Goal: Communication & Community: Answer question/provide support

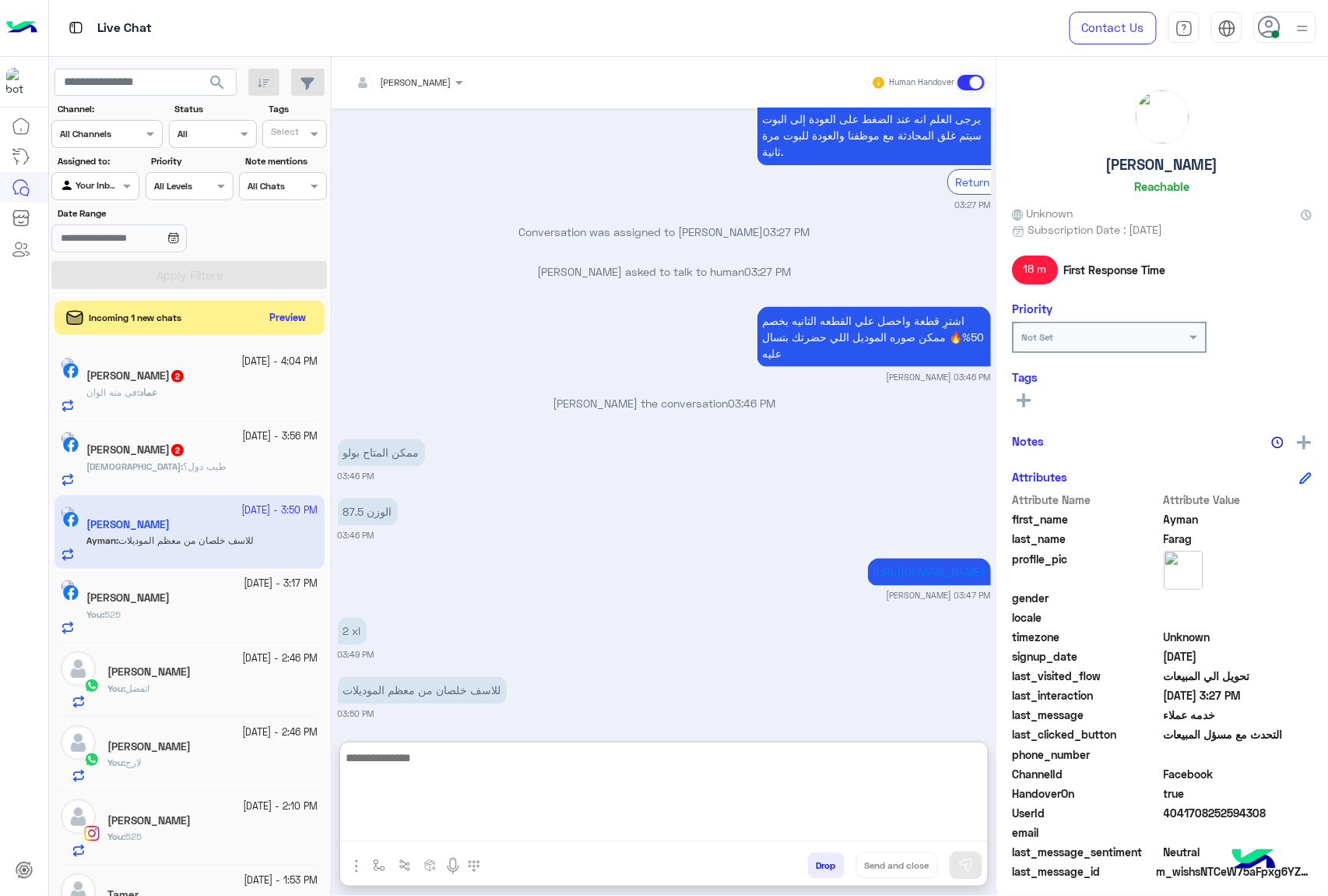
scroll to position [2732, 0]
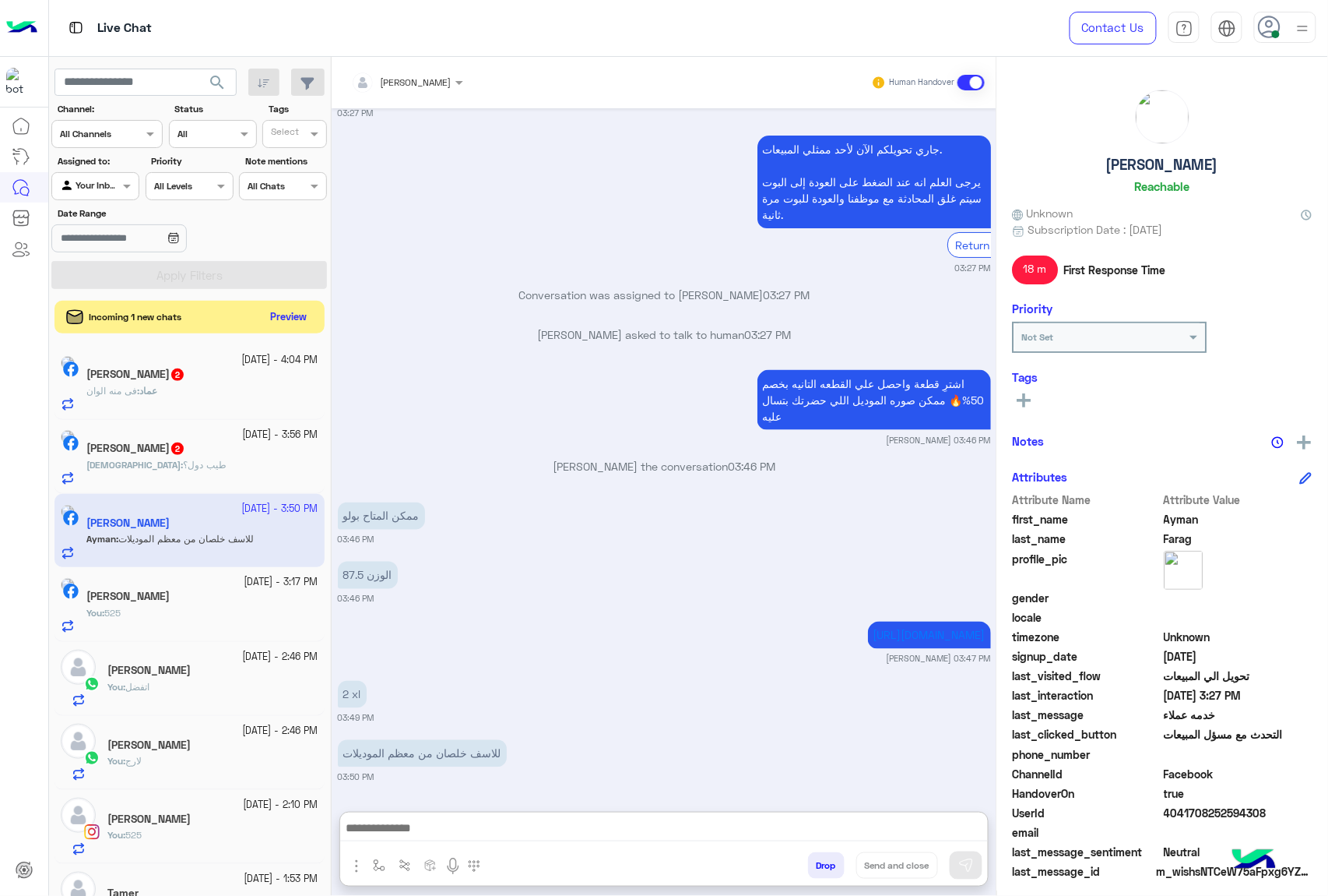
click at [276, 314] on button "Preview" at bounding box center [289, 316] width 48 height 21
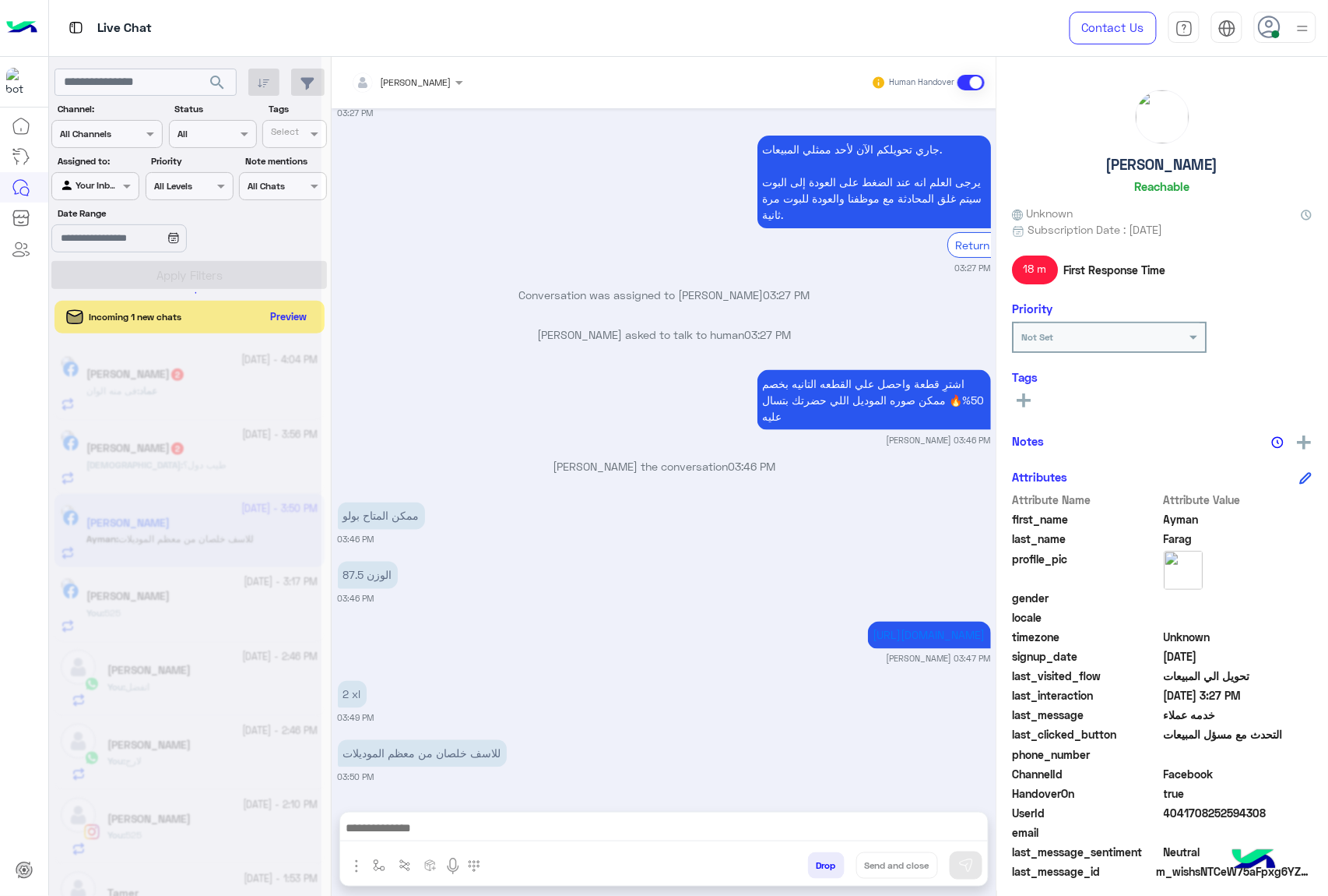
scroll to position [2661, 0]
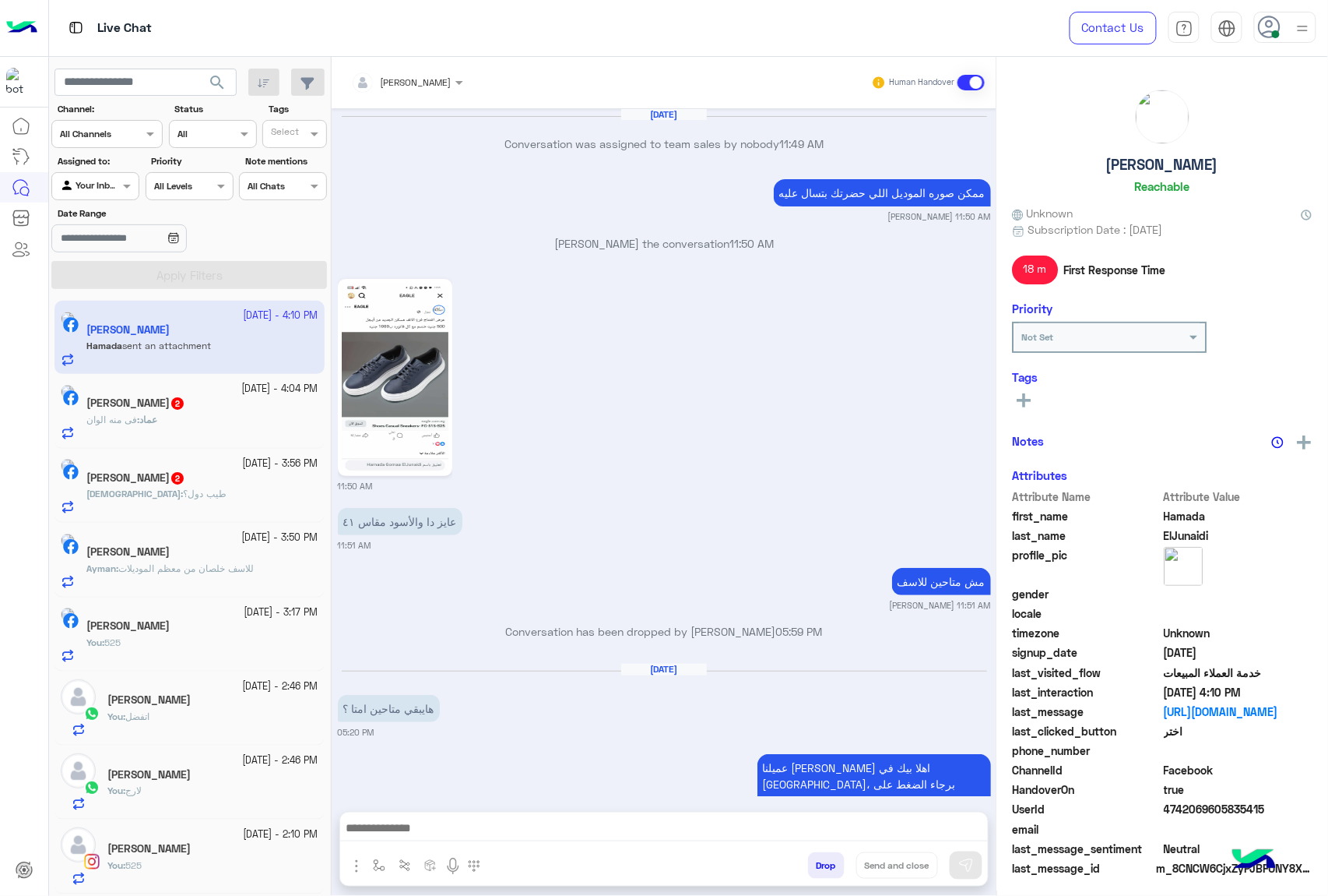
scroll to position [2000, 0]
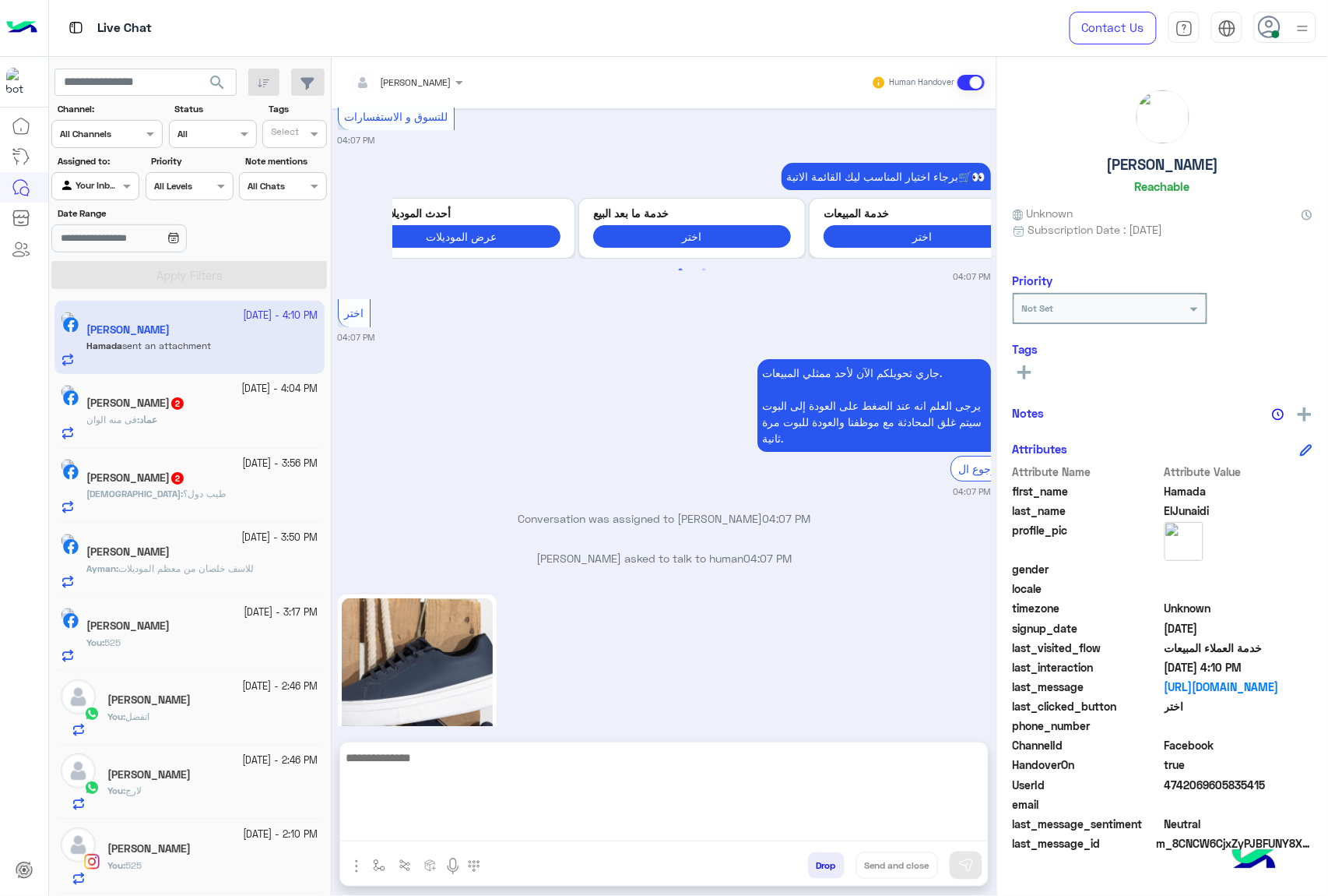
click at [434, 823] on textarea at bounding box center [664, 794] width 648 height 93
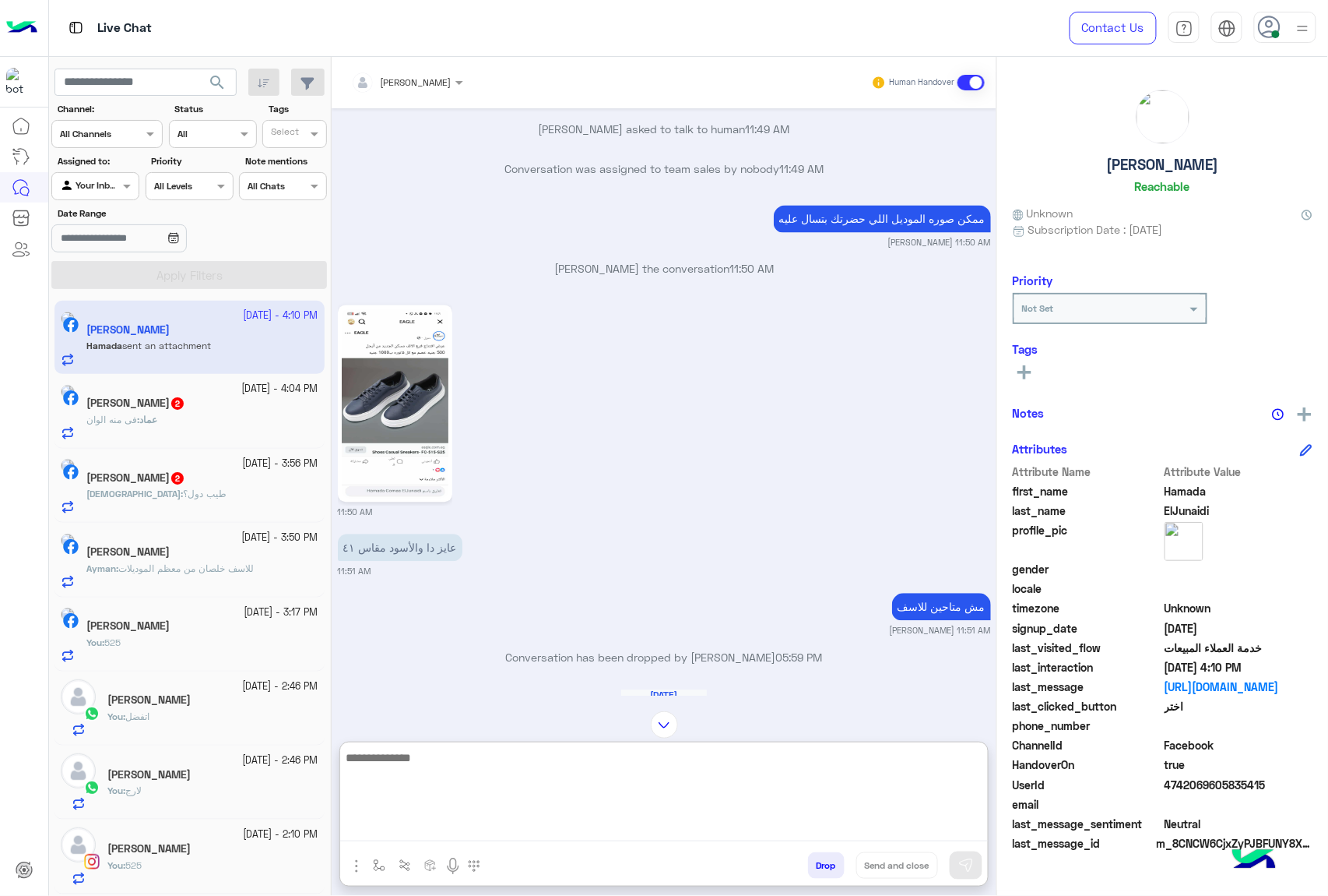
scroll to position [3212, 0]
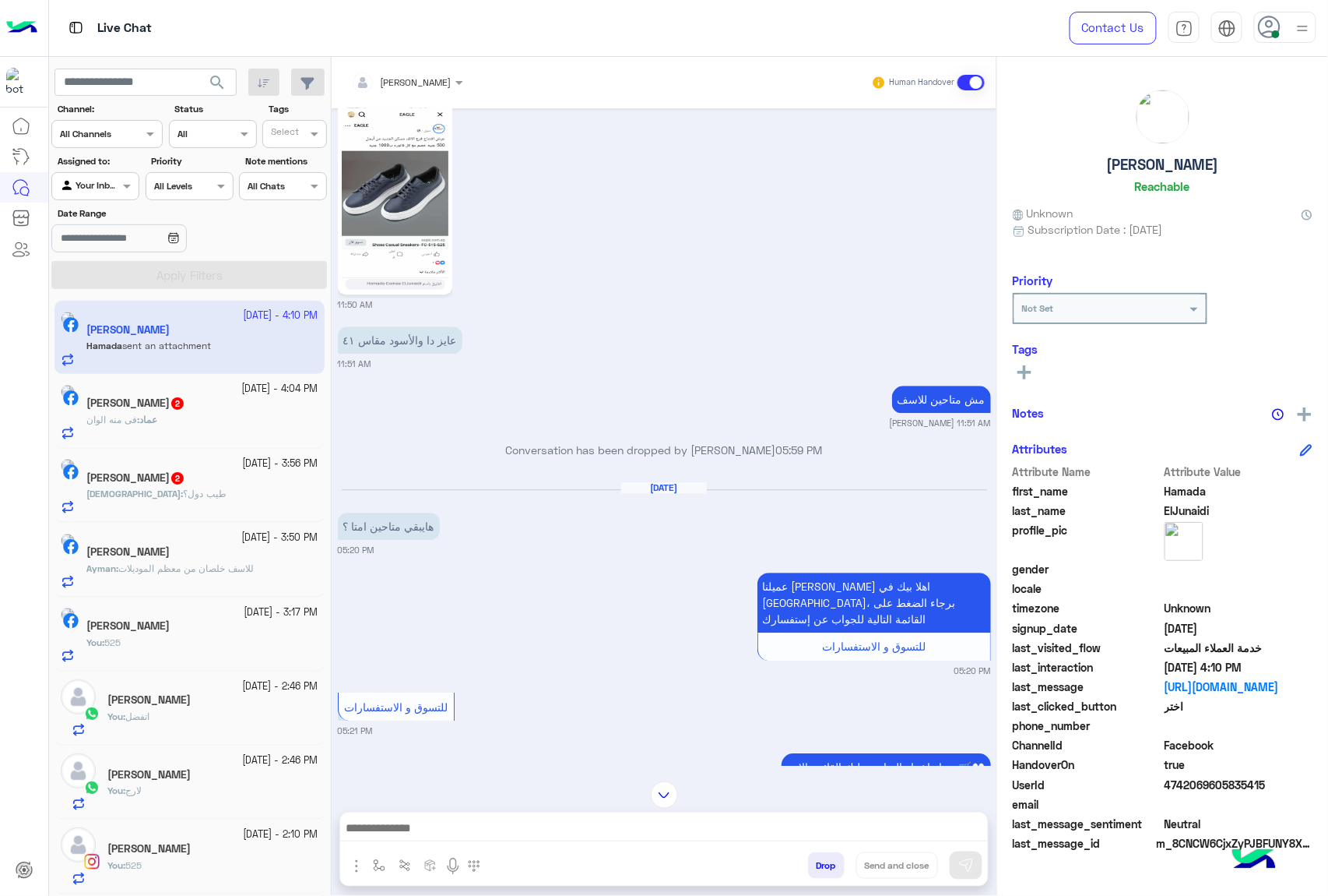
click at [157, 412] on p "[PERSON_NAME] : فى منه الوان" at bounding box center [122, 419] width 71 height 14
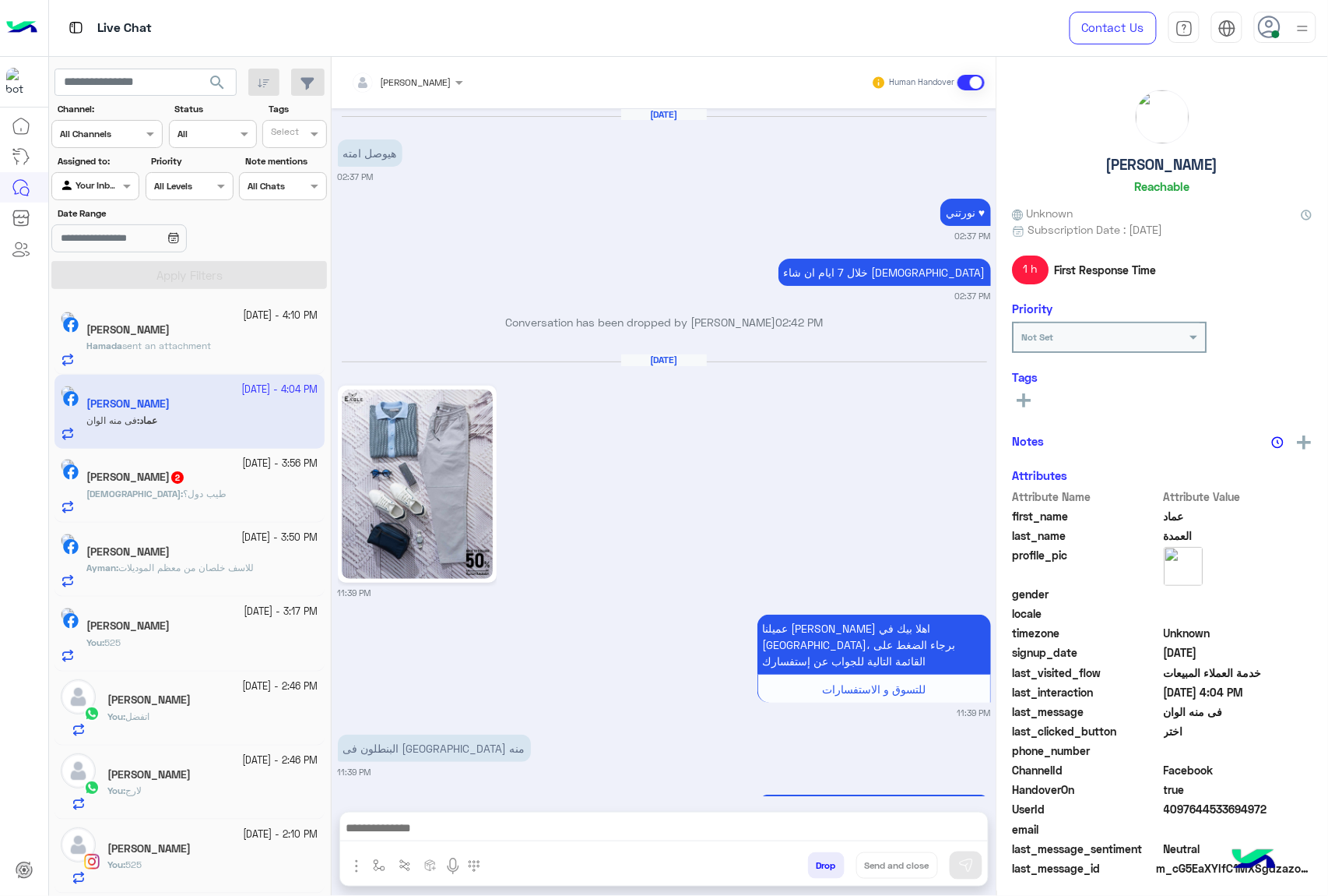
scroll to position [2620, 0]
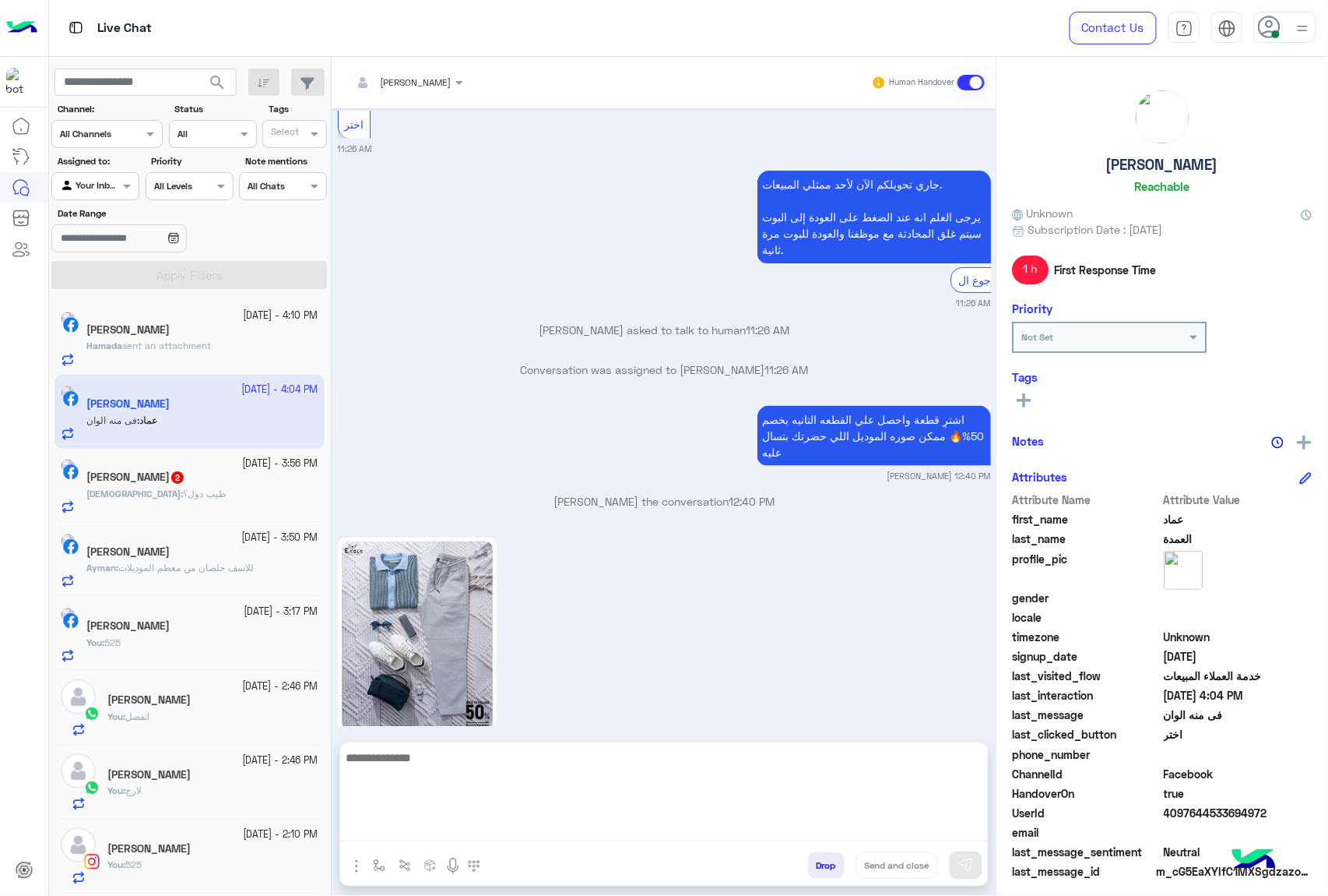
click at [462, 819] on textarea at bounding box center [664, 794] width 648 height 93
type textarea "********"
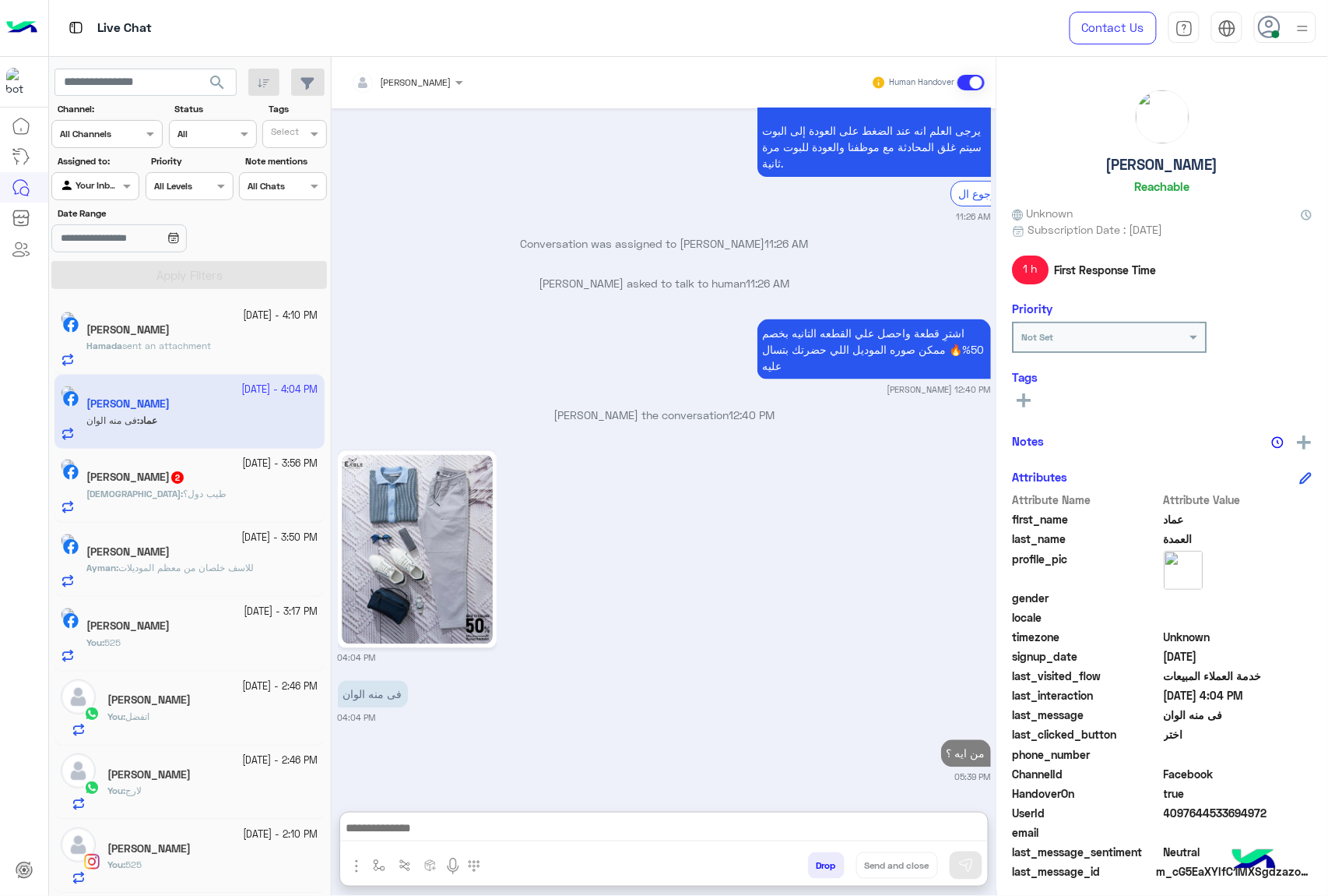
click at [109, 506] on div "Adham : طيب دول؟" at bounding box center [202, 500] width 232 height 28
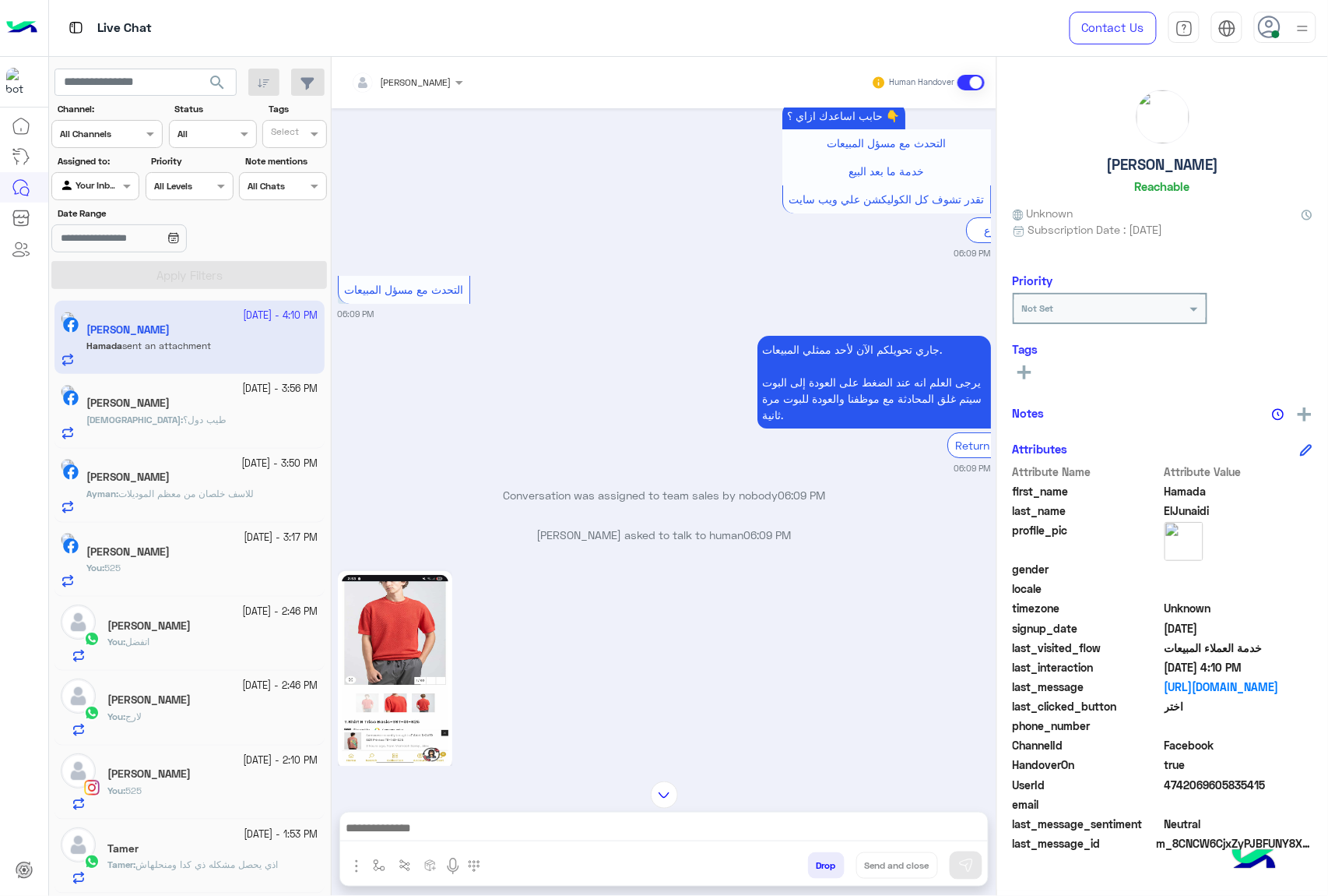
scroll to position [4626, 0]
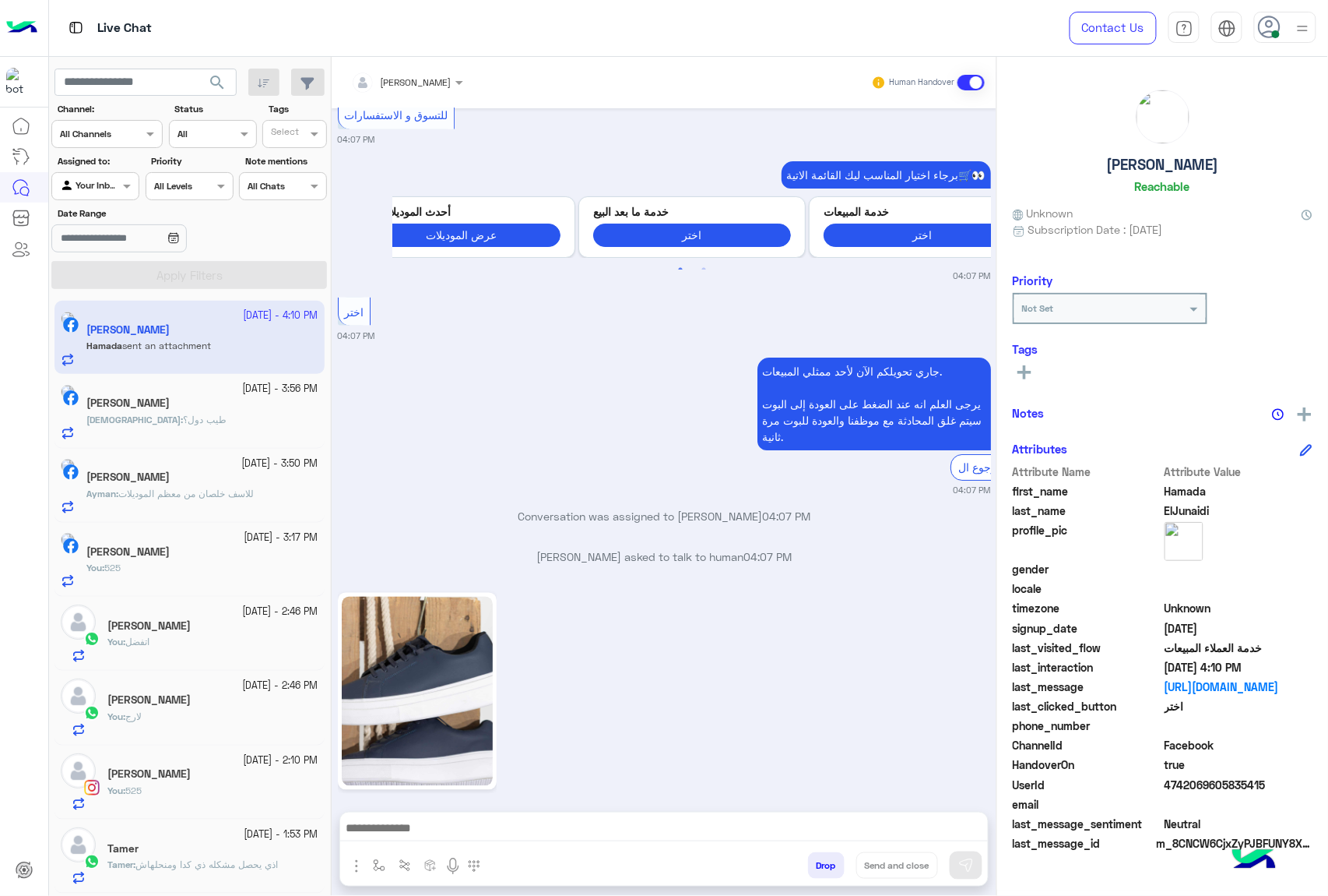
click at [170, 409] on h5 "[PERSON_NAME]" at bounding box center [128, 403] width 83 height 13
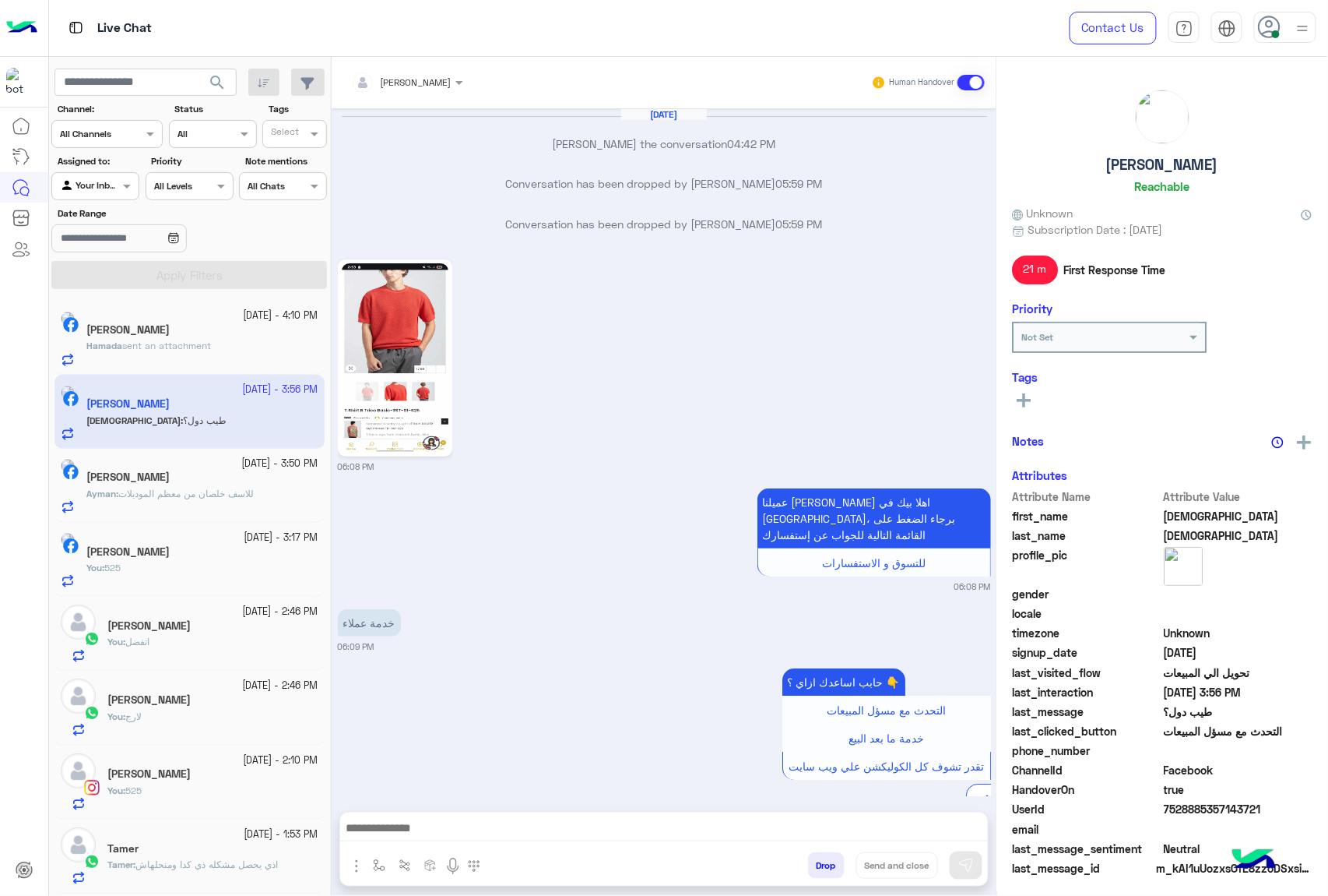
scroll to position [1967, 0]
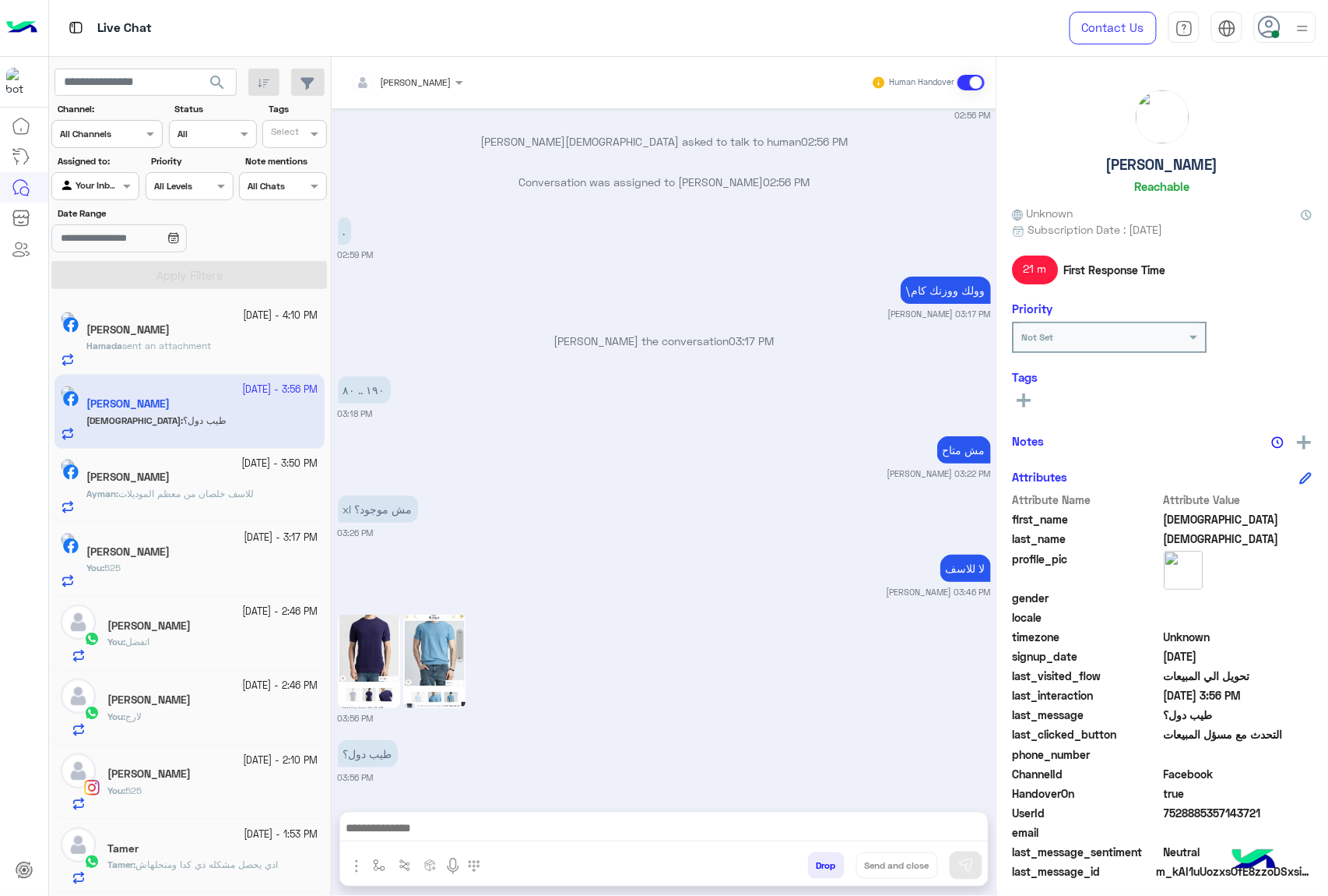
click at [441, 815] on div at bounding box center [664, 831] width 648 height 39
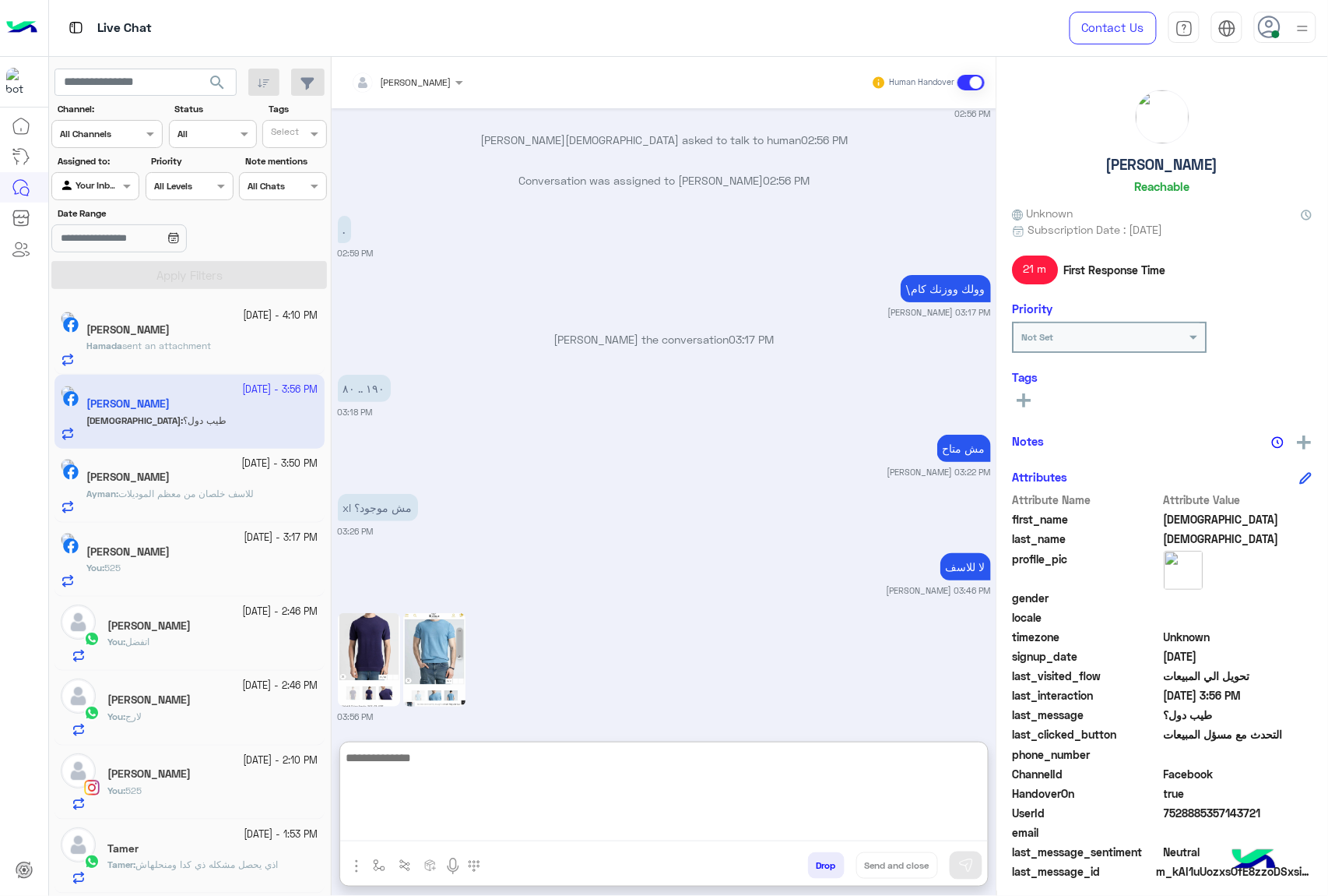
click at [442, 824] on textarea at bounding box center [664, 794] width 648 height 93
type textarea "*"
type textarea "**********"
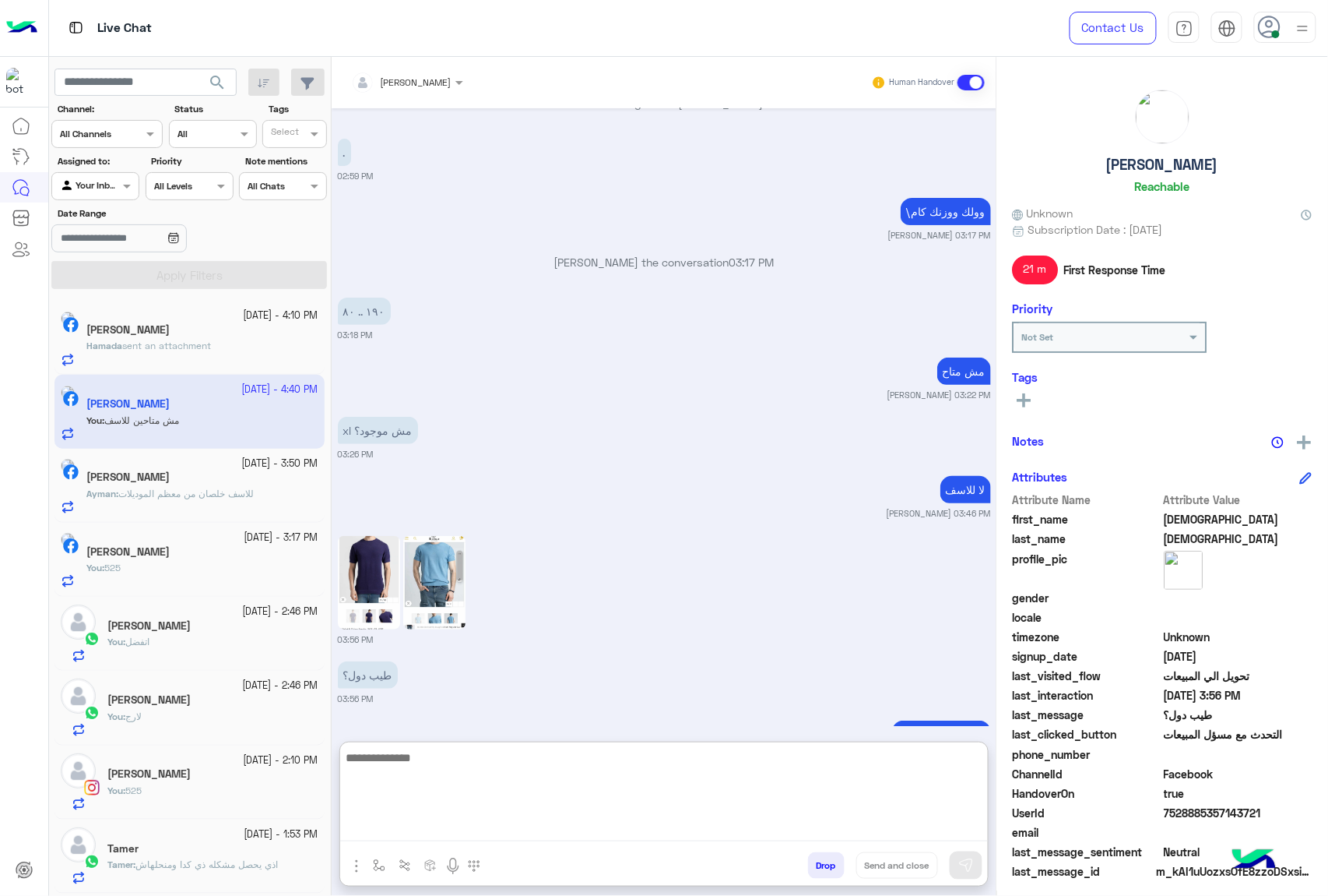
scroll to position [2097, 0]
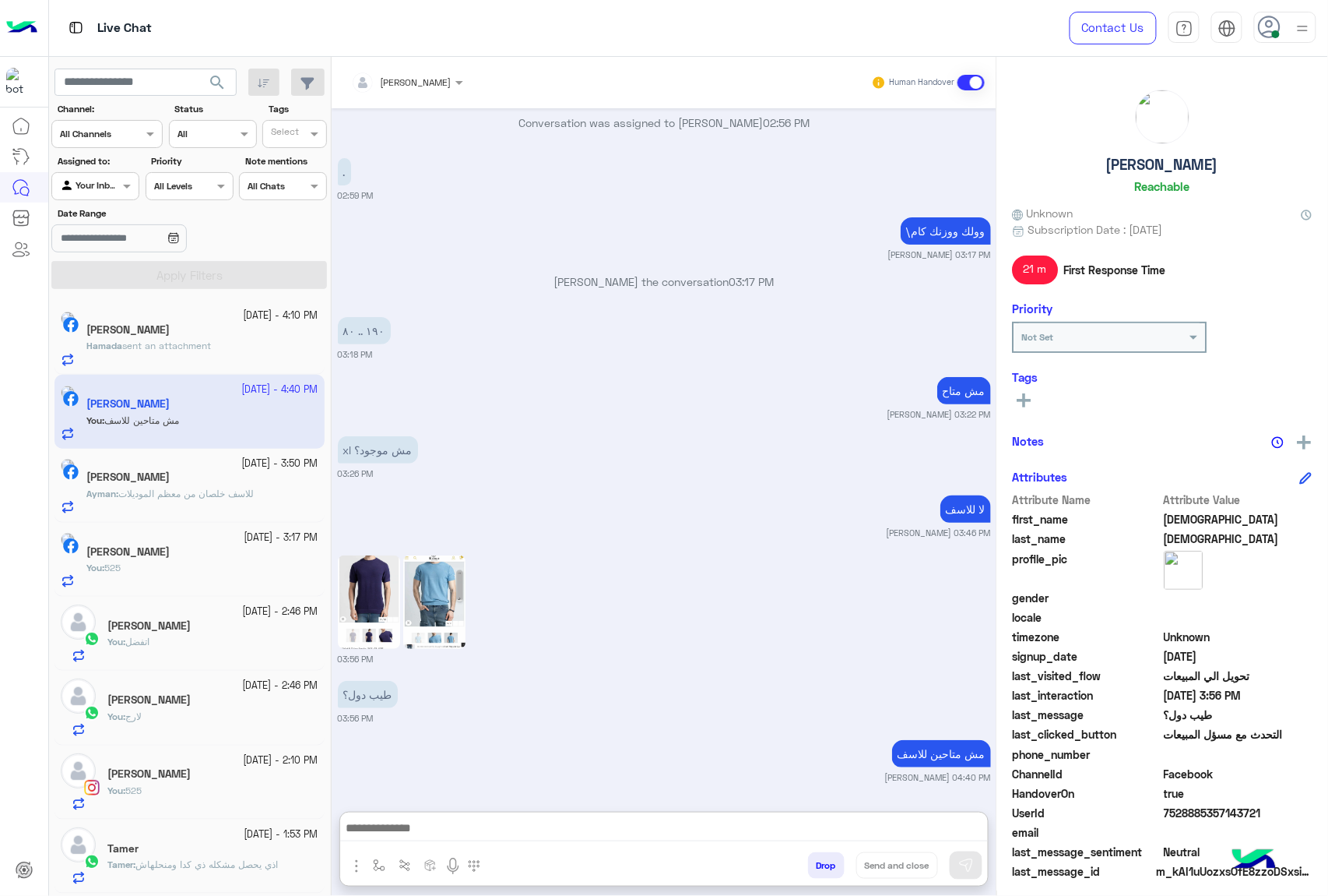
click at [230, 331] on div "[PERSON_NAME]" at bounding box center [202, 331] width 232 height 17
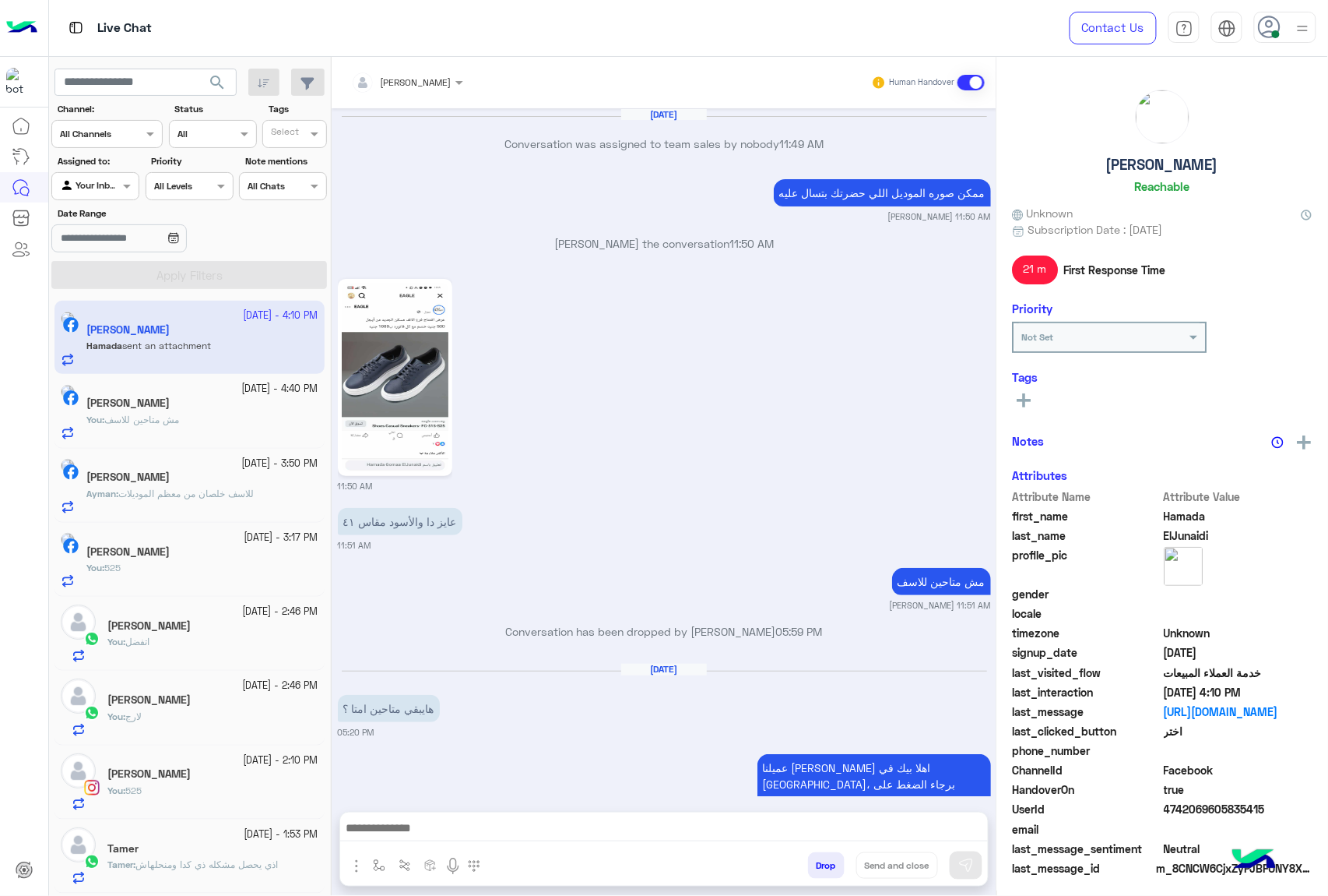
scroll to position [2000, 0]
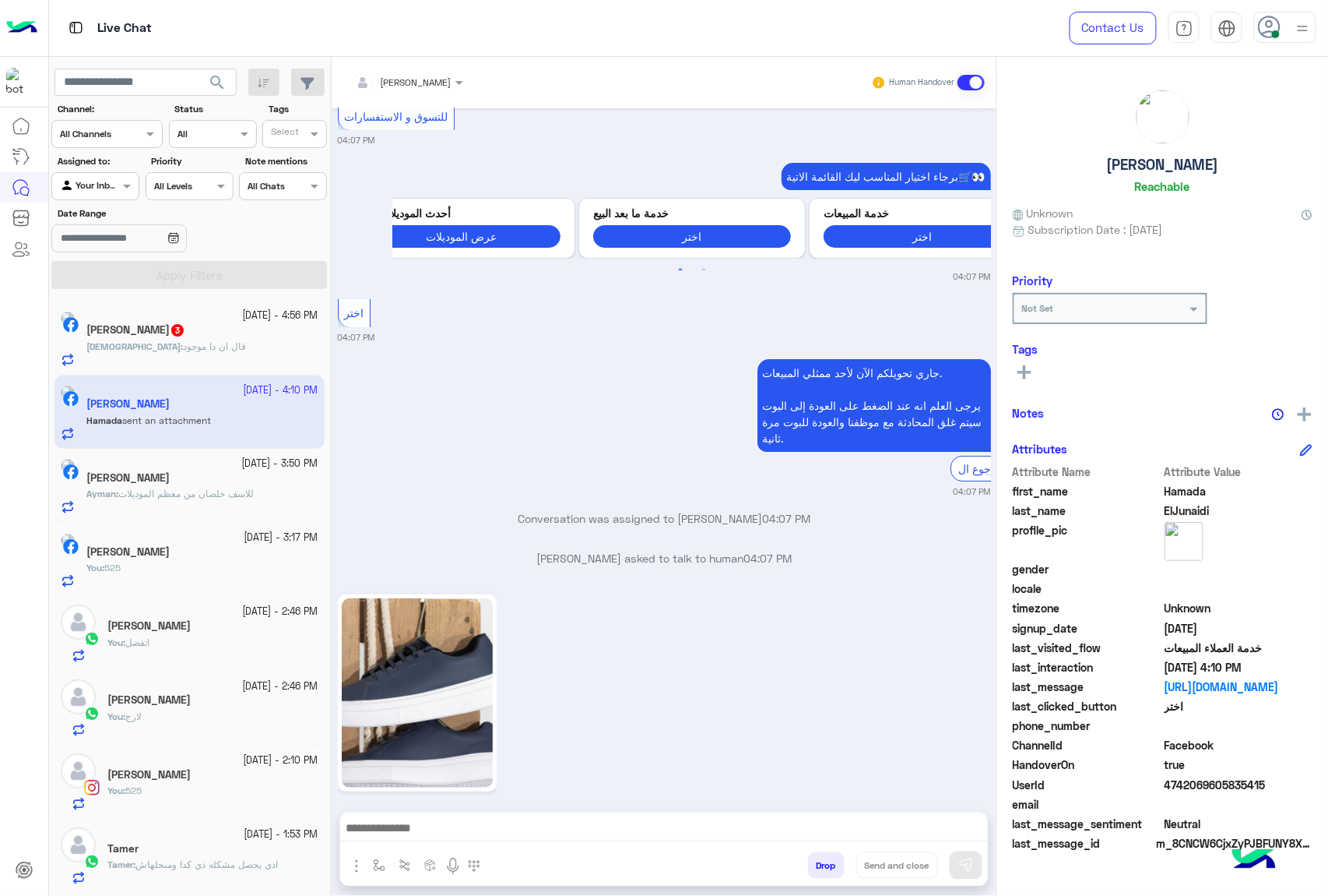
click at [243, 352] on div "Adham : قال ان دا موجود" at bounding box center [202, 353] width 232 height 28
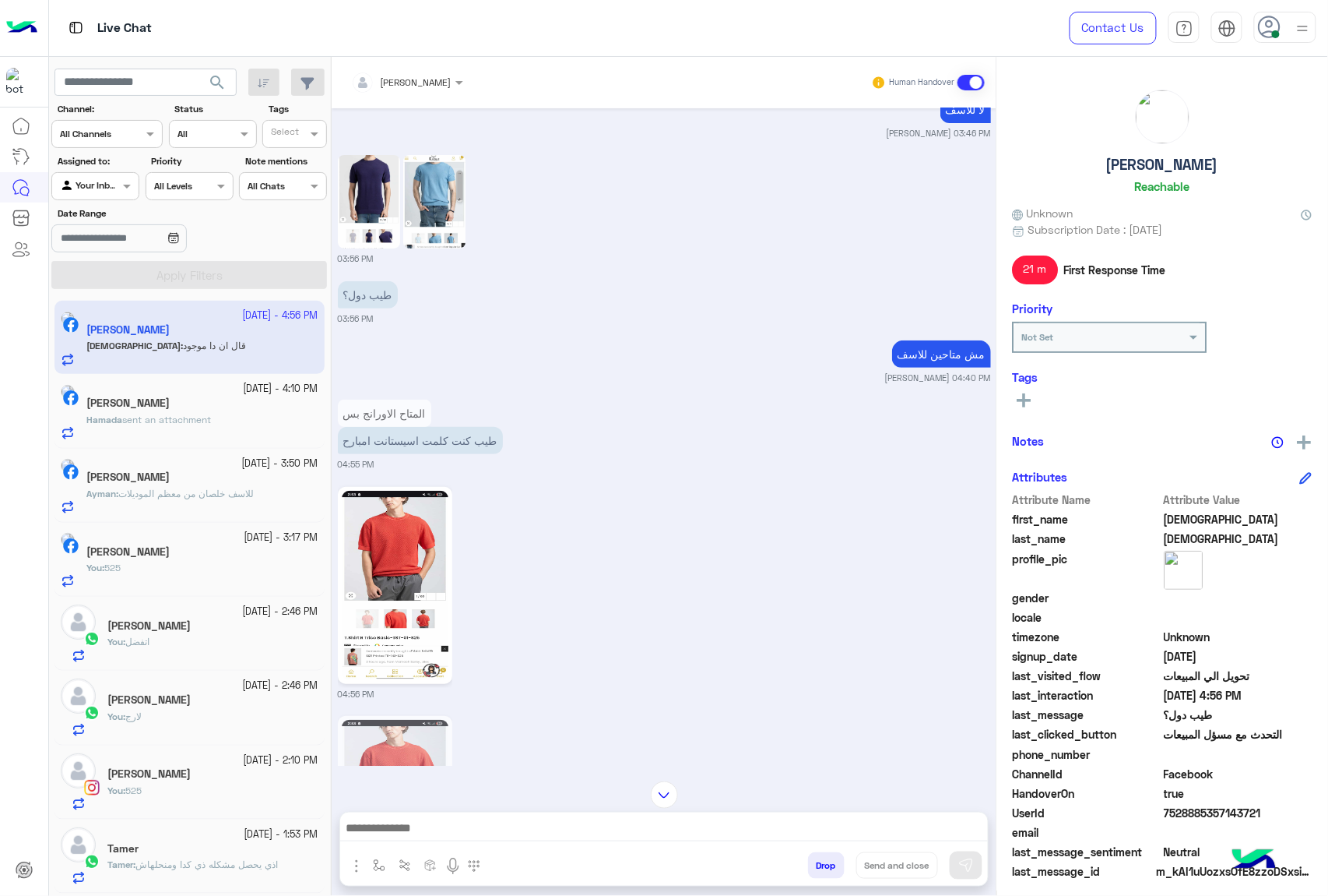
scroll to position [2250, 0]
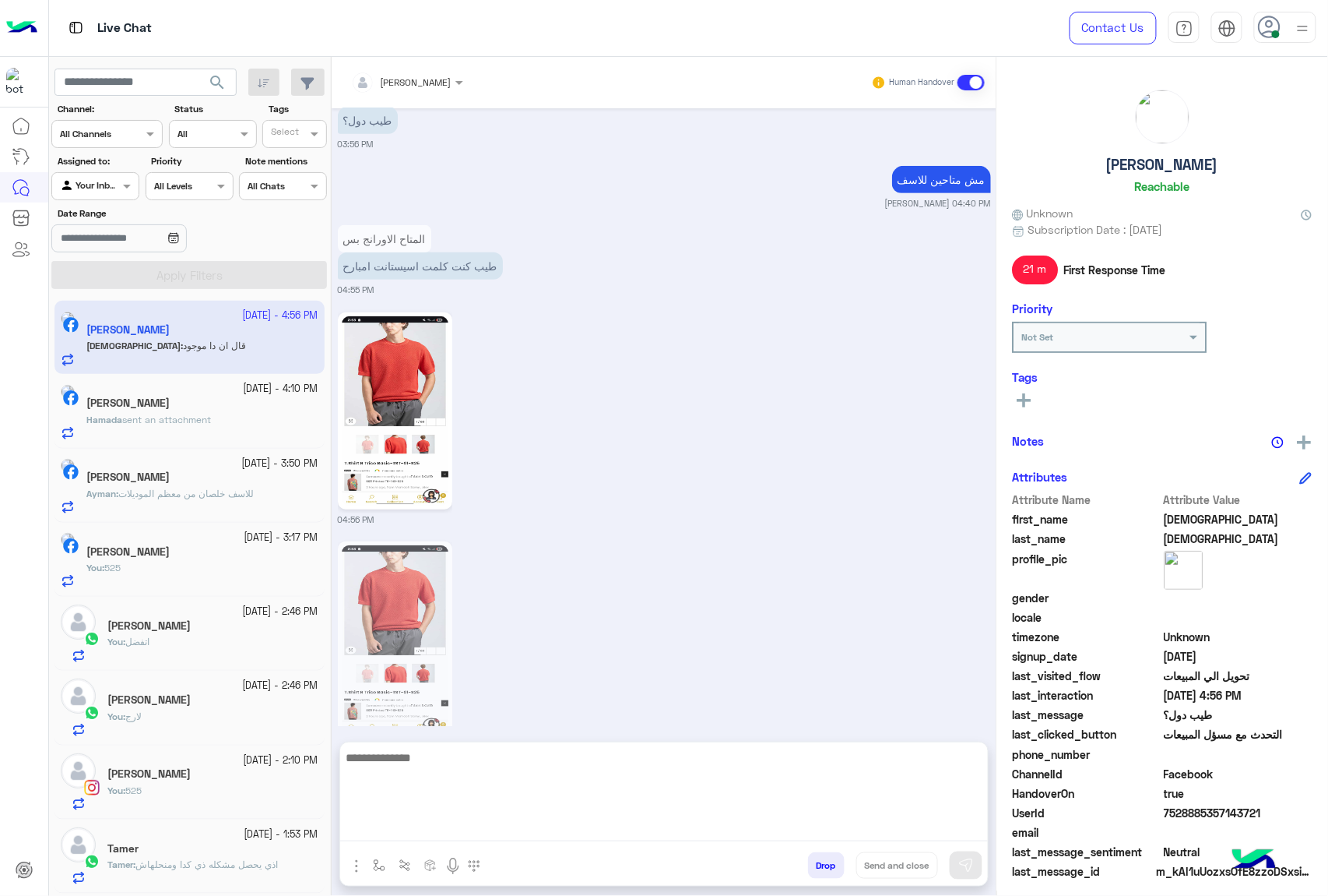
click at [449, 832] on textarea at bounding box center [664, 794] width 648 height 93
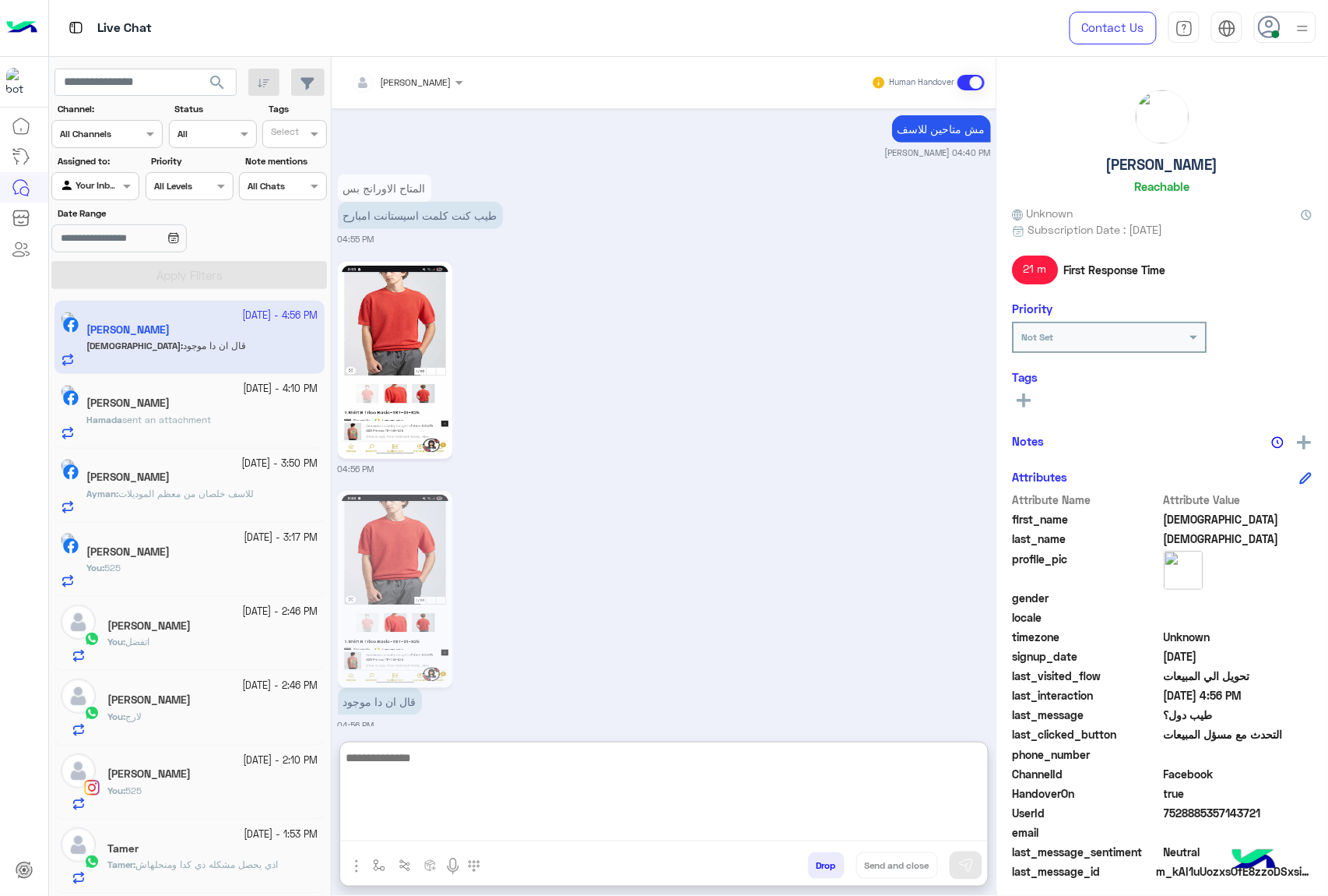
scroll to position [2320, 0]
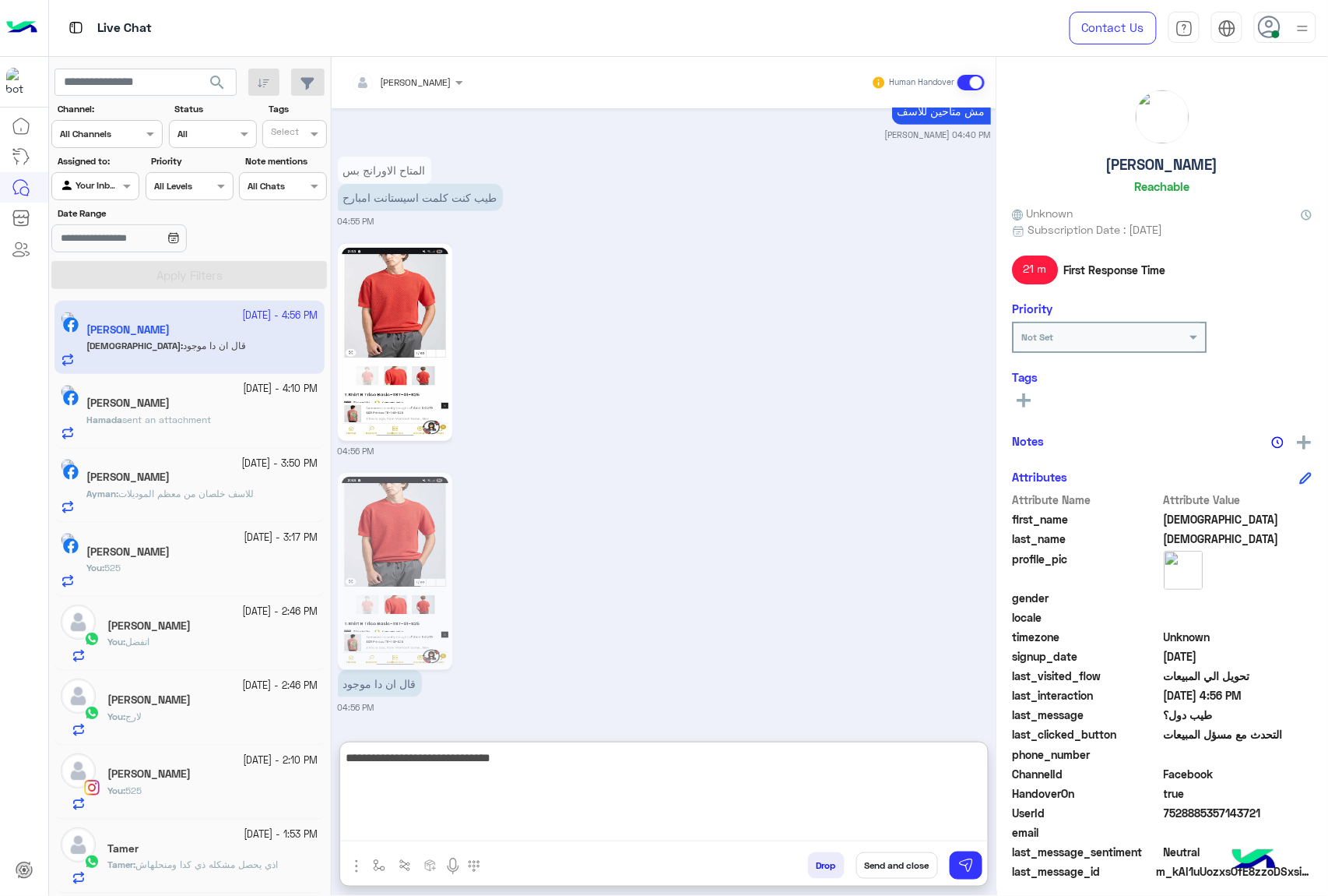
type textarea "**********"
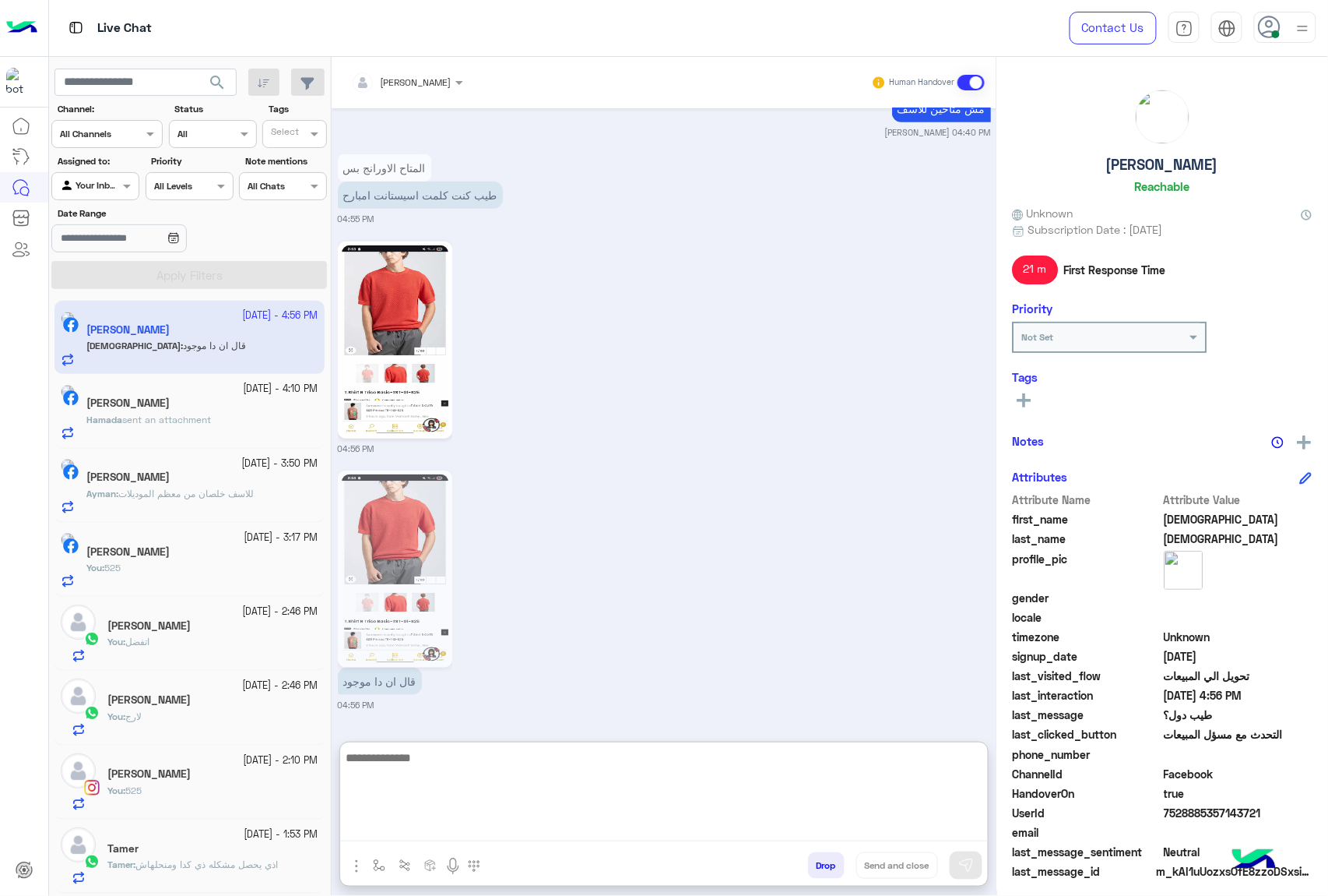
scroll to position [2379, 0]
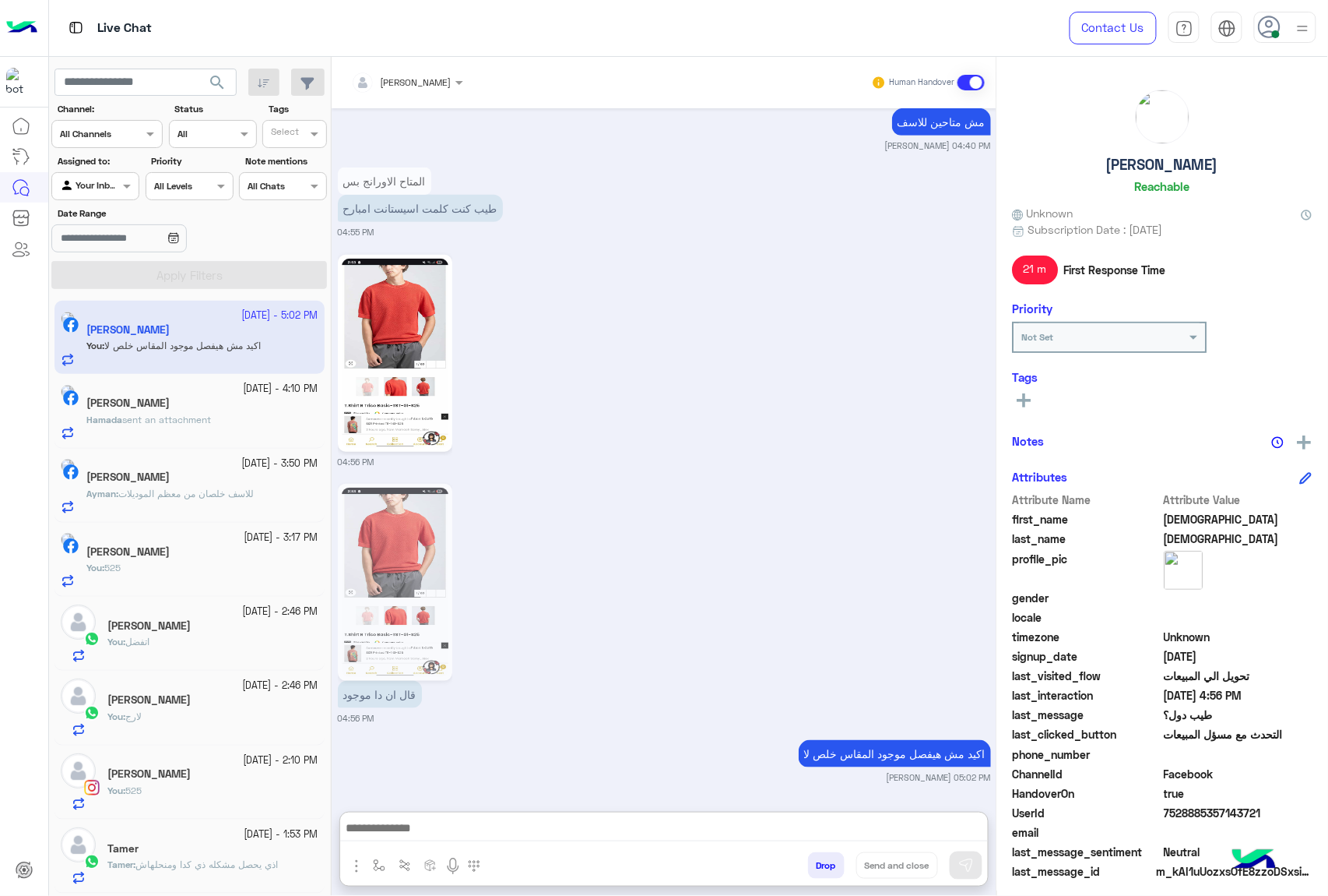
click at [832, 861] on button "Drop" at bounding box center [826, 864] width 37 height 27
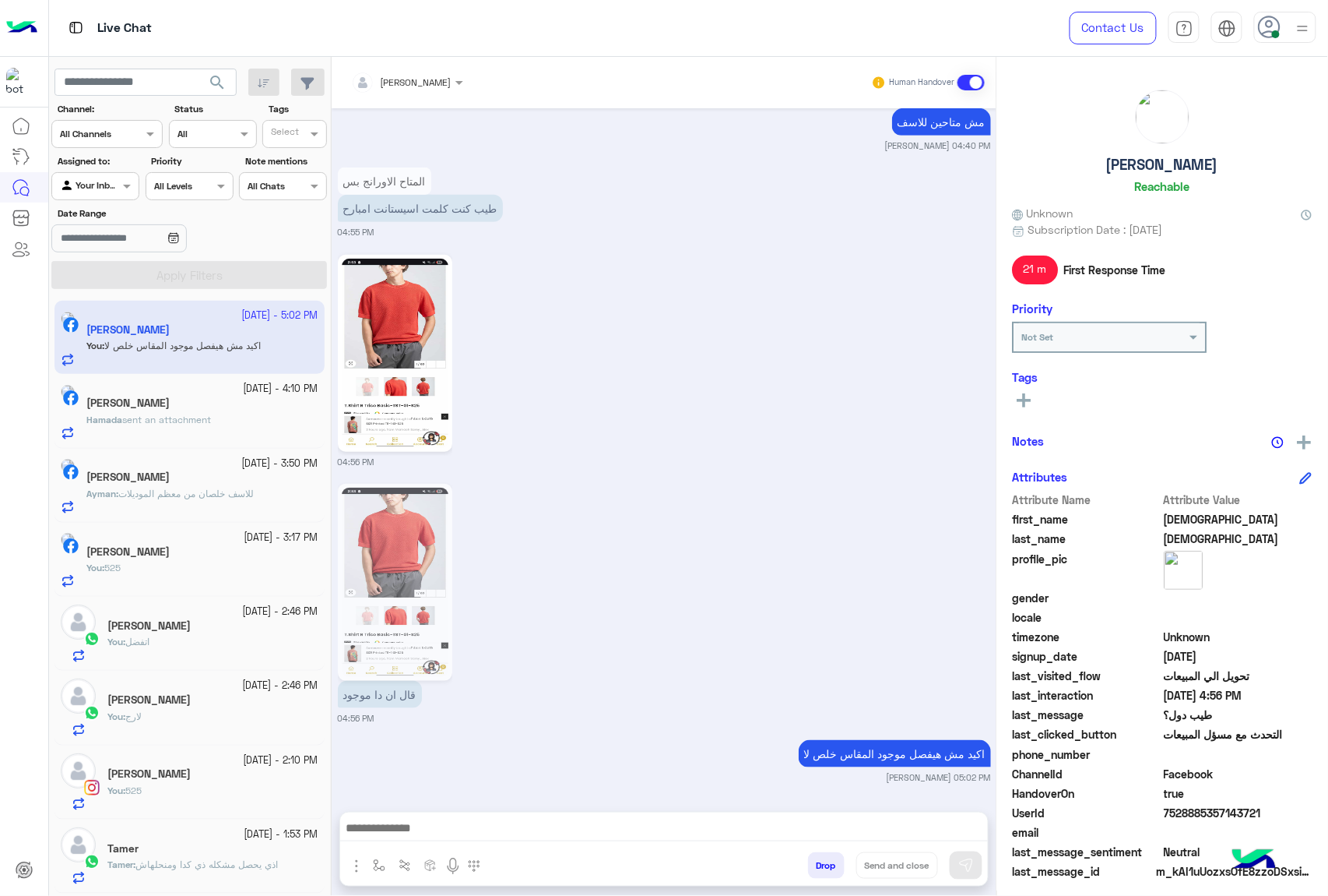
scroll to position [2350, 0]
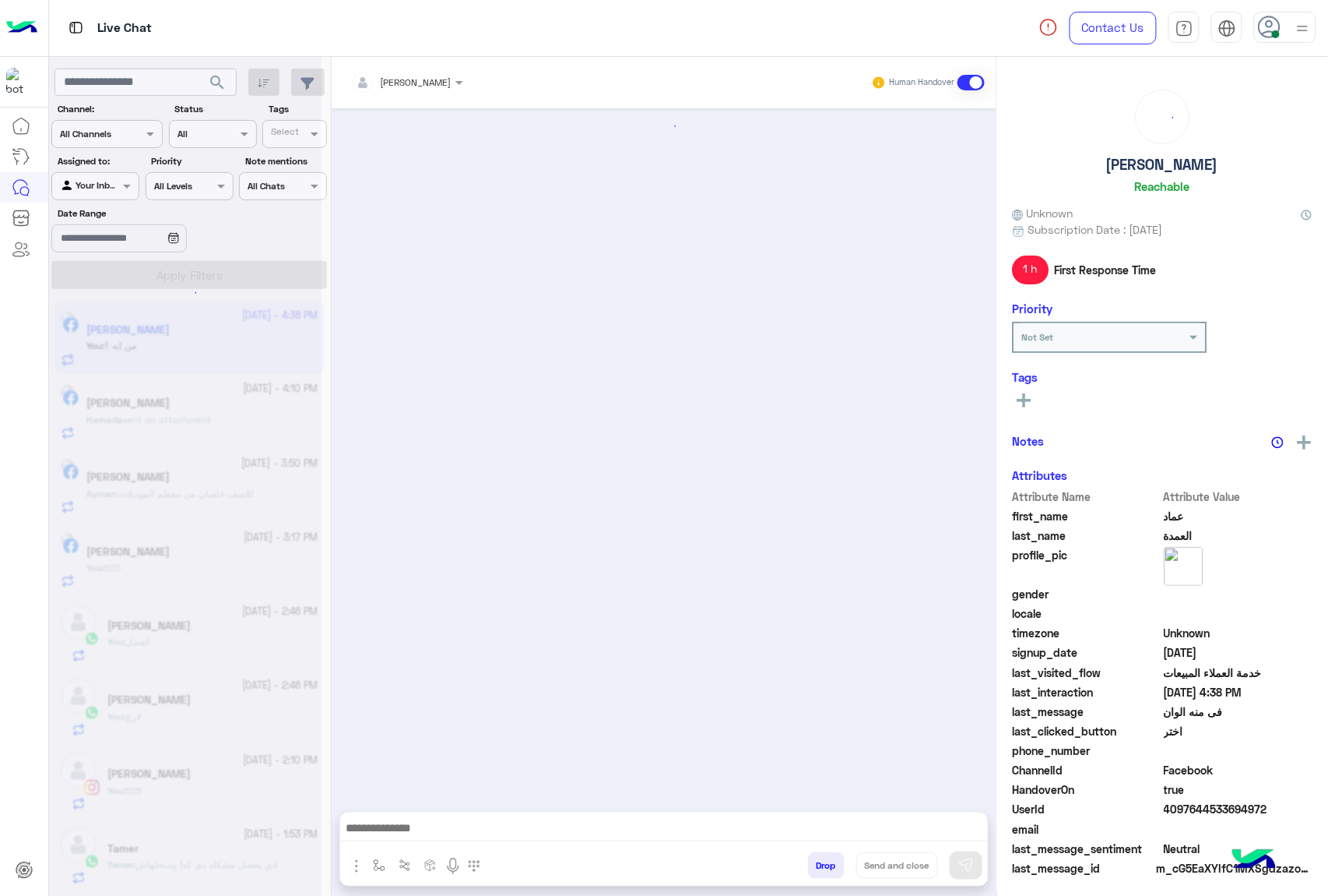
click at [832, 861] on button "Drop" at bounding box center [826, 864] width 37 height 27
click at [832, 861] on div "[PERSON_NAME] Human Handover Drop Send and close" at bounding box center [664, 479] width 664 height 845
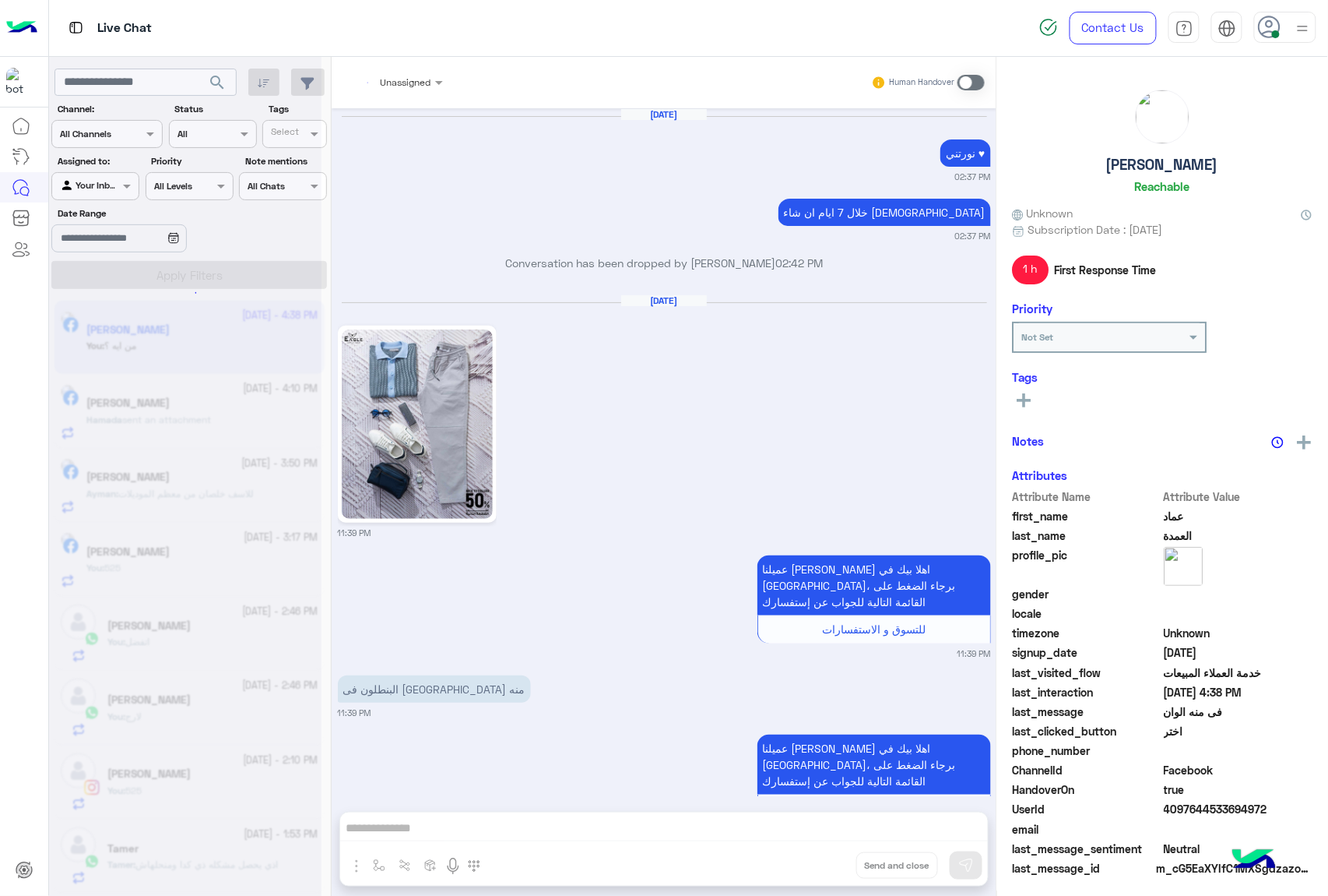
scroll to position [2660, 0]
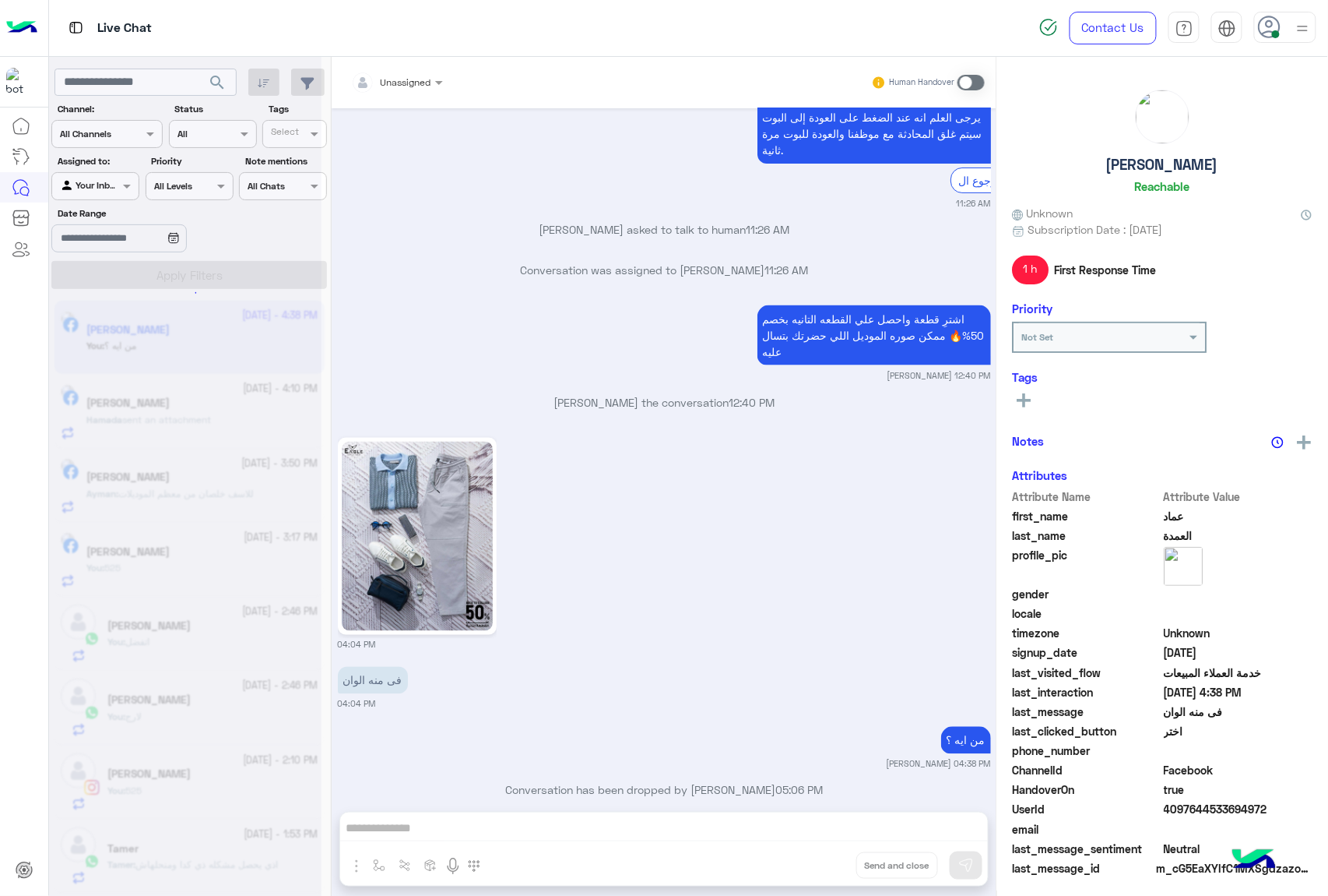
click at [832, 861] on div "Unassigned Human Handover [DATE] نورتني ♥ 02:37 PM خلال 7 ايام ان شاء الله 02:3…" at bounding box center [664, 479] width 664 height 845
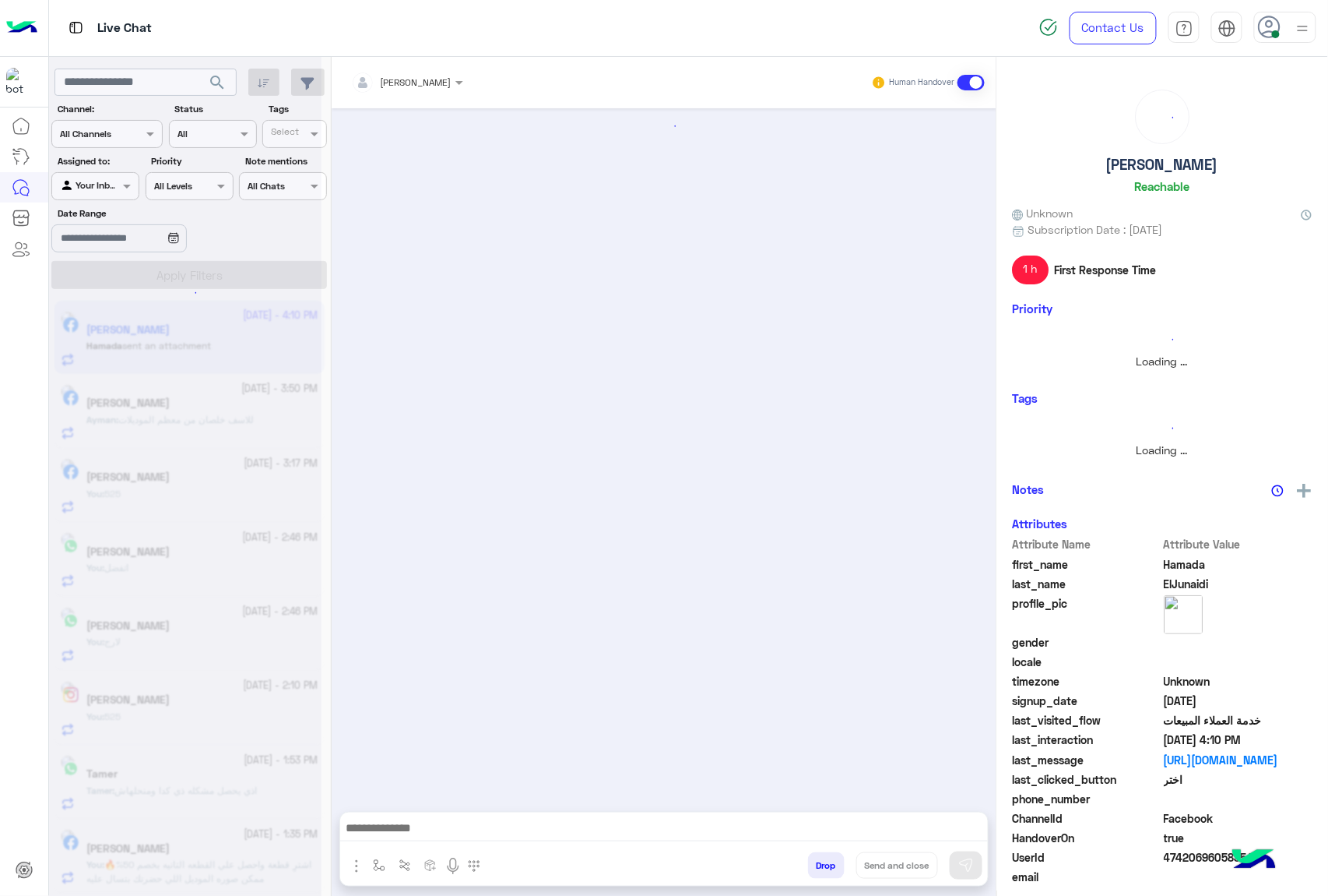
click at [832, 861] on button "Drop" at bounding box center [826, 864] width 37 height 27
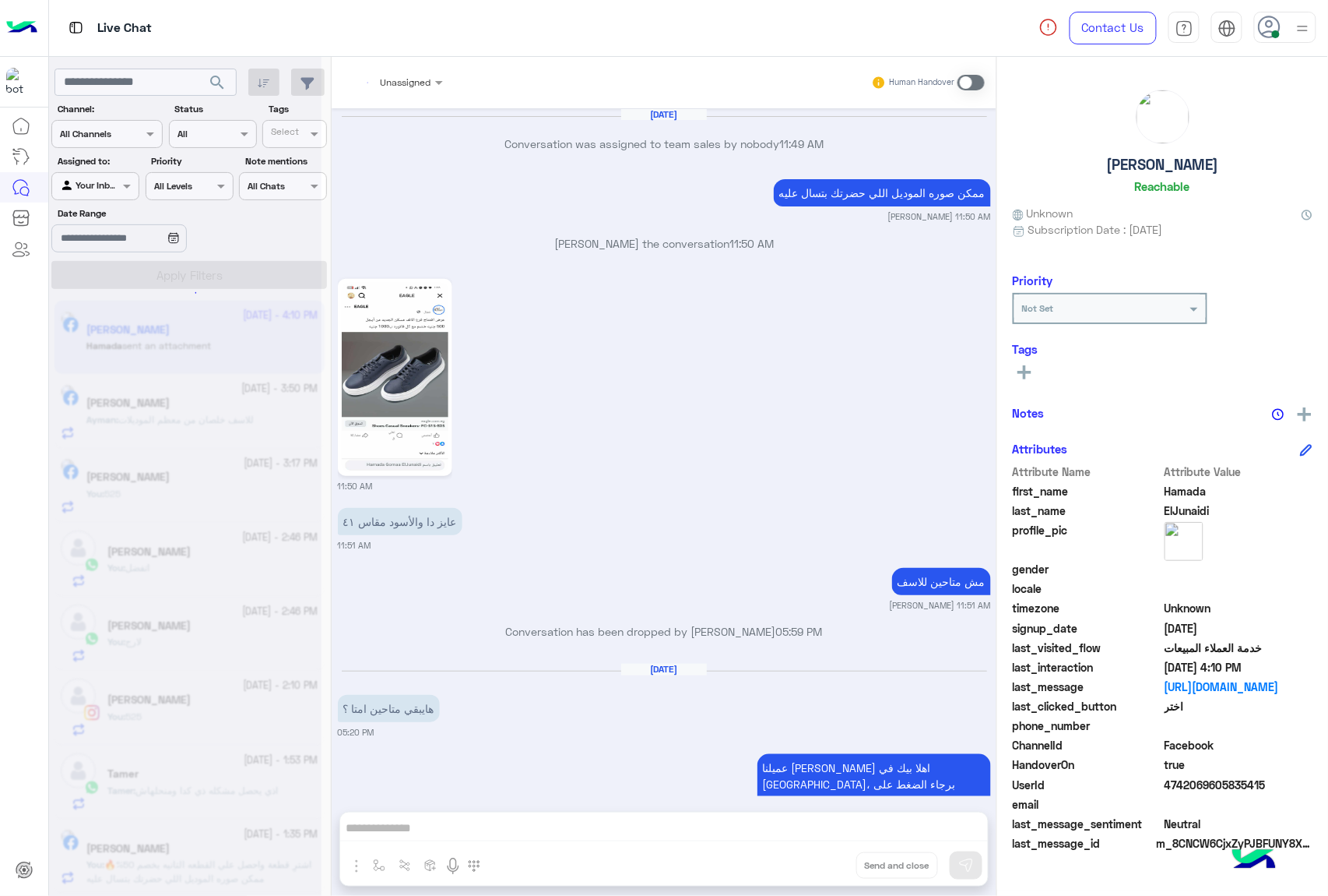
click at [832, 861] on div "Unassigned Human Handover [DATE] Conversation was assigned to team sales by nob…" at bounding box center [664, 479] width 664 height 845
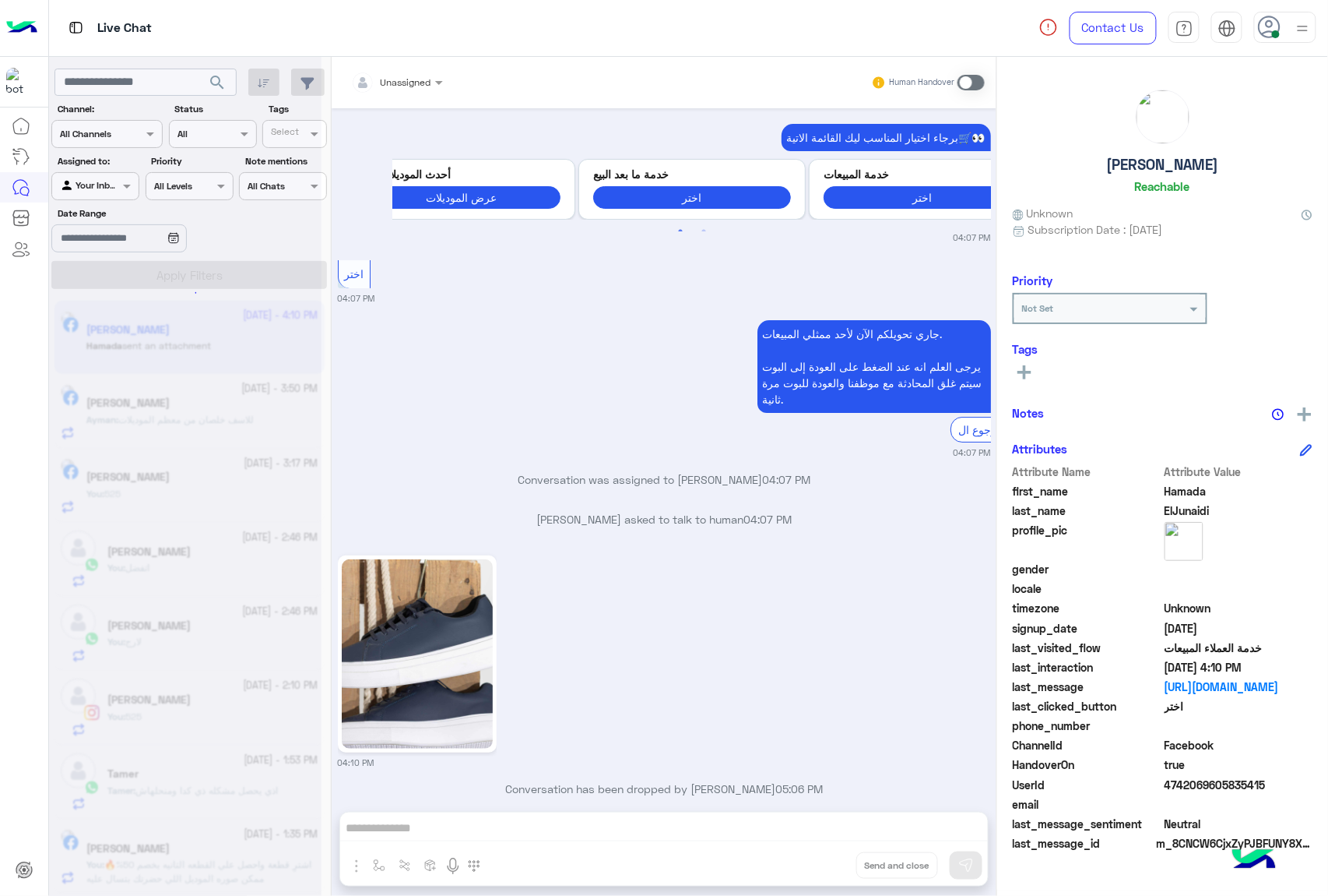
click at [832, 861] on div "Unassigned Human Handover [DATE] Conversation was assigned to team sales by nob…" at bounding box center [664, 479] width 664 height 845
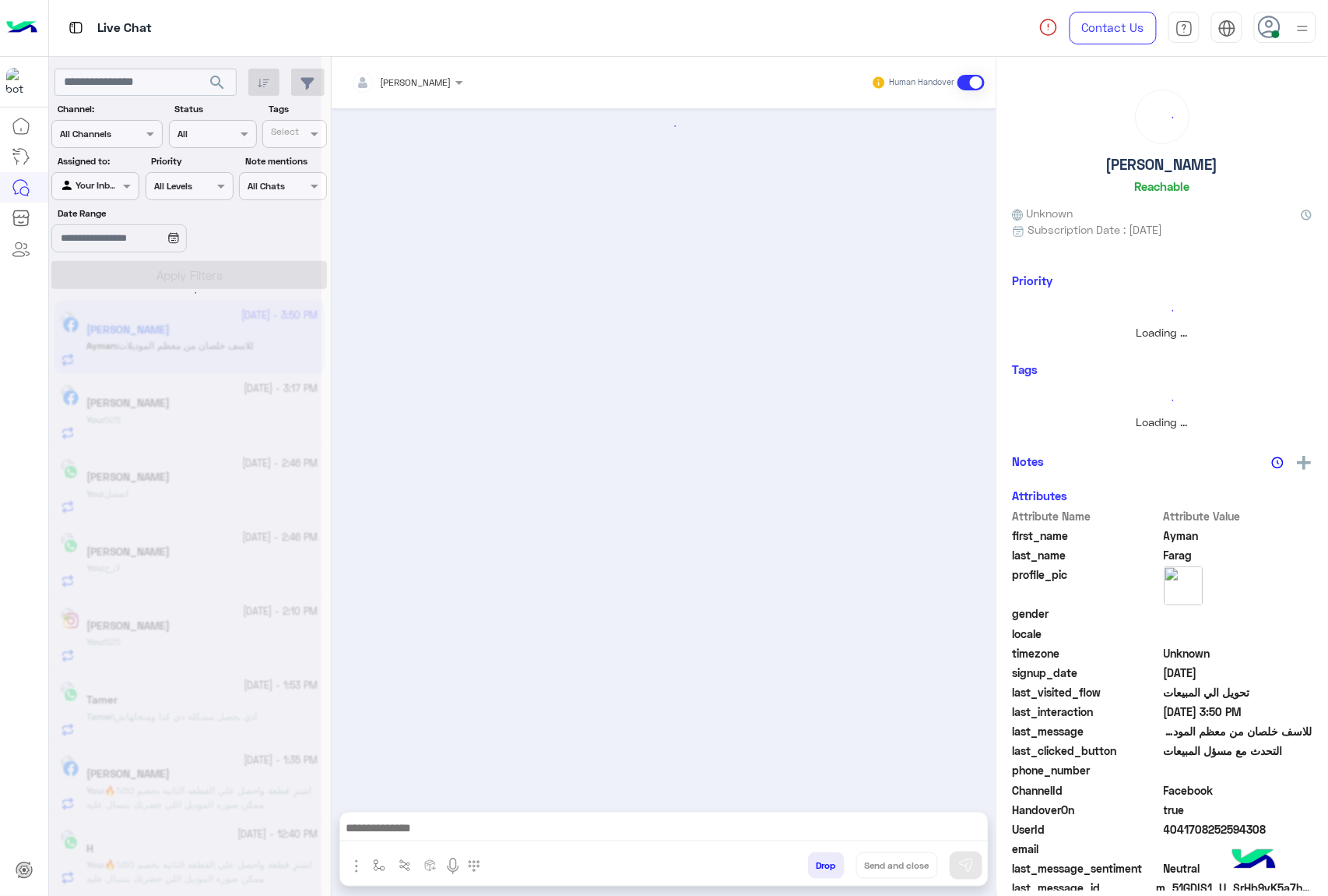
click at [832, 861] on button "Drop" at bounding box center [826, 864] width 37 height 27
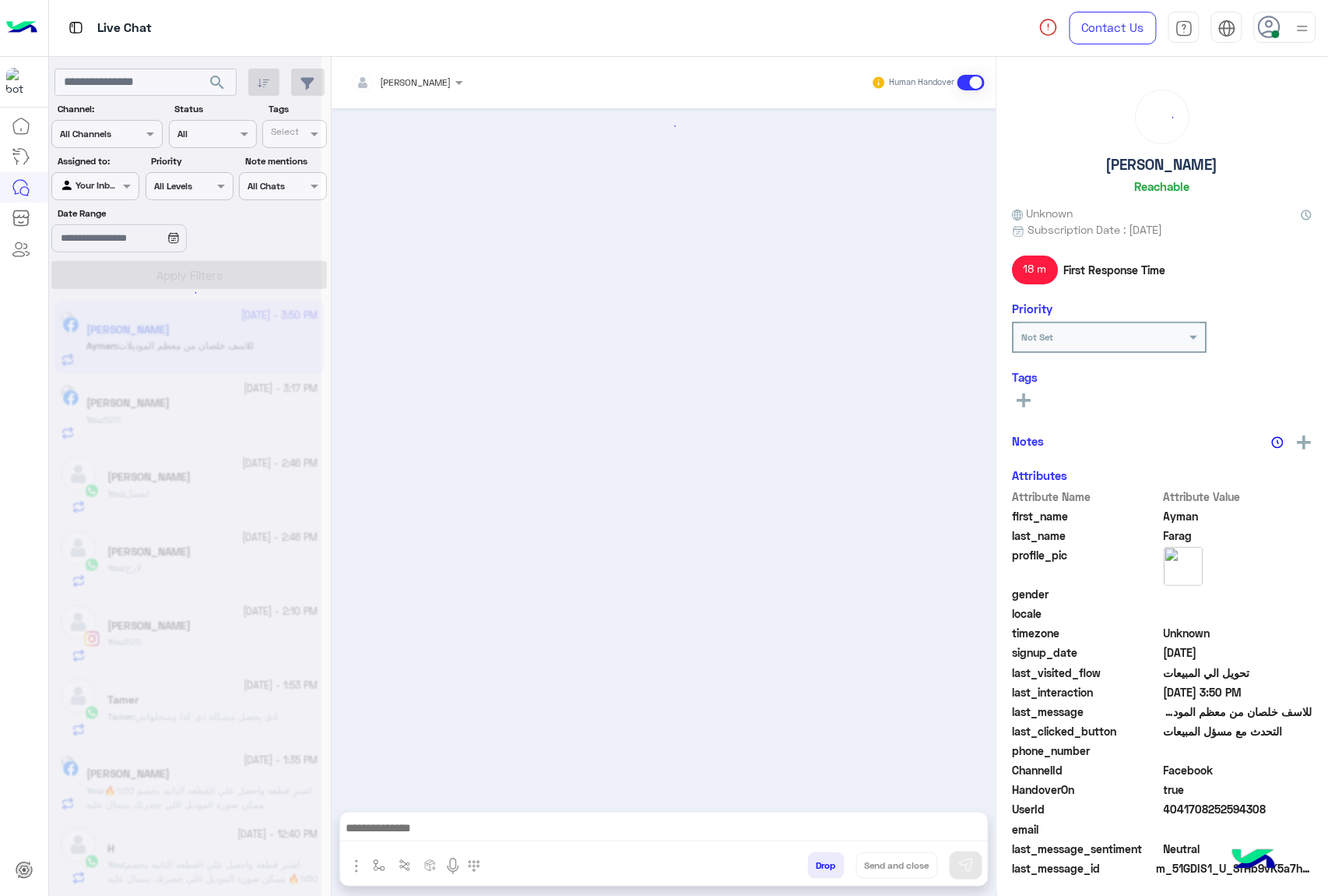
click at [832, 861] on button "Drop" at bounding box center [826, 864] width 37 height 27
click at [829, 861] on div "[PERSON_NAME] Human Handover Drop Send and close" at bounding box center [664, 479] width 664 height 845
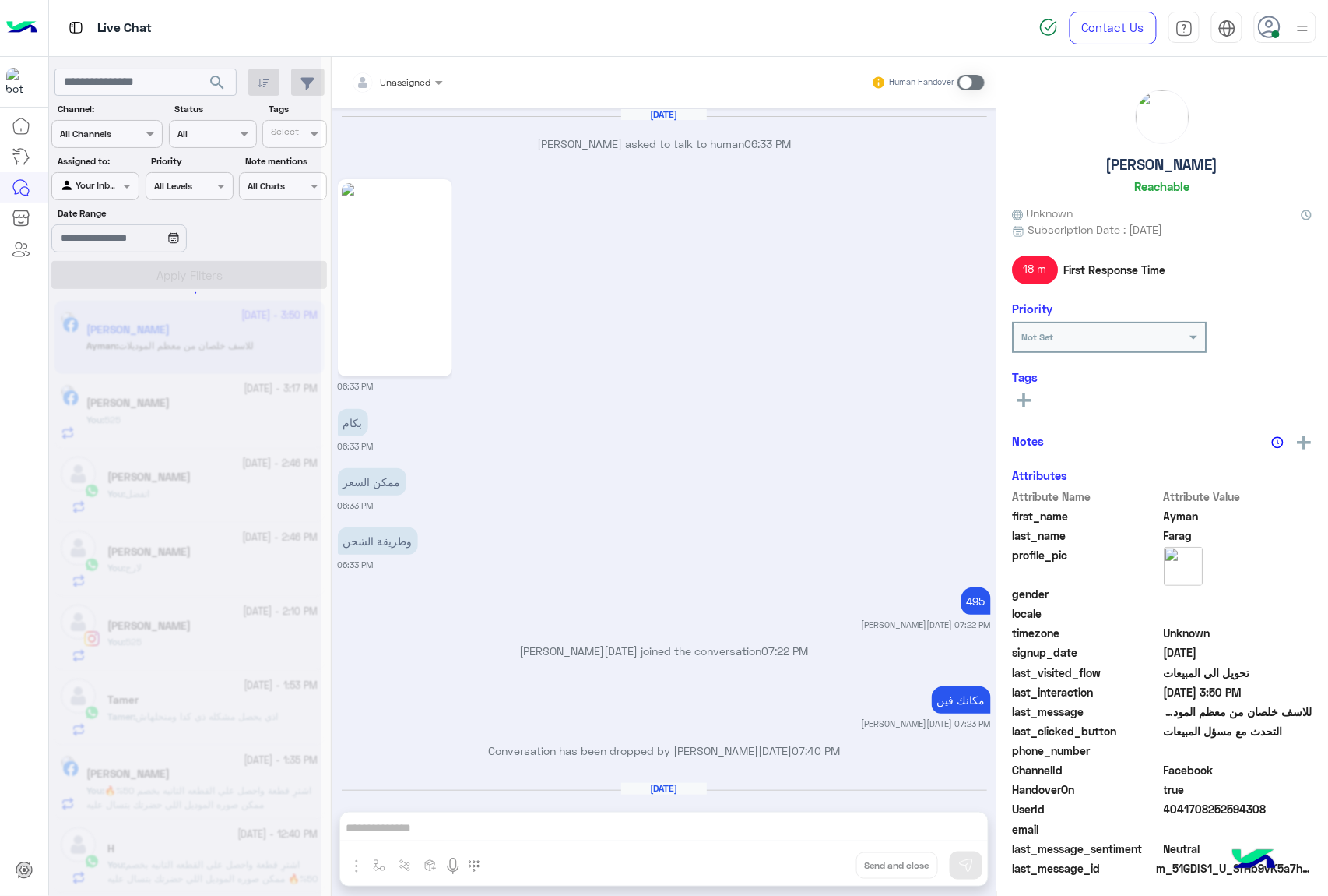
scroll to position [2026, 0]
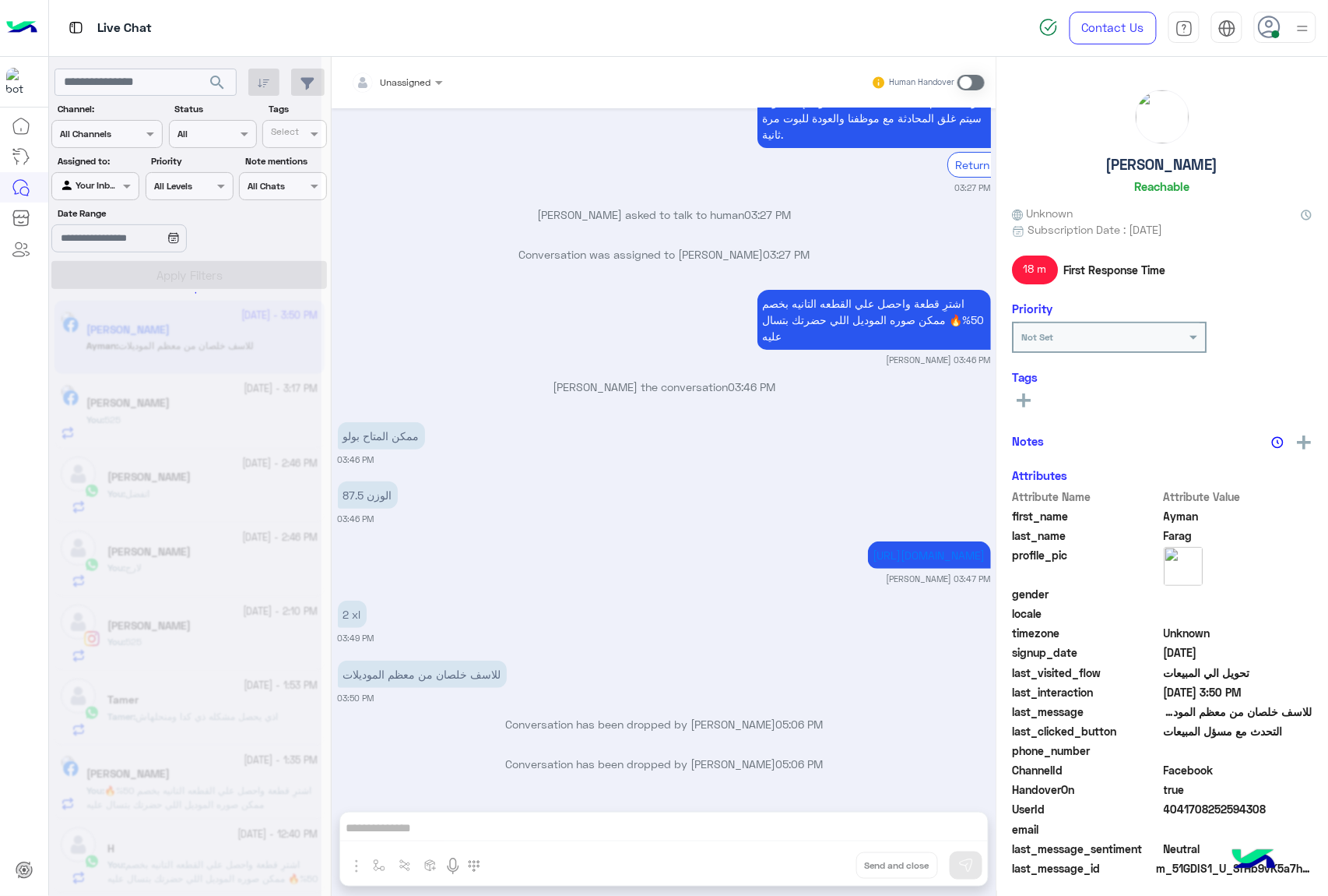
click at [829, 861] on div "Unassigned Human Handover [DATE] [PERSON_NAME] asked to talk to human 06:33 PM …" at bounding box center [664, 479] width 664 height 845
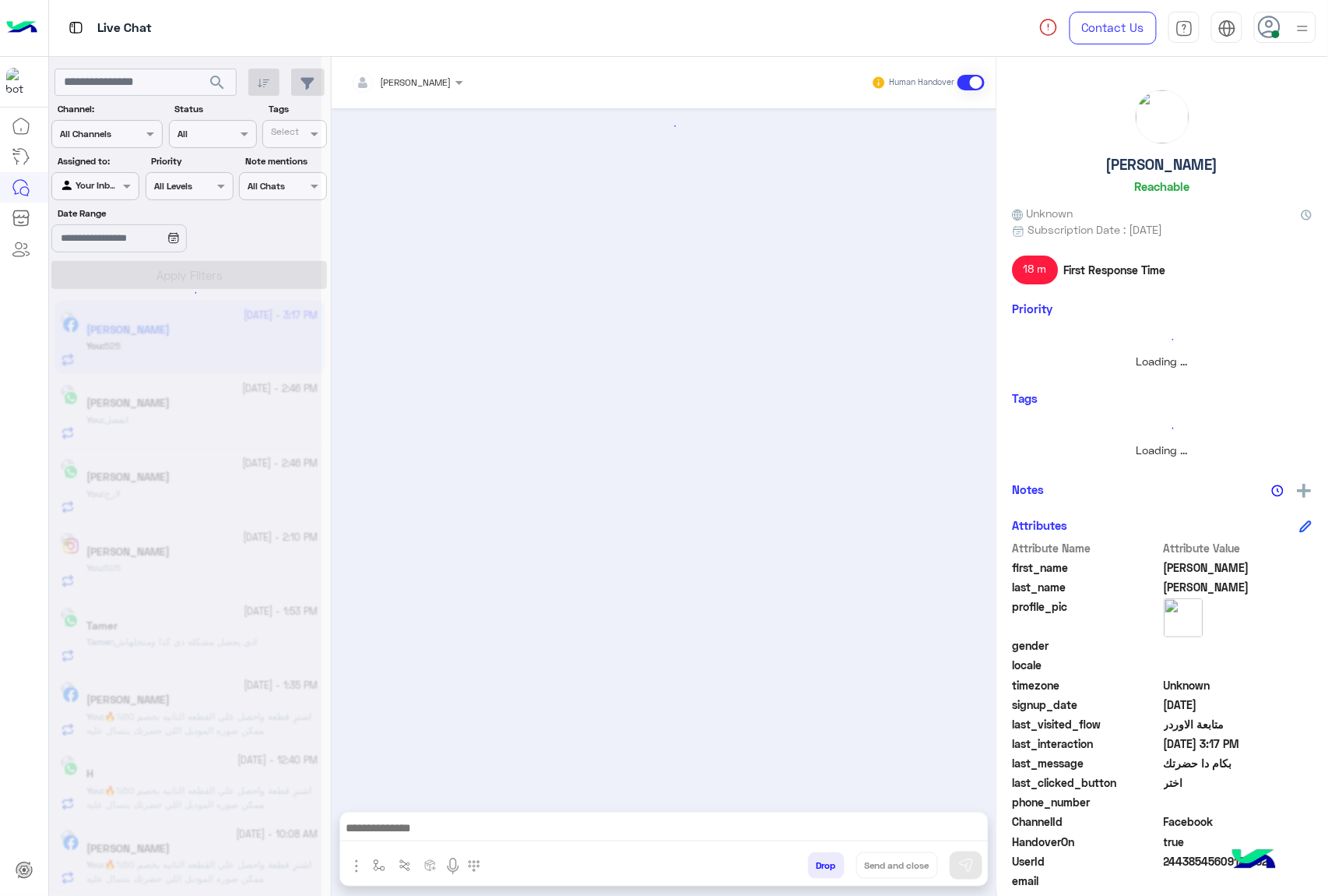
click at [829, 861] on button "Drop" at bounding box center [826, 864] width 37 height 27
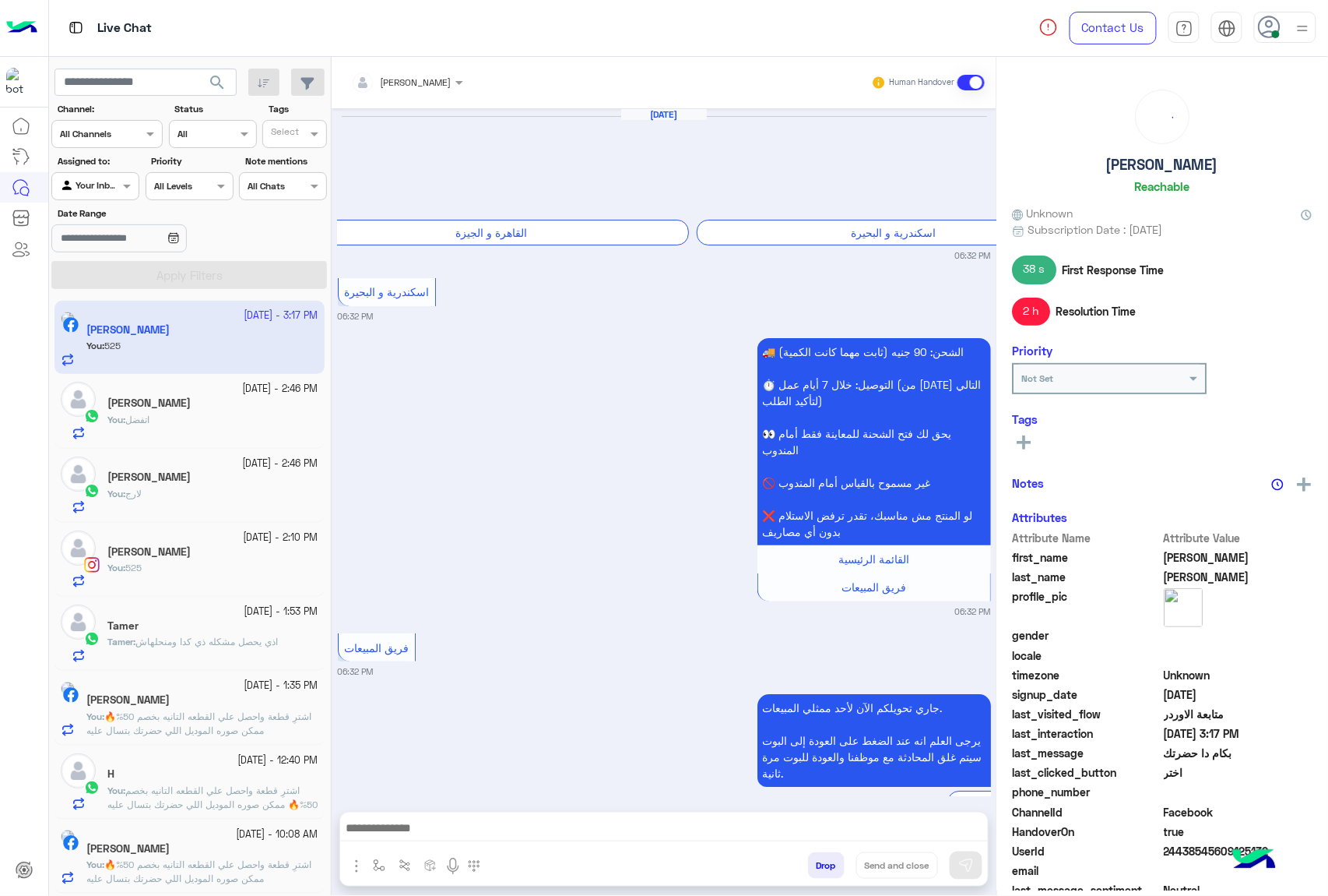
click at [829, 861] on div "[PERSON_NAME] Human Handover [DATE] 🚚 الشحن متاح لكل المحافظات! أسعار الشحن موج…" at bounding box center [664, 479] width 664 height 845
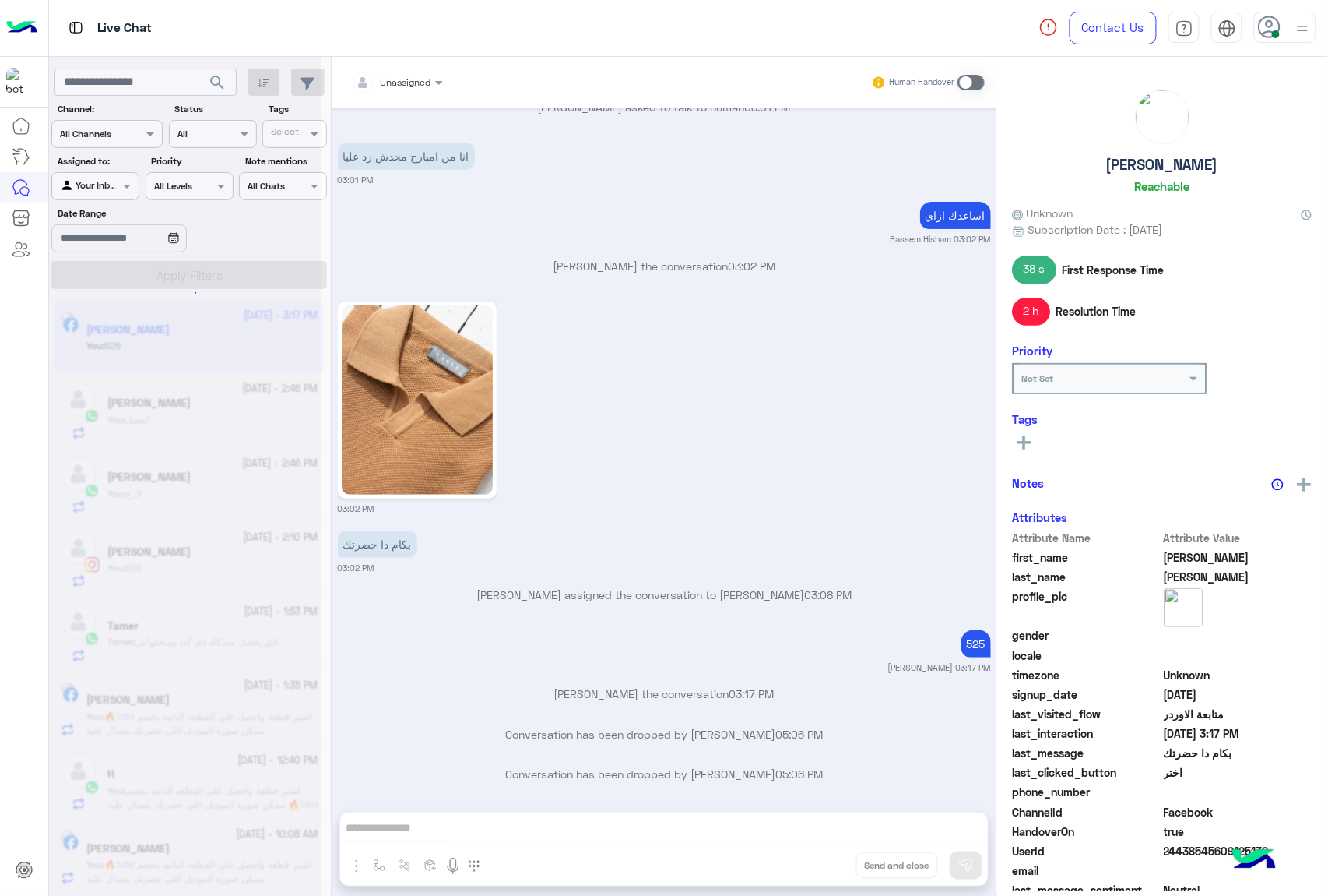
scroll to position [2137, 0]
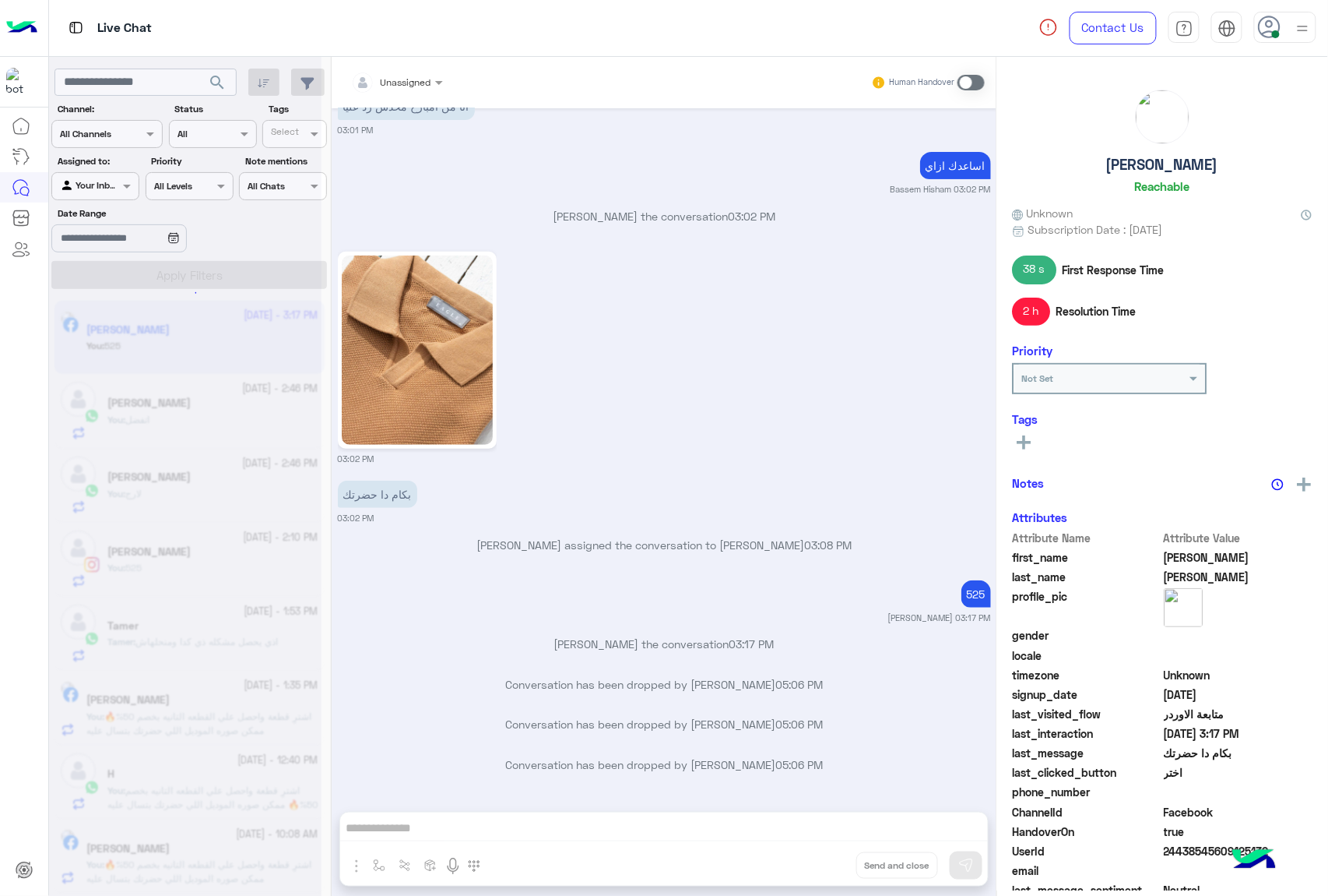
click at [829, 861] on div "Unassigned Human Handover [DATE] 🚚 الشحن متاح لكل المحافظات! أسعار الشحن موجودة…" at bounding box center [664, 479] width 664 height 845
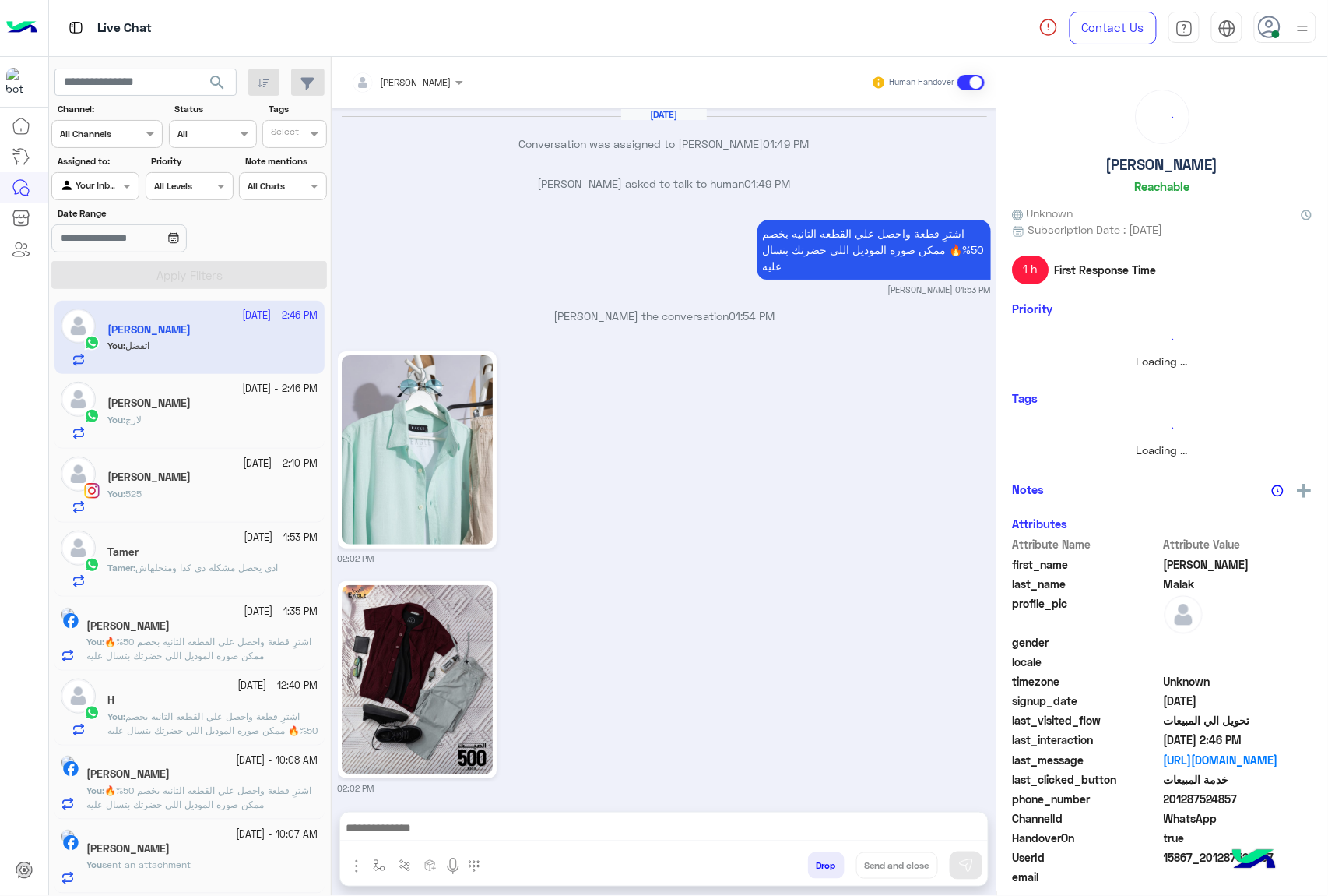
scroll to position [2589, 0]
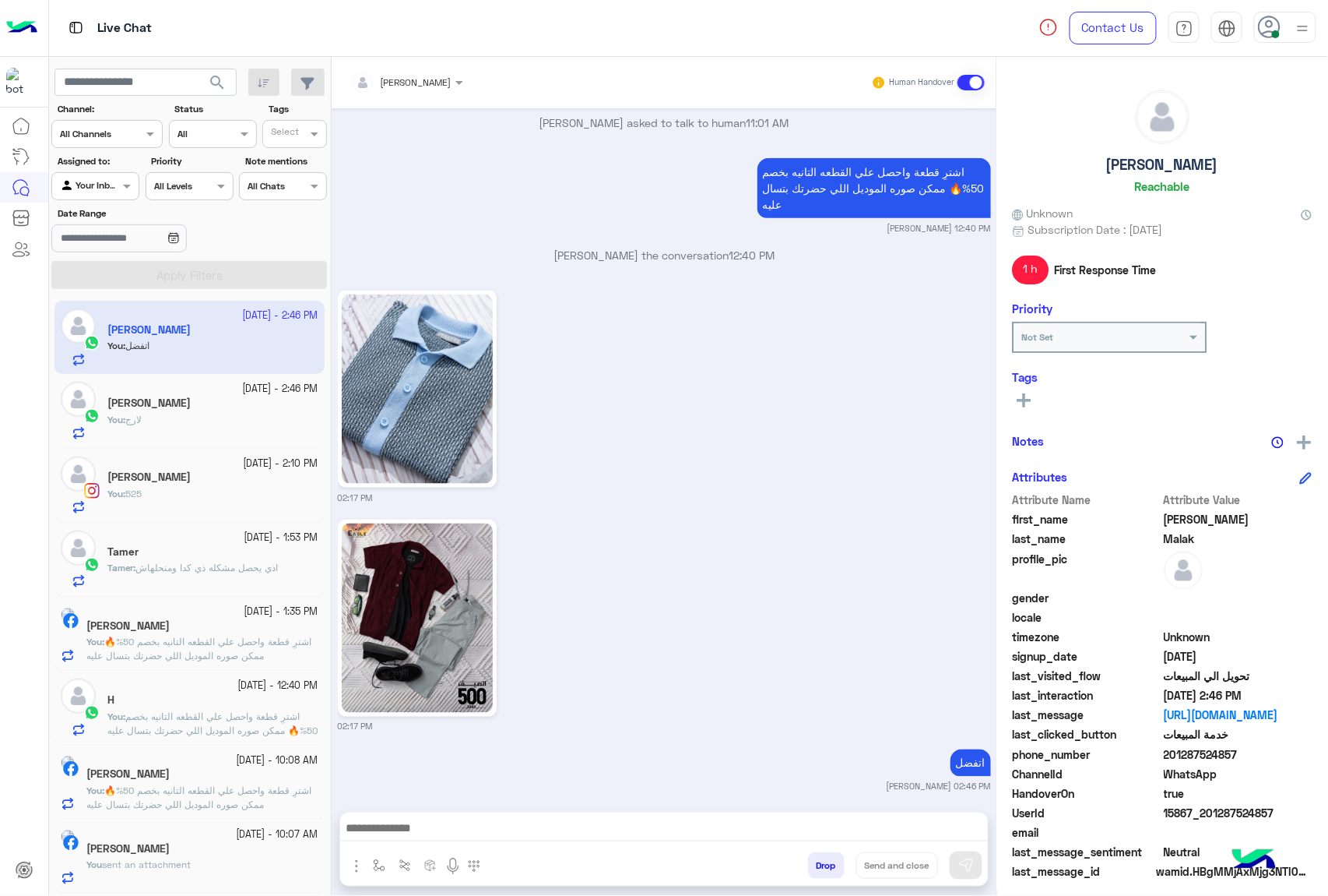
click at [819, 862] on button "Drop" at bounding box center [826, 864] width 37 height 27
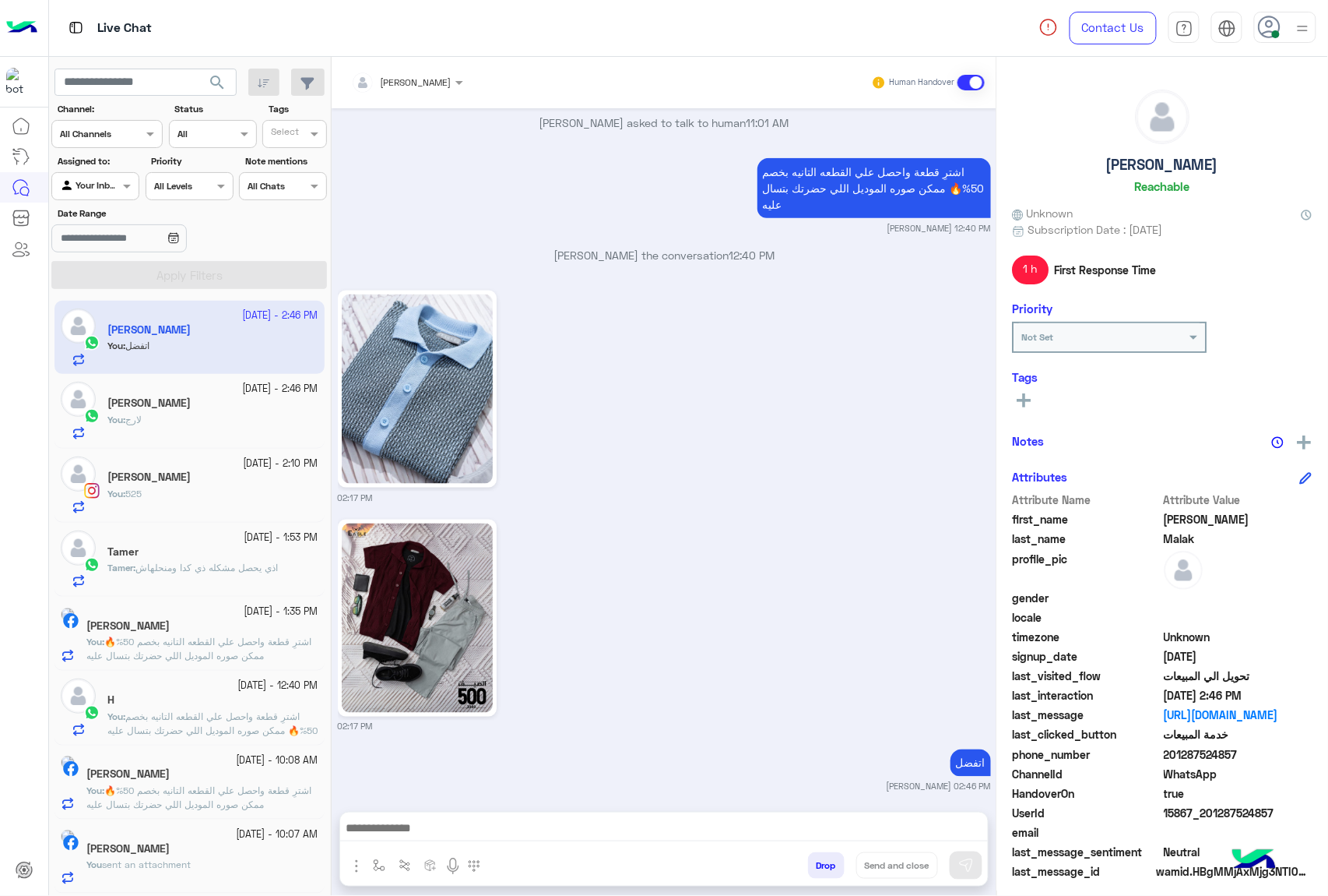
click at [819, 862] on div "[PERSON_NAME] Human Handover [DATE] Conversation was assigned to [PERSON_NAME] …" at bounding box center [664, 479] width 664 height 845
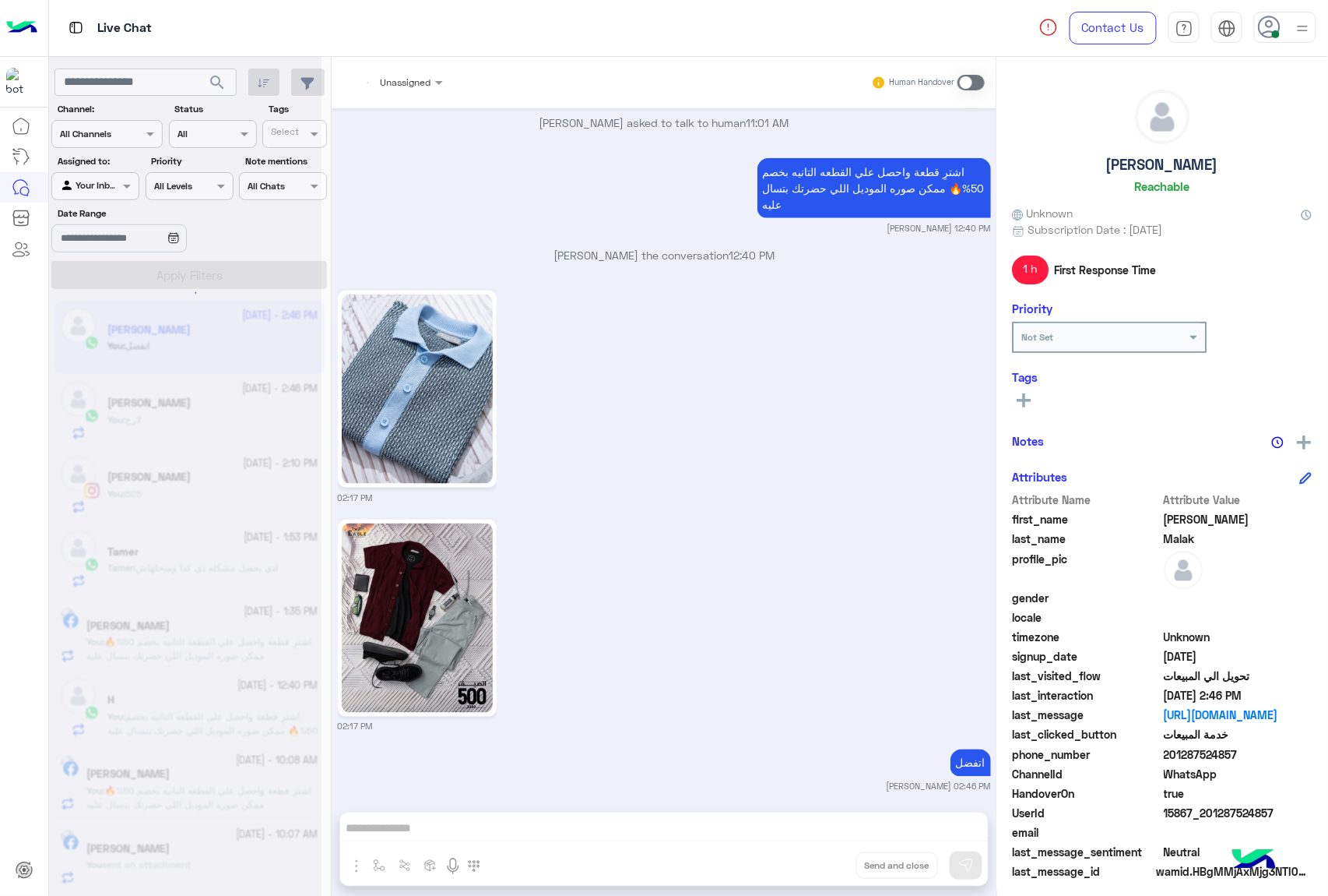
scroll to position [2749, 0]
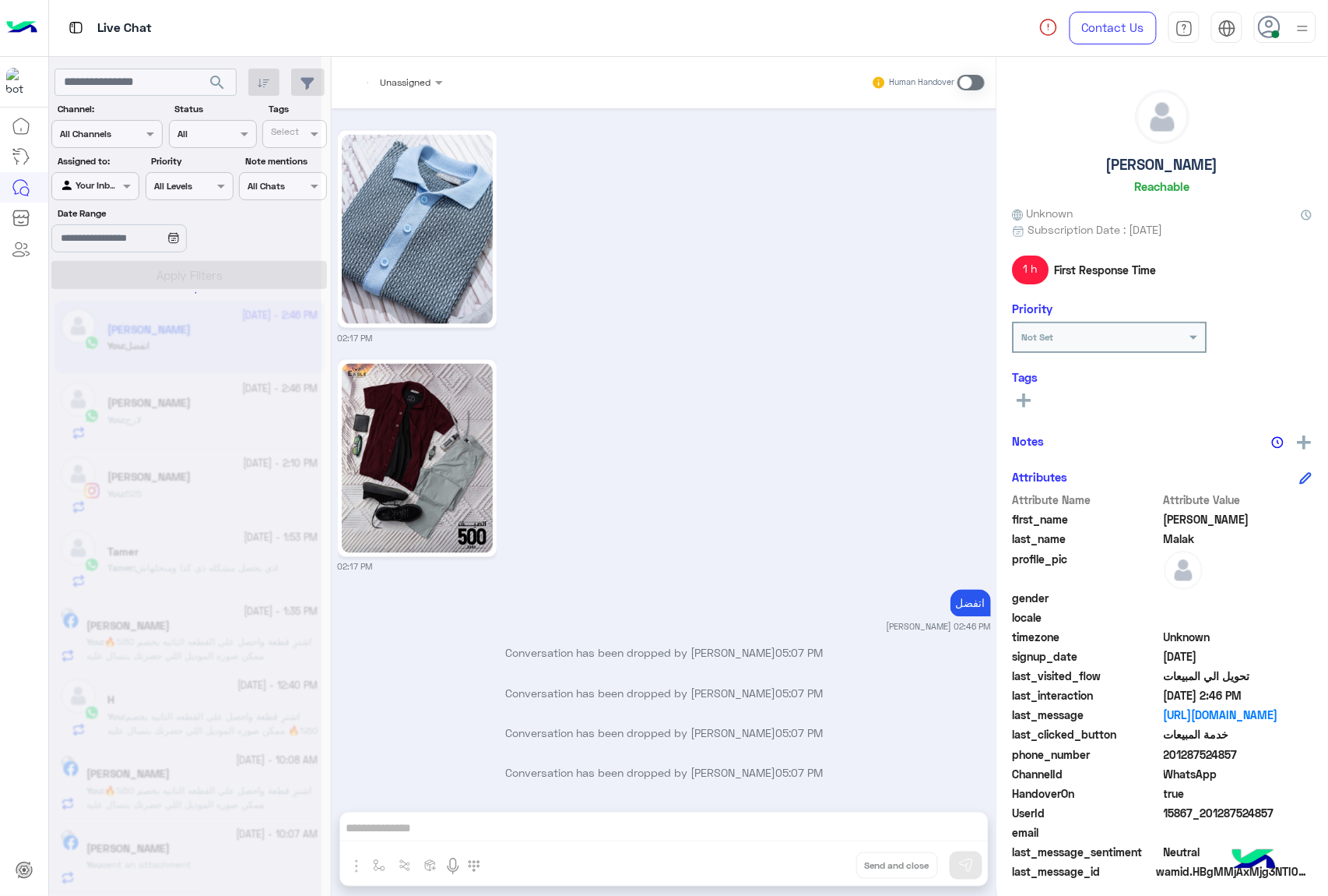
click at [819, 862] on div "Unassigned Human Handover [DATE] Conversation was assigned to [PERSON_NAME] 01:…" at bounding box center [664, 479] width 664 height 845
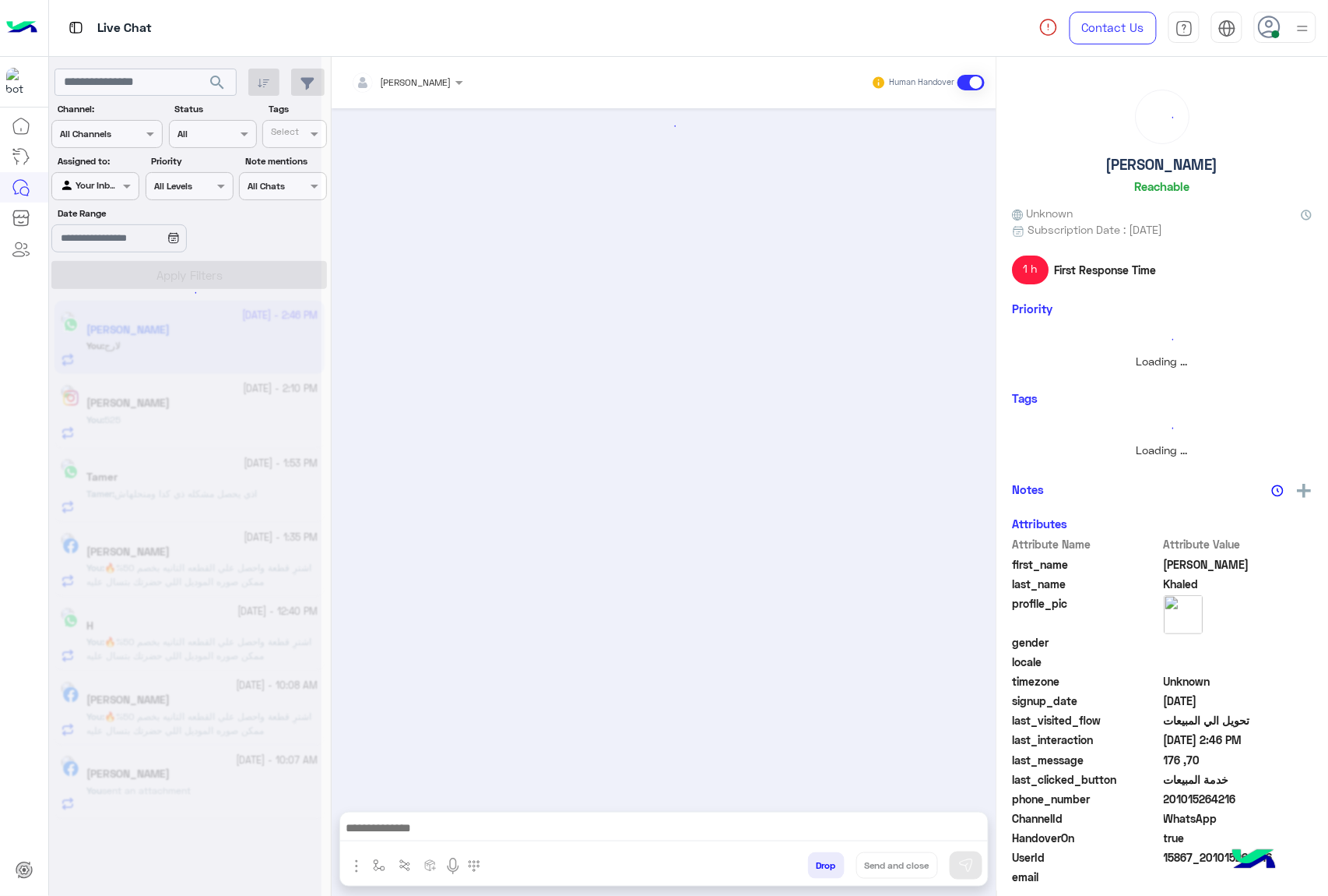
click at [819, 862] on button "Drop" at bounding box center [826, 864] width 37 height 27
click at [819, 862] on div "[PERSON_NAME] Human Handover Drop Send and close" at bounding box center [664, 479] width 664 height 845
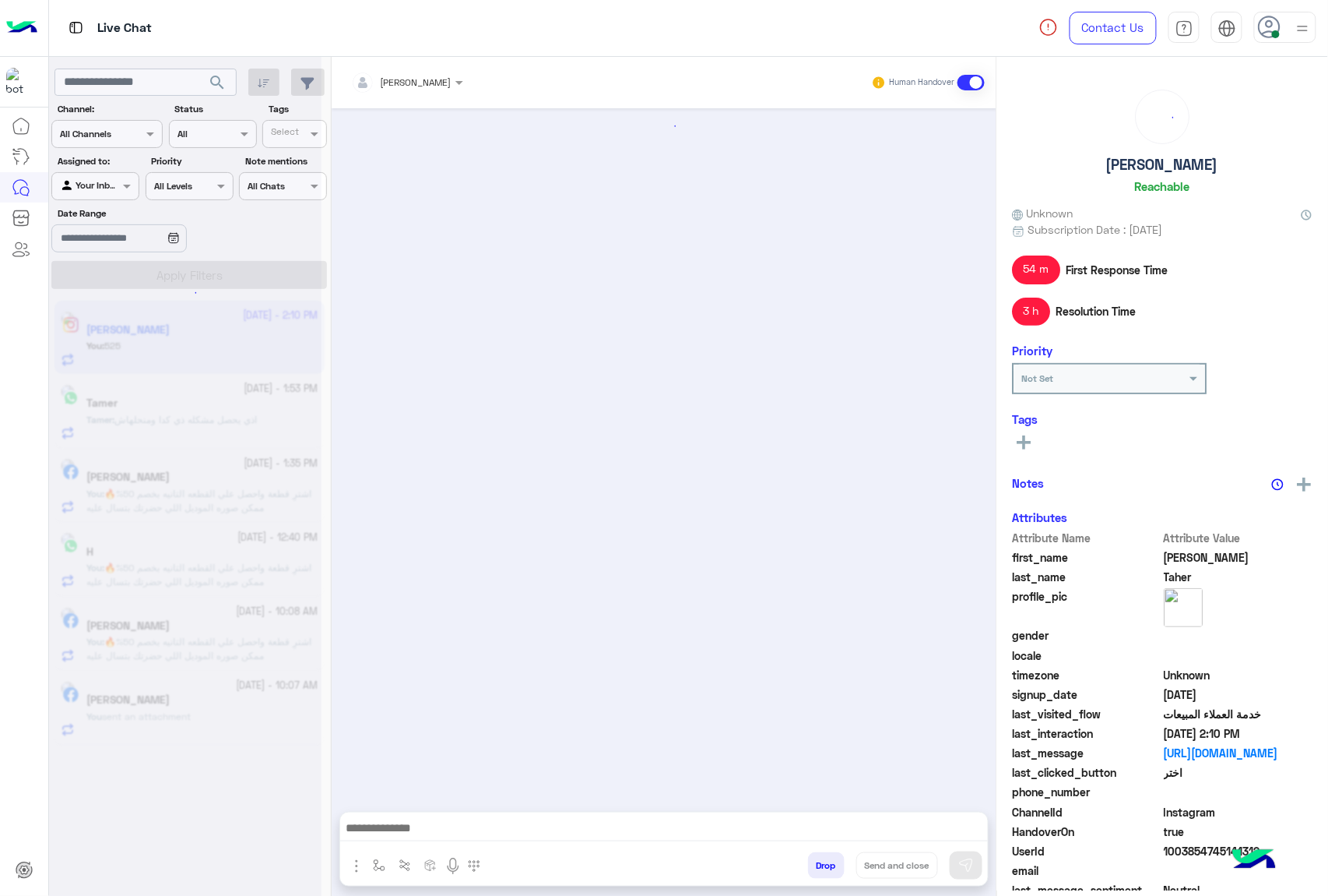
click at [819, 862] on button "Drop" at bounding box center [826, 864] width 37 height 27
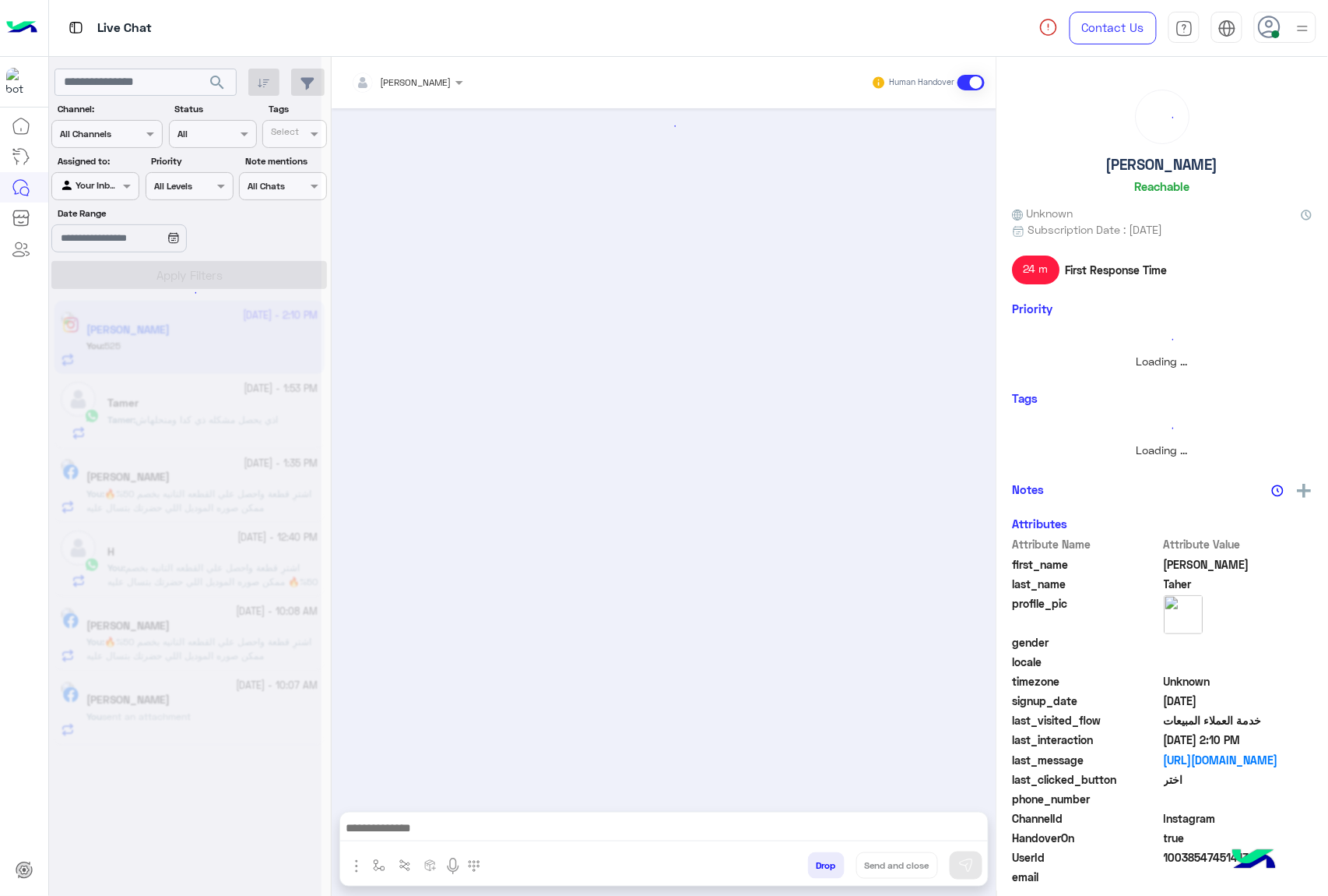
click at [819, 862] on div "[PERSON_NAME] Human Handover Drop Send and close" at bounding box center [664, 479] width 664 height 845
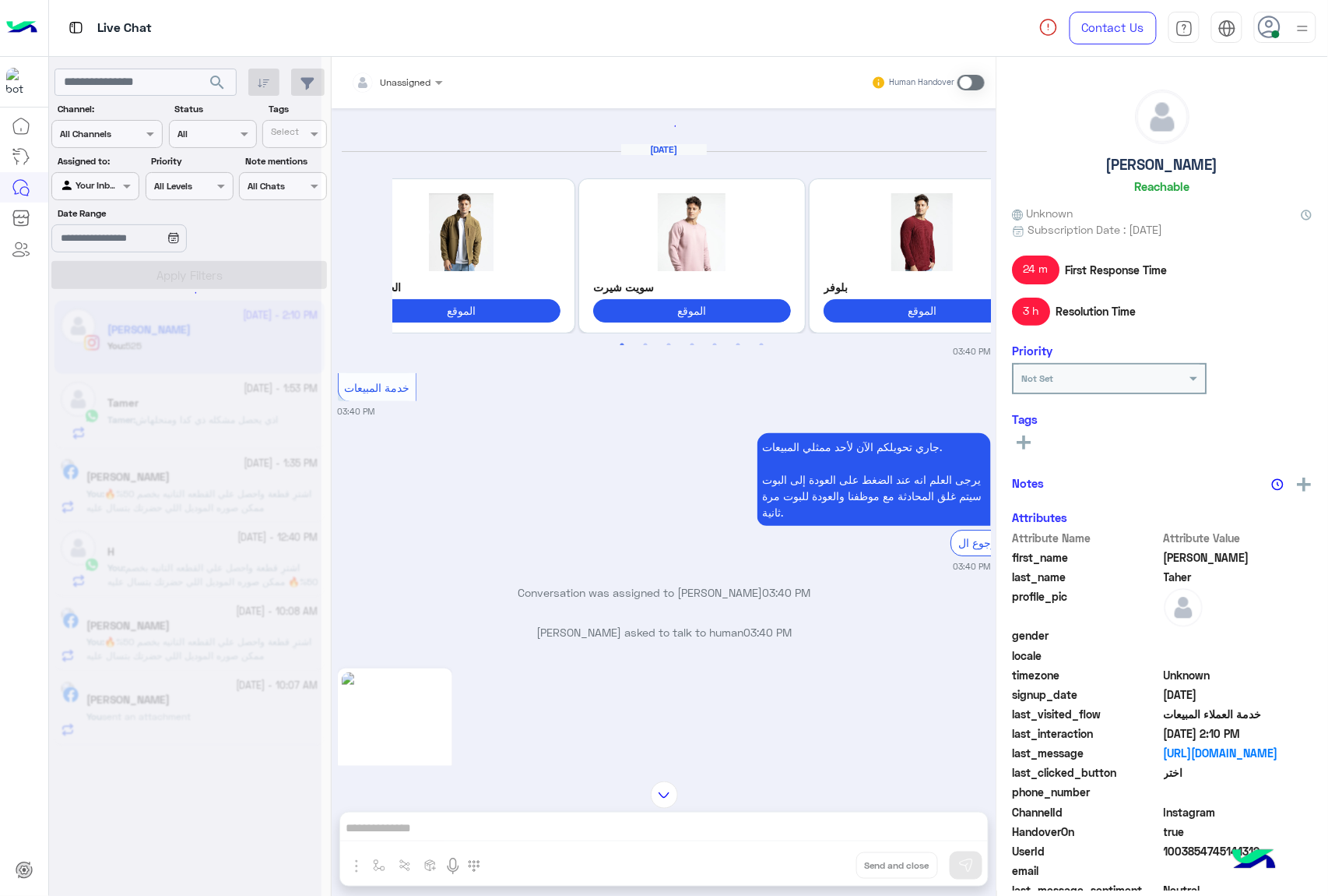
scroll to position [41, 0]
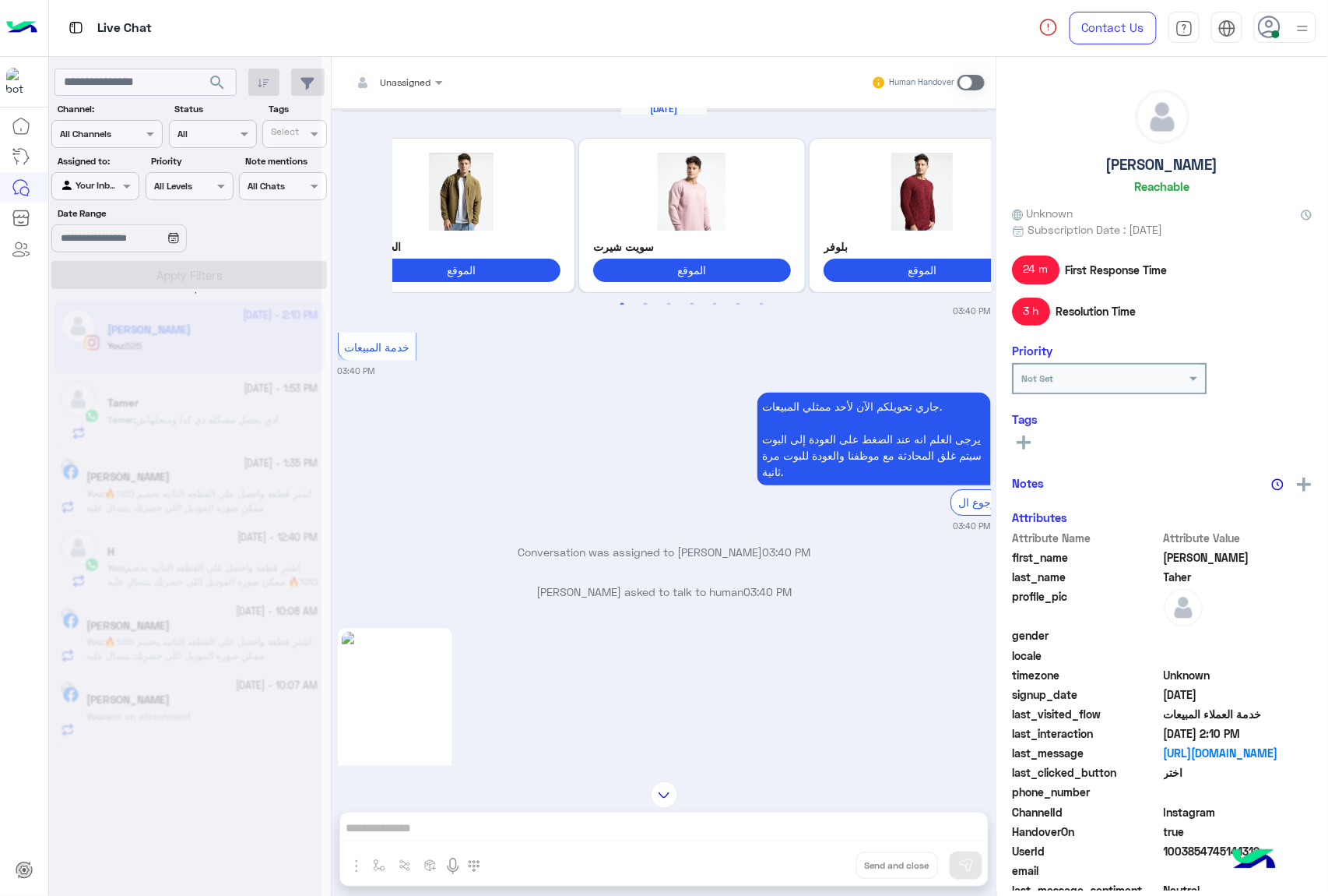
click at [0, 0] on button "Drop" at bounding box center [0, 0] width 0 height 0
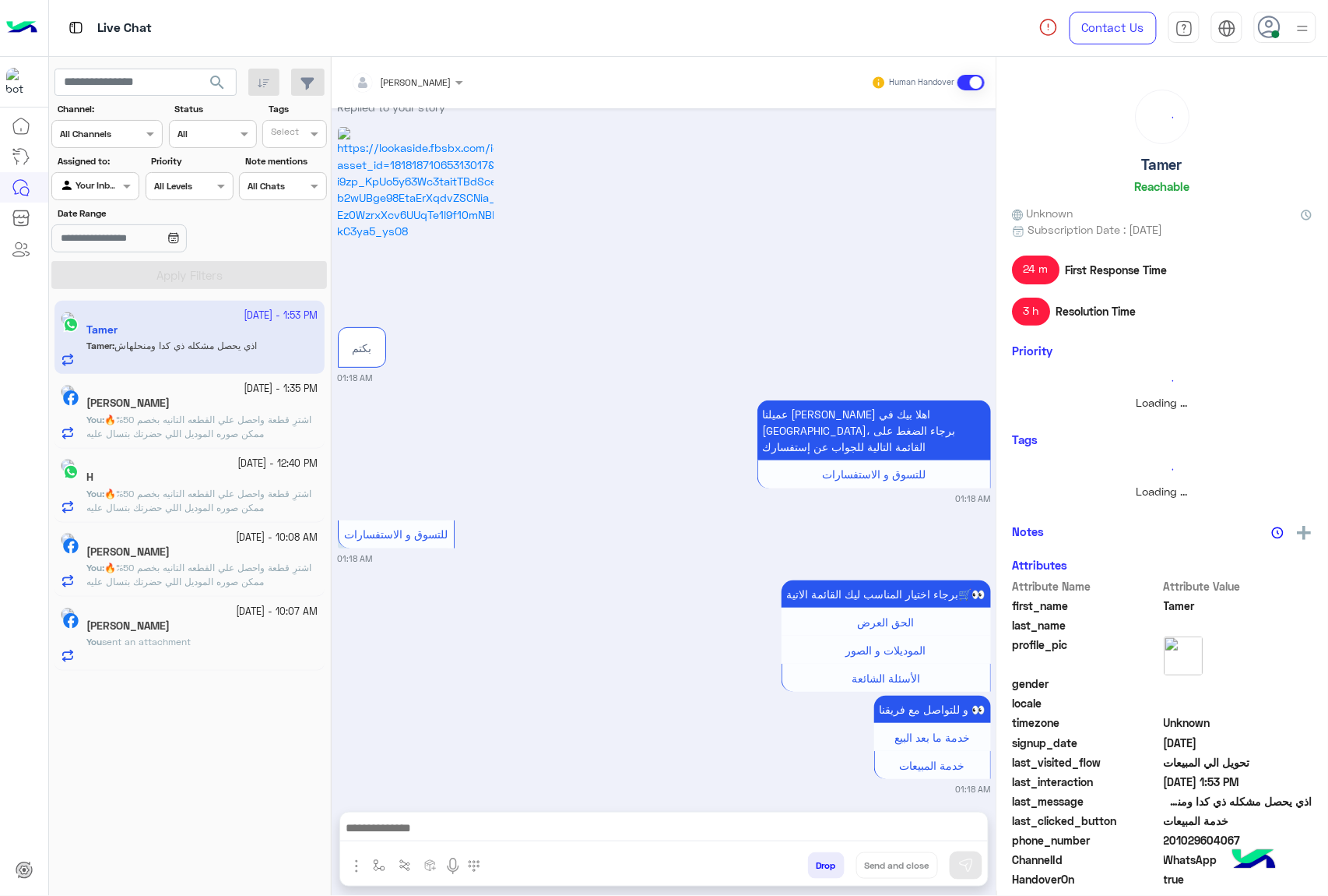
click at [819, 862] on button "Drop" at bounding box center [826, 864] width 37 height 27
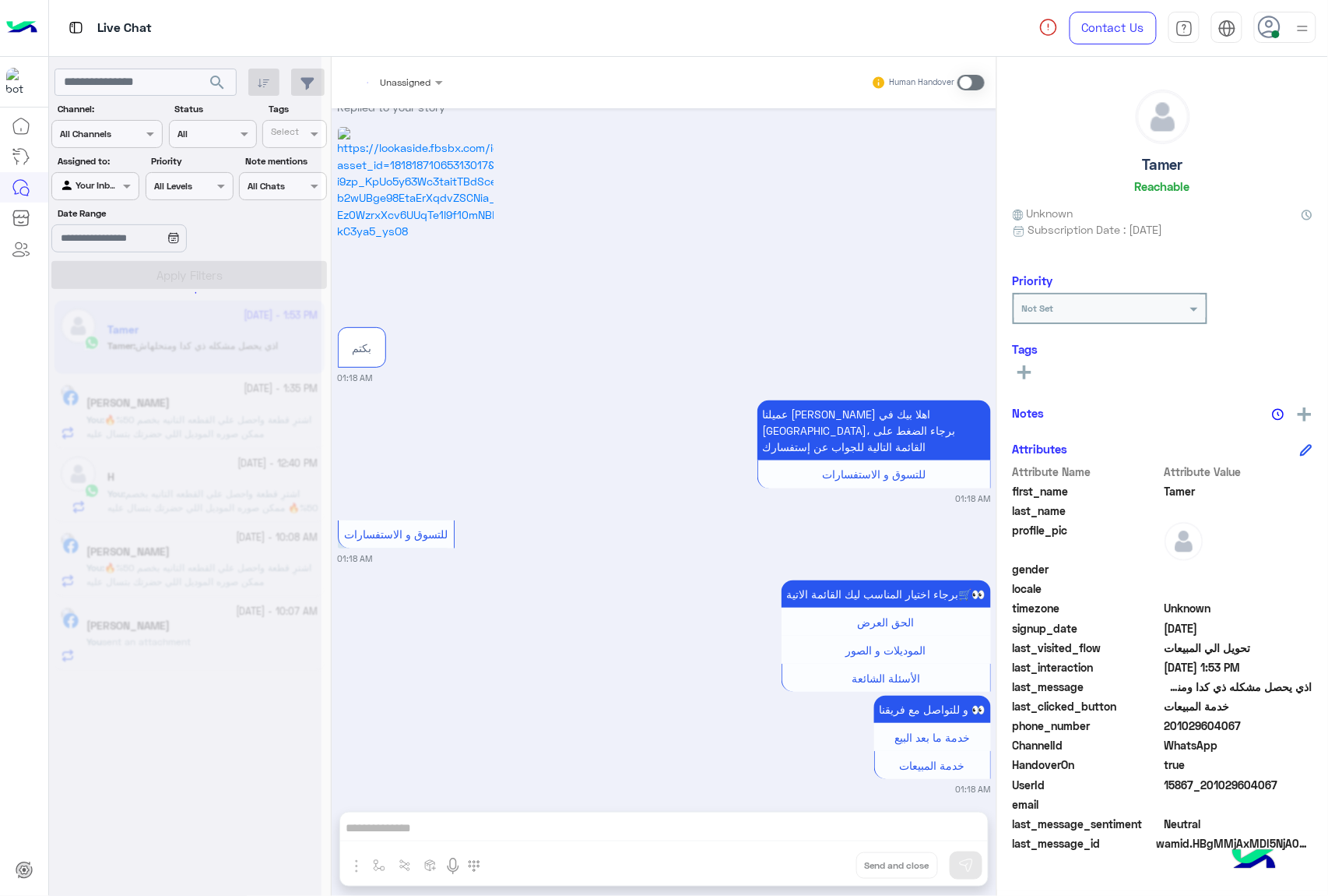
click at [819, 862] on div "Unassigned Human Handover [DATE] Replied to your story بكتم 01:18 AM عميلنا [PE…" at bounding box center [664, 479] width 664 height 845
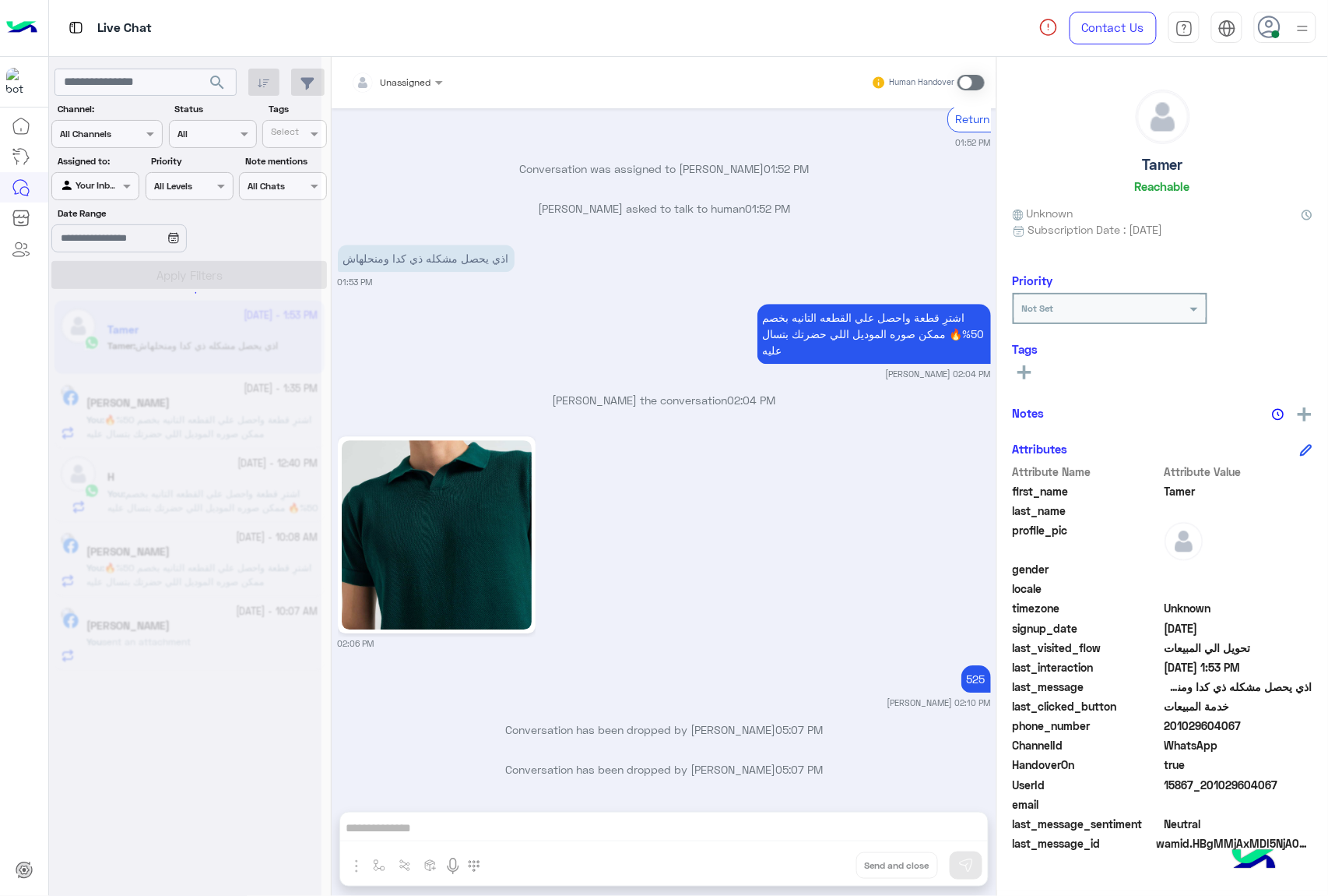
click at [819, 862] on div "Unassigned Human Handover [DATE] Replied to your story بكتم 01:18 AM عميلنا [PE…" at bounding box center [664, 479] width 664 height 845
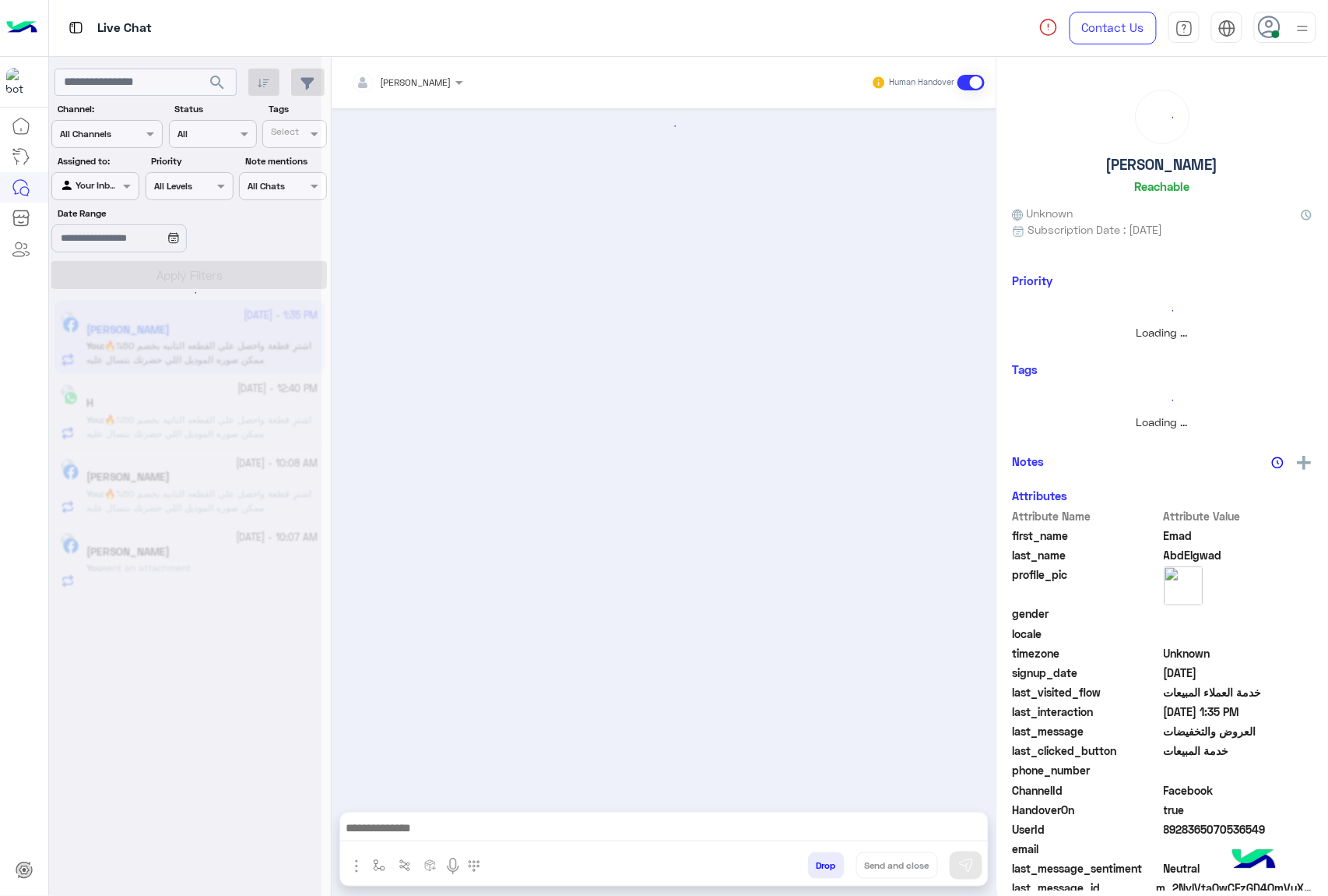
click at [819, 862] on button "Drop" at bounding box center [826, 864] width 37 height 27
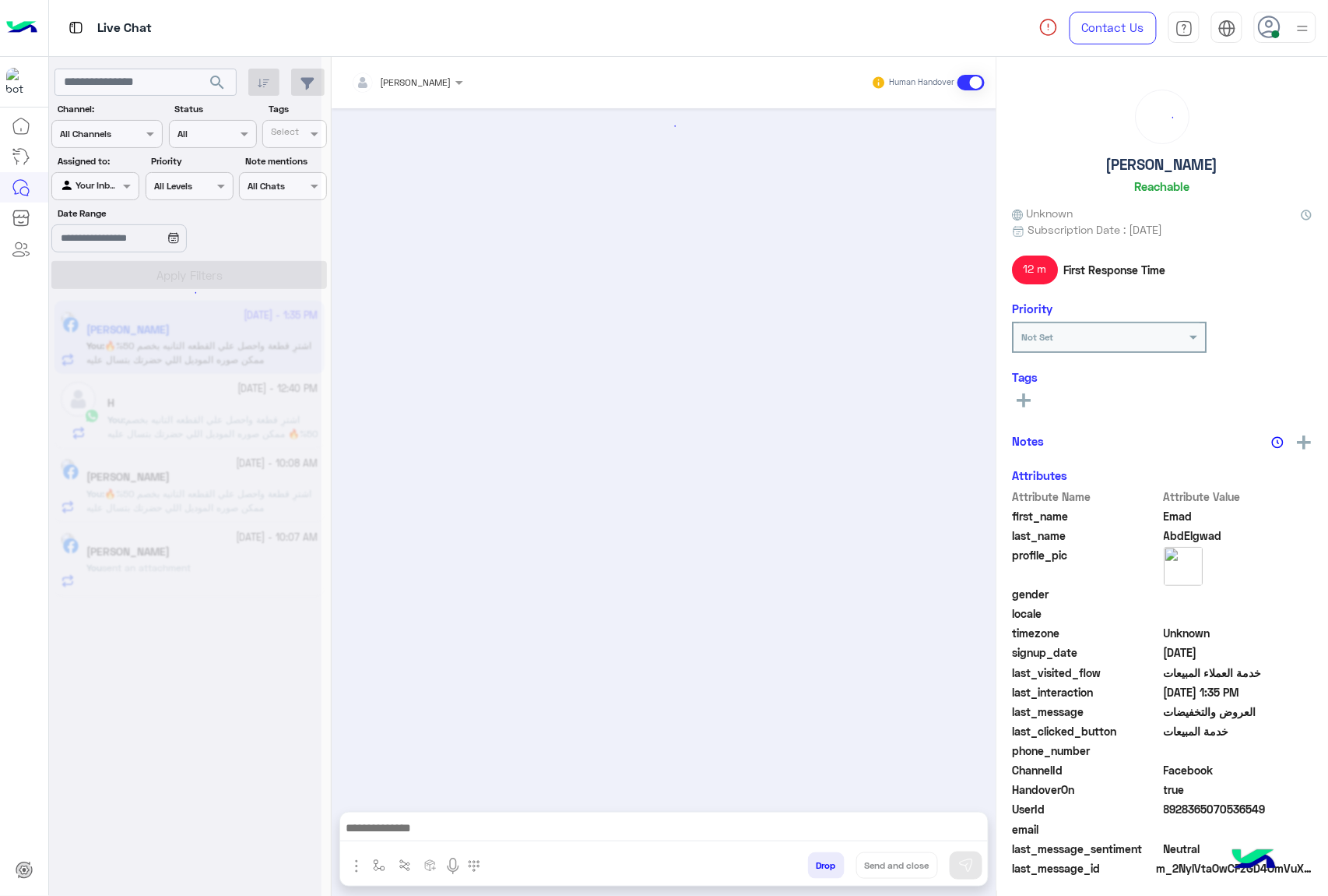
click at [819, 862] on button "Drop" at bounding box center [826, 864] width 37 height 27
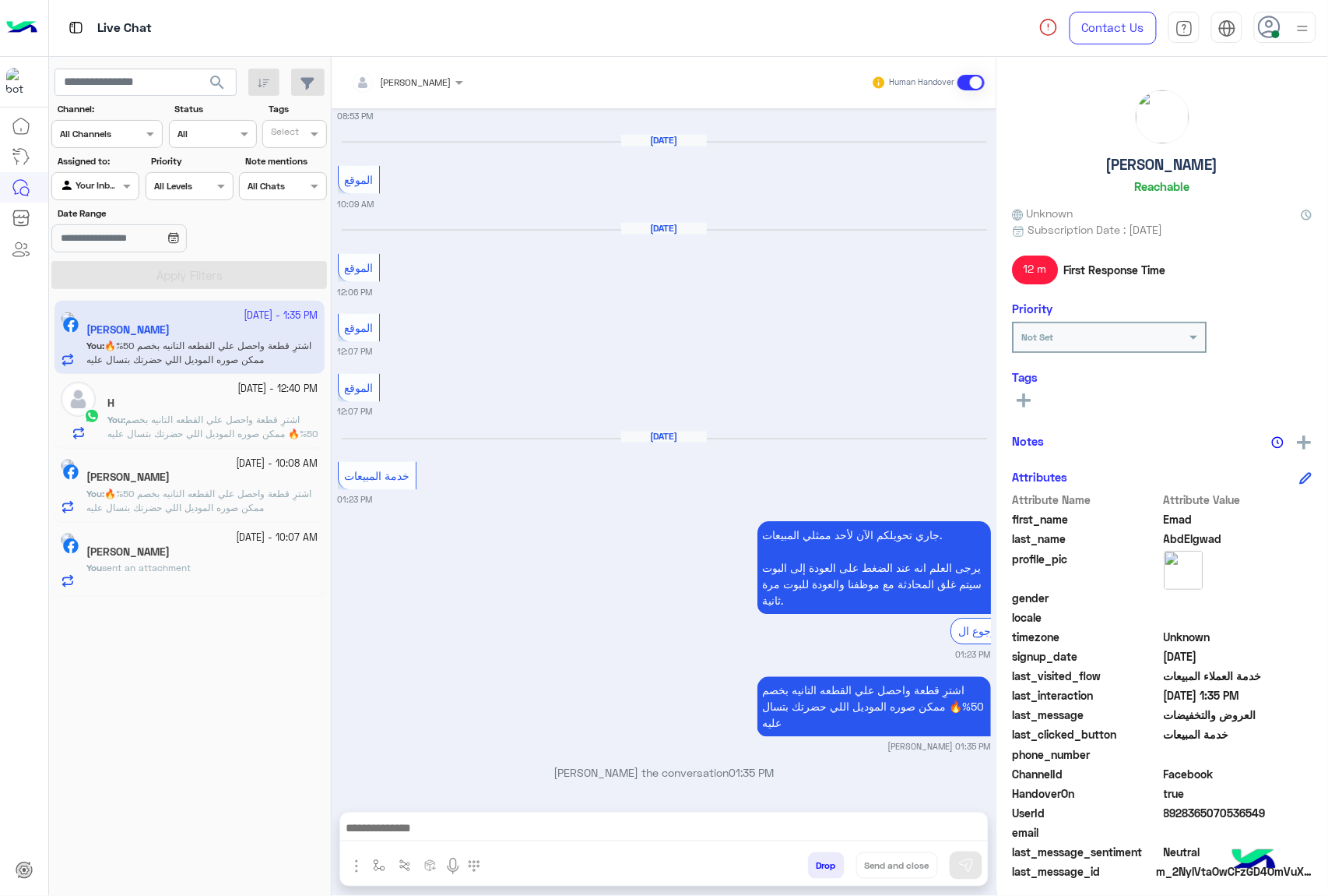
click at [819, 862] on div "[PERSON_NAME] Human Handover [DATE] العروض والتخفيضات 08:52 PM عميلنا [PERSON_N…" at bounding box center [664, 479] width 664 height 845
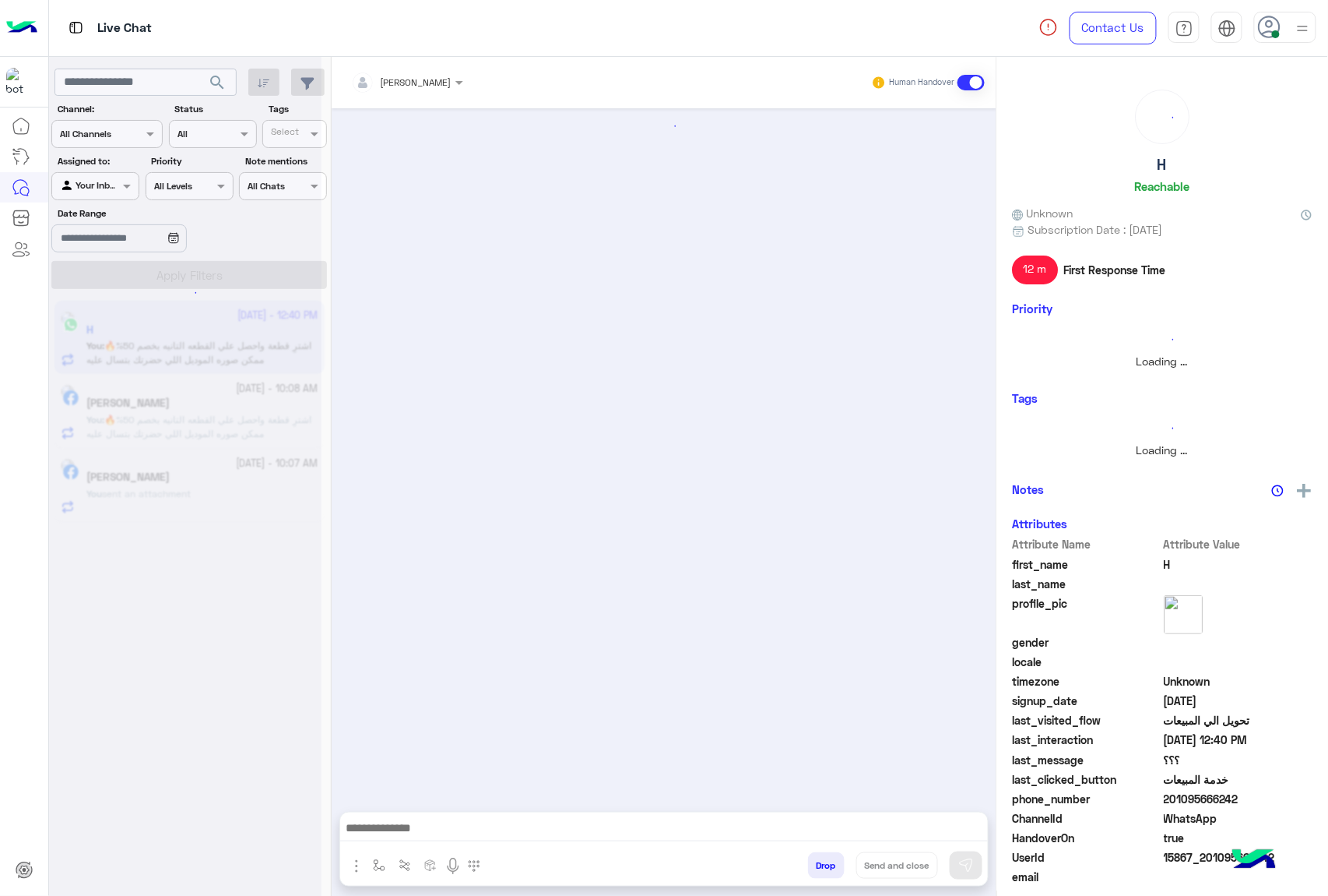
click at [819, 862] on button "Drop" at bounding box center [826, 864] width 37 height 27
click at [819, 862] on div "[PERSON_NAME] Human Handover Drop Send and close" at bounding box center [664, 479] width 664 height 845
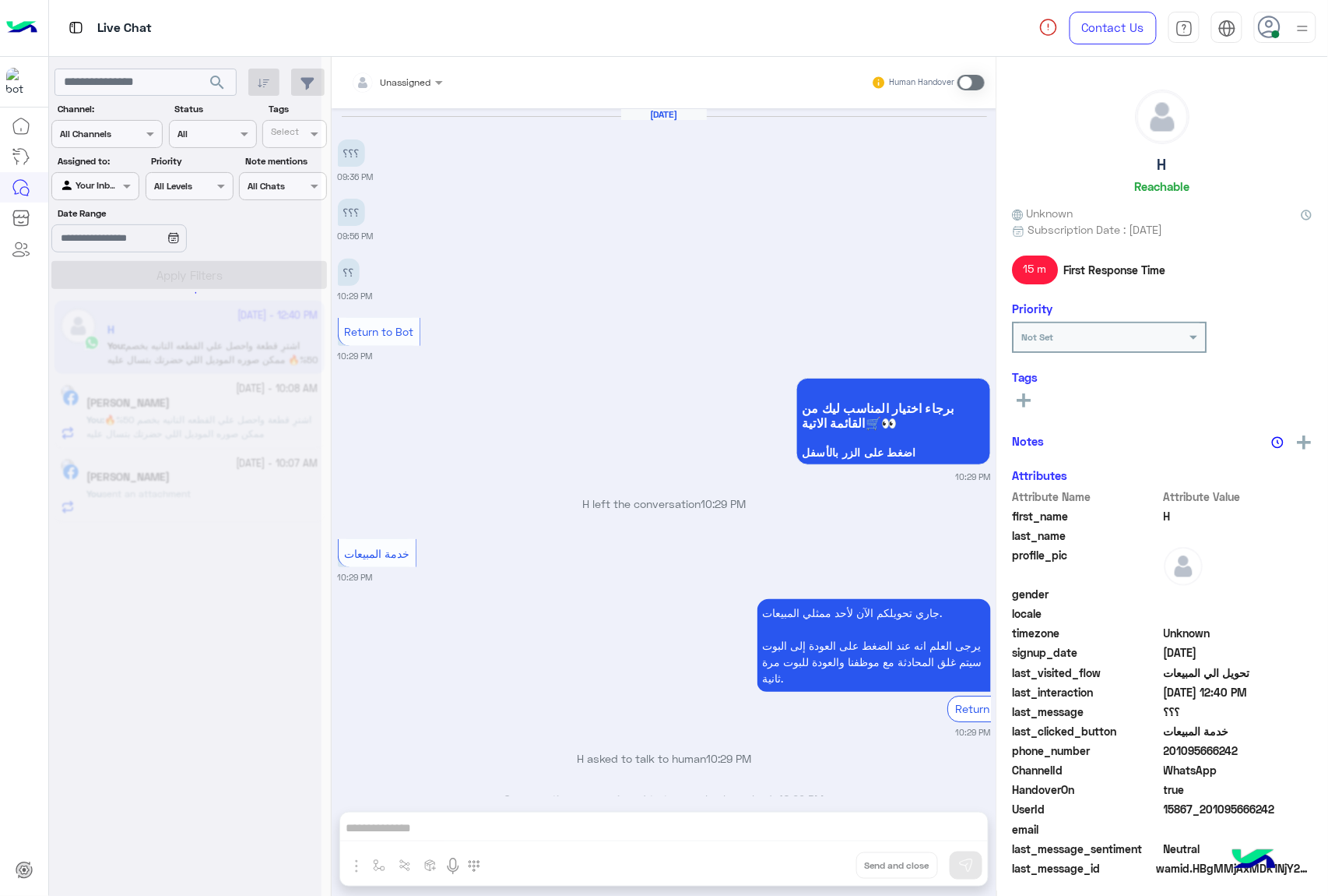
click at [819, 862] on div "Unassigned Human Handover [DATE] ؟؟؟ 09:36 PM ؟؟؟ 09:56 PM ؟؟ 10:29 PM Return t…" at bounding box center [664, 479] width 664 height 845
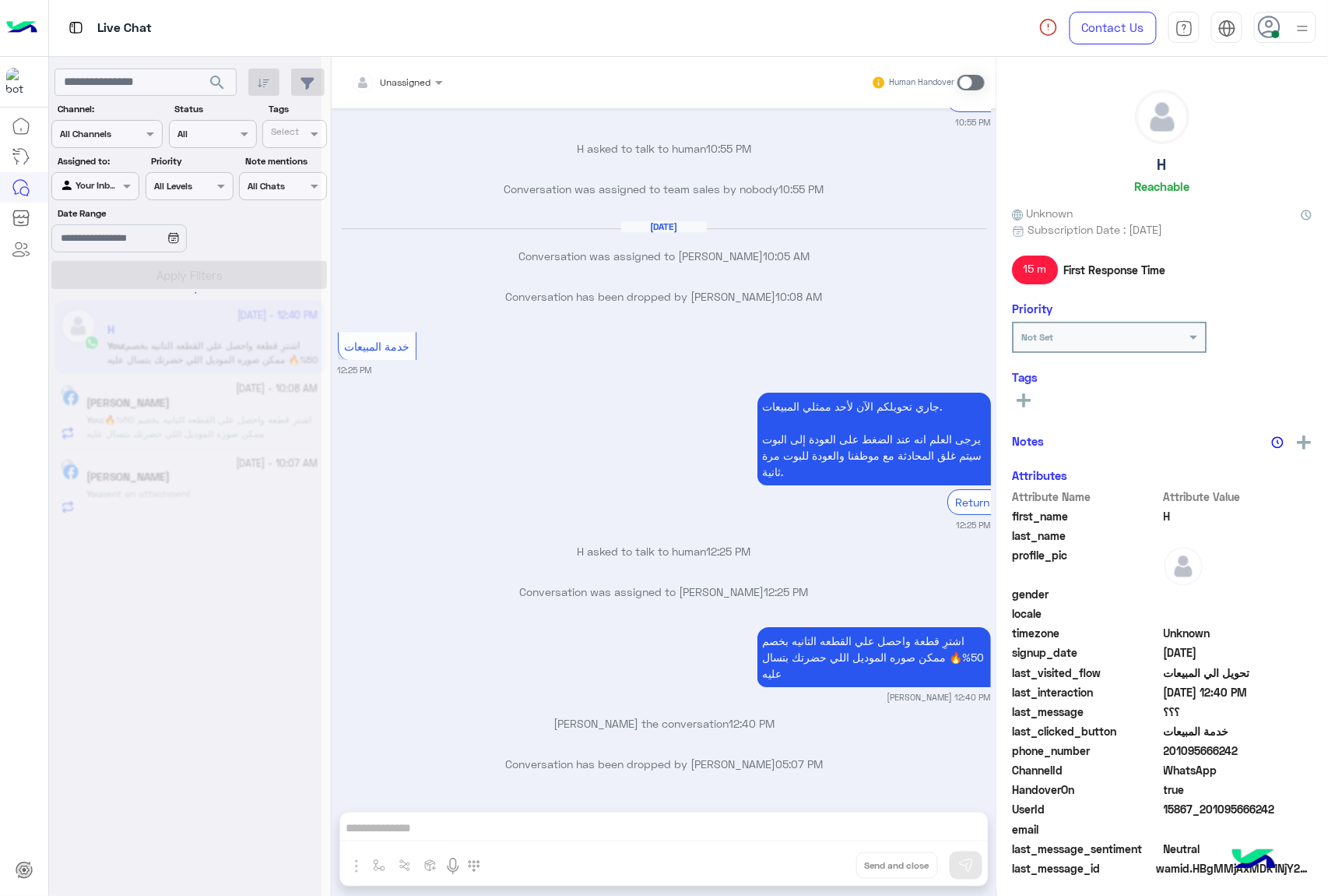
click at [819, 862] on div "Unassigned Human Handover [DATE] ؟؟؟ 09:36 PM ؟؟؟ 09:56 PM ؟؟ 10:29 PM Return t…" at bounding box center [664, 479] width 664 height 845
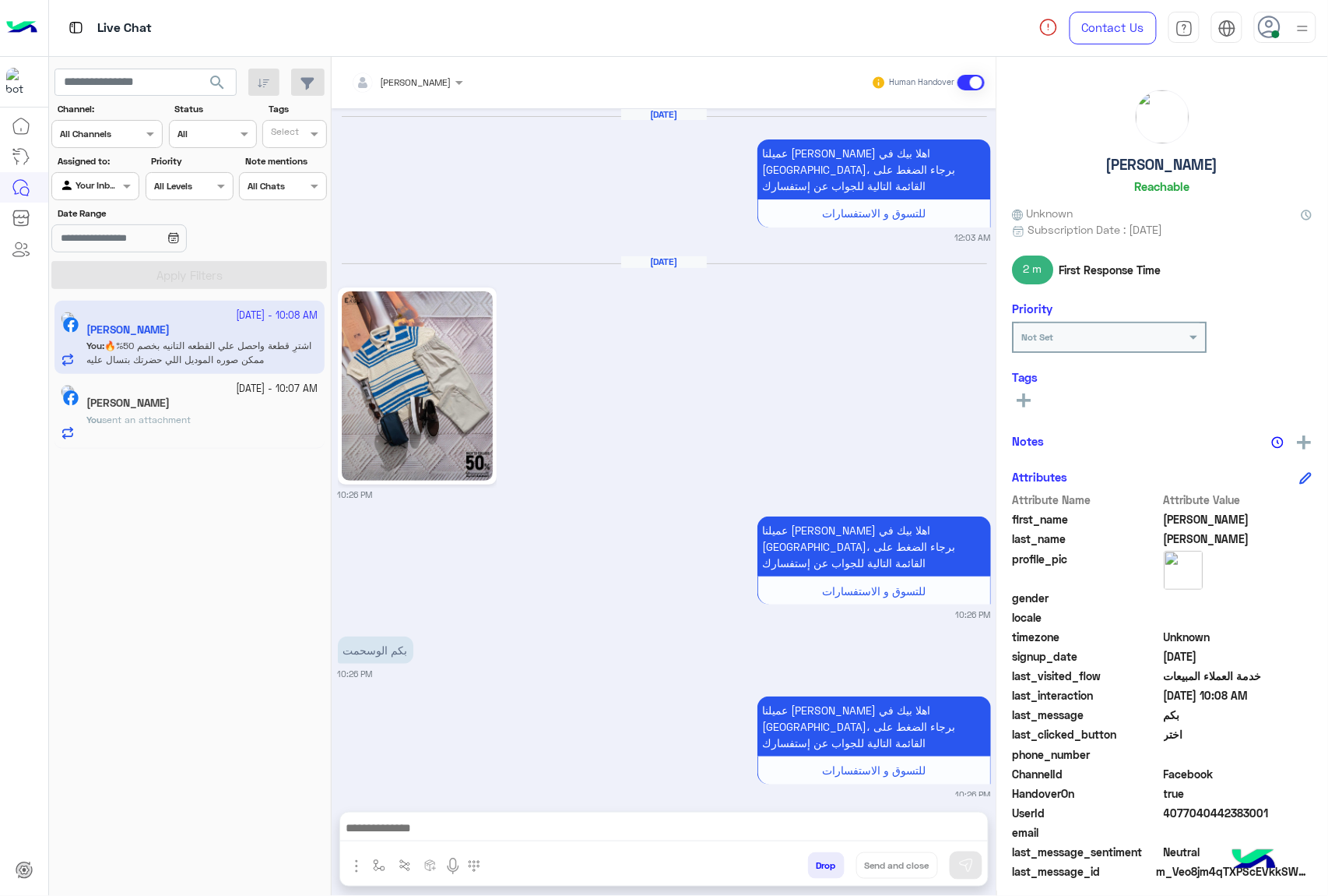
scroll to position [2406, 0]
